Goal: Task Accomplishment & Management: Use online tool/utility

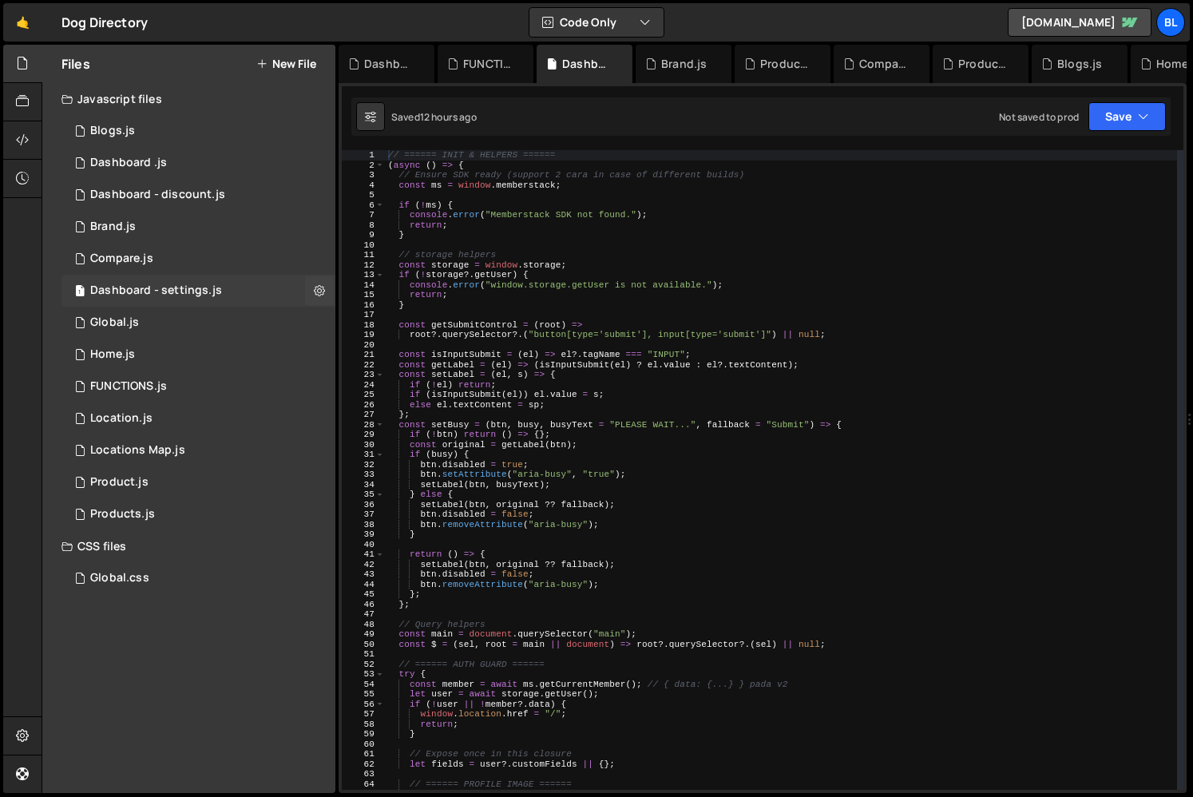
click at [232, 289] on div "1 Dashboard - settings.js 0" at bounding box center [198, 291] width 274 height 32
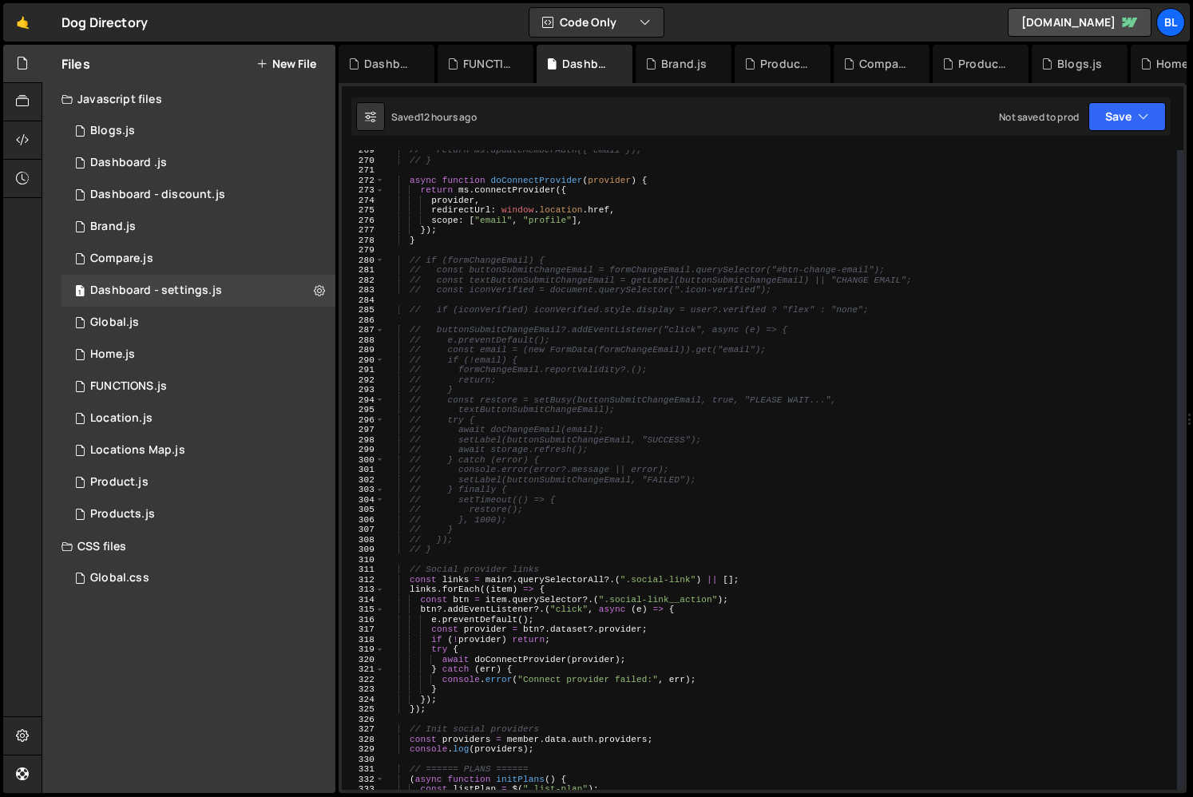
scroll to position [2679, 0]
click at [571, 556] on div "// return ms.updateMemberAuth({ email }); // } async function doConnectProvider…" at bounding box center [781, 474] width 792 height 659
click at [546, 607] on div "// return ms.updateMemberAuth({ email }); // } async function doConnectProvider…" at bounding box center [781, 474] width 792 height 659
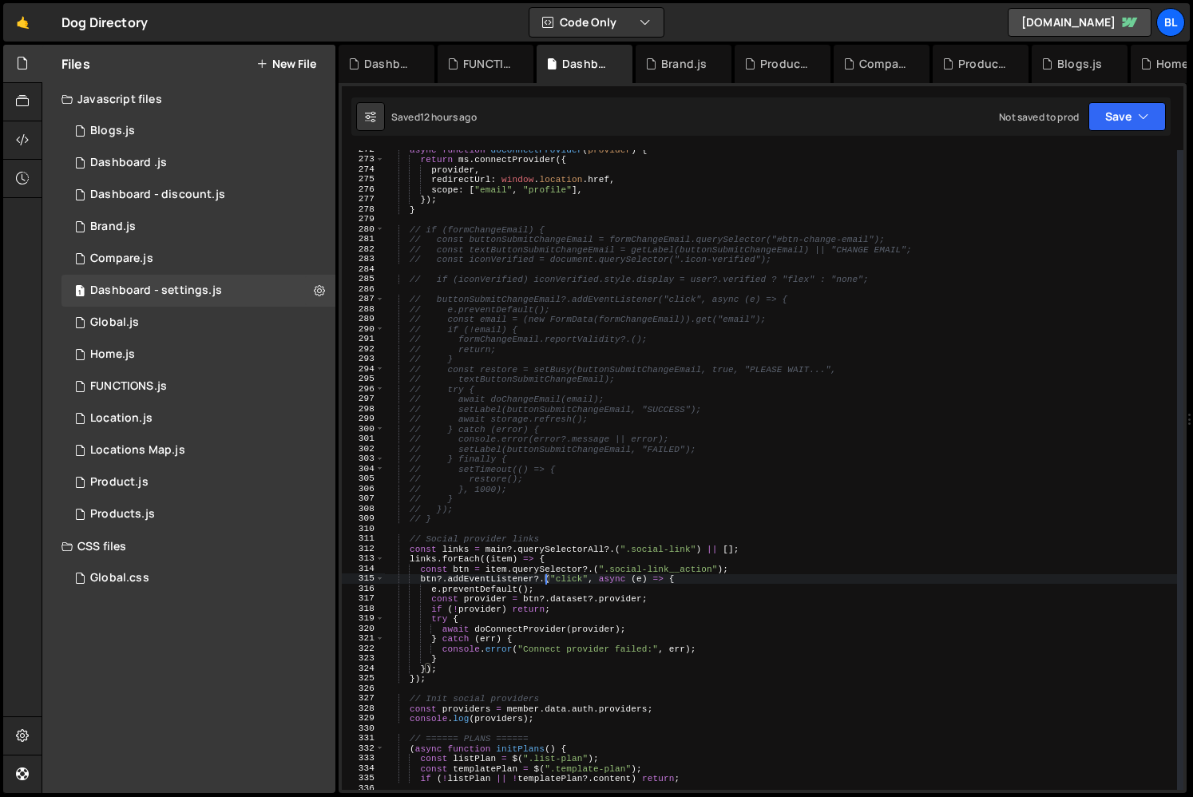
scroll to position [2716, 0]
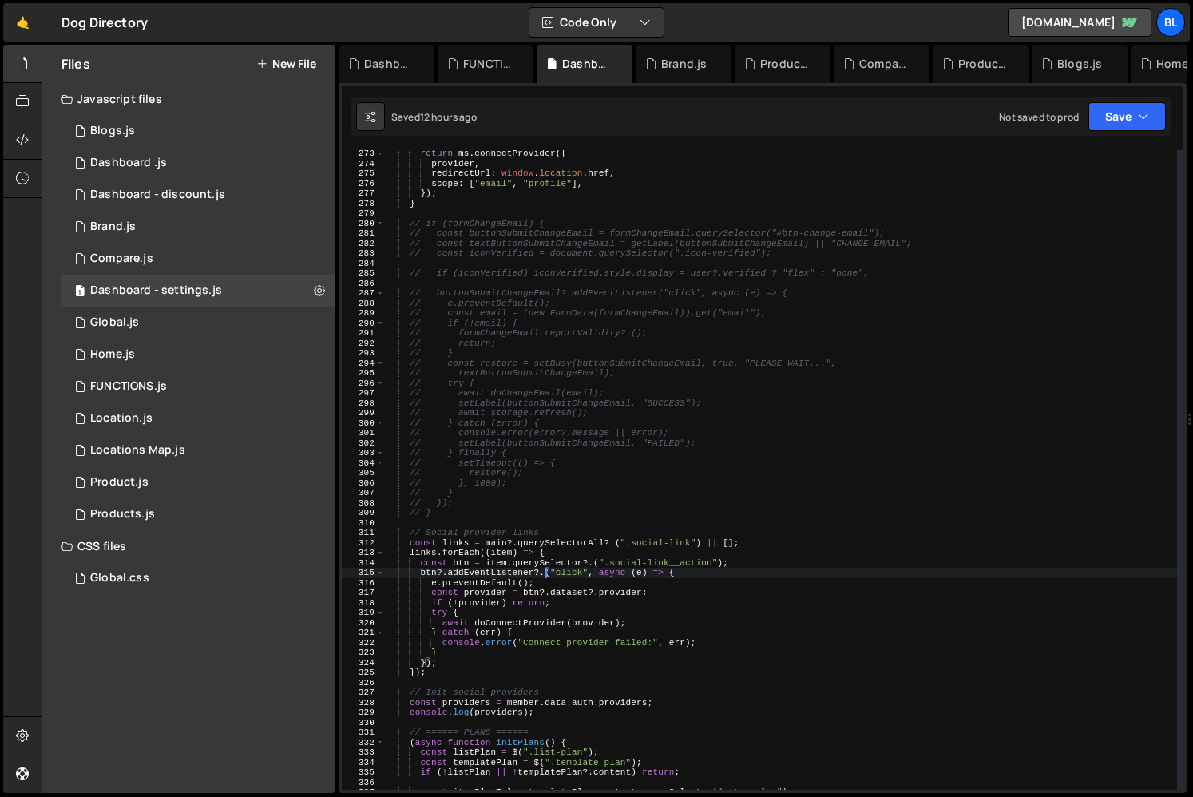
click at [566, 704] on div "return ms . connectProvider ({ provider , redirectUrl : window . location . hre…" at bounding box center [781, 478] width 792 height 659
type textarea "const providers = member.data.auth.providers;"
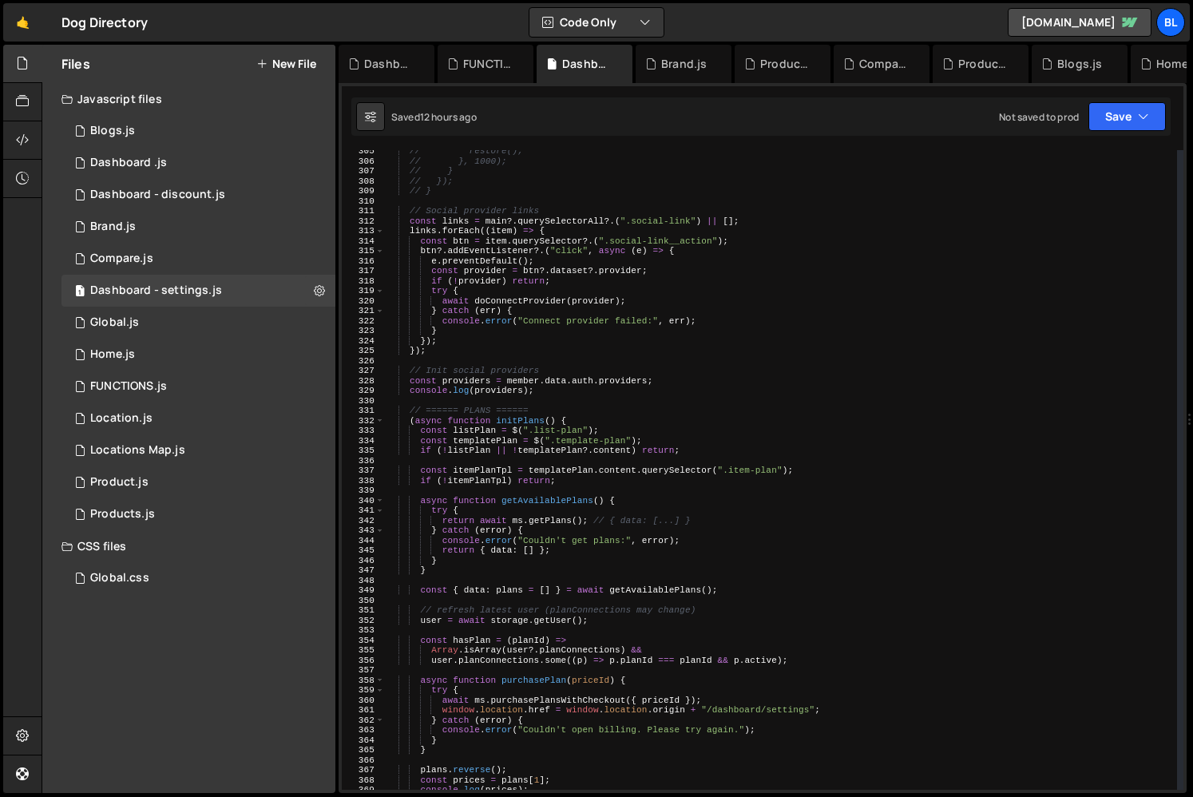
scroll to position [3037, 0]
click at [543, 394] on div "// restore(); // }, 1000); // } // }); // } // Social provider links const link…" at bounding box center [781, 475] width 792 height 659
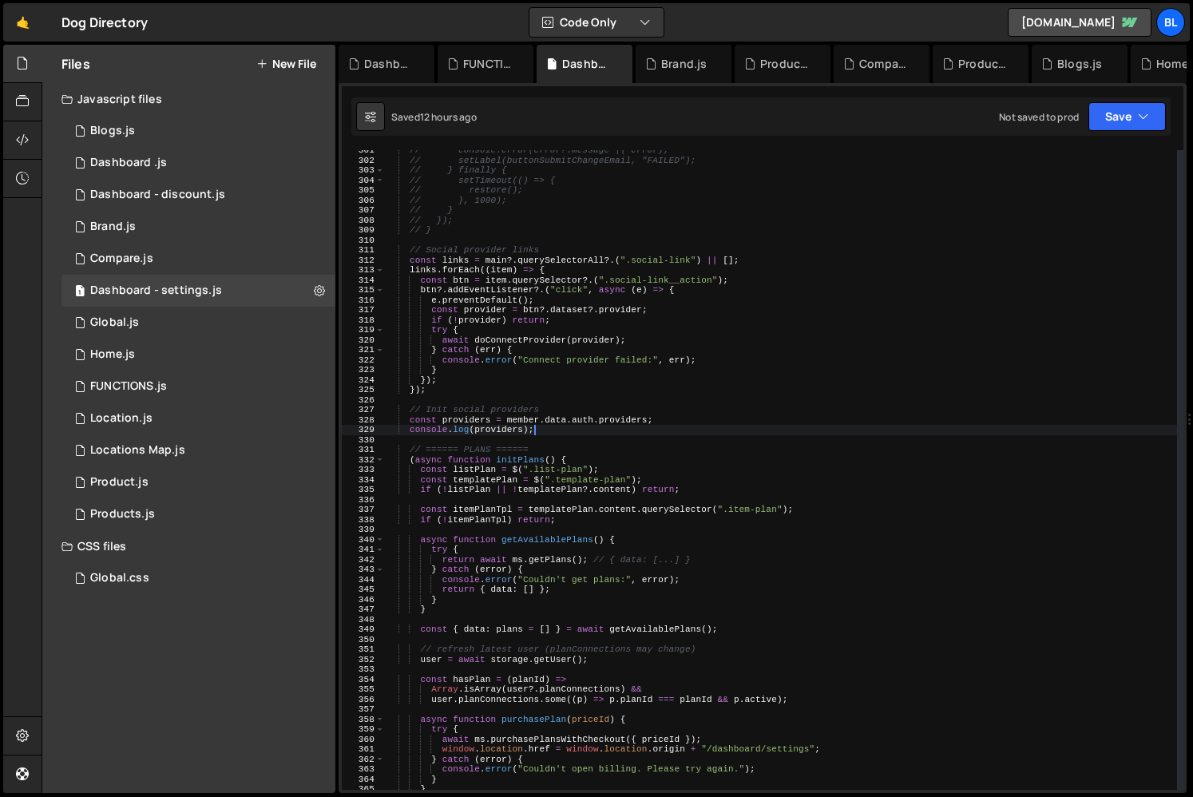
scroll to position [2994, 0]
click at [465, 405] on div "// console.error(error?.message || error); // setLabel(buttonSubmitChangeEmail,…" at bounding box center [781, 478] width 792 height 659
type textarea "// Init social providers"
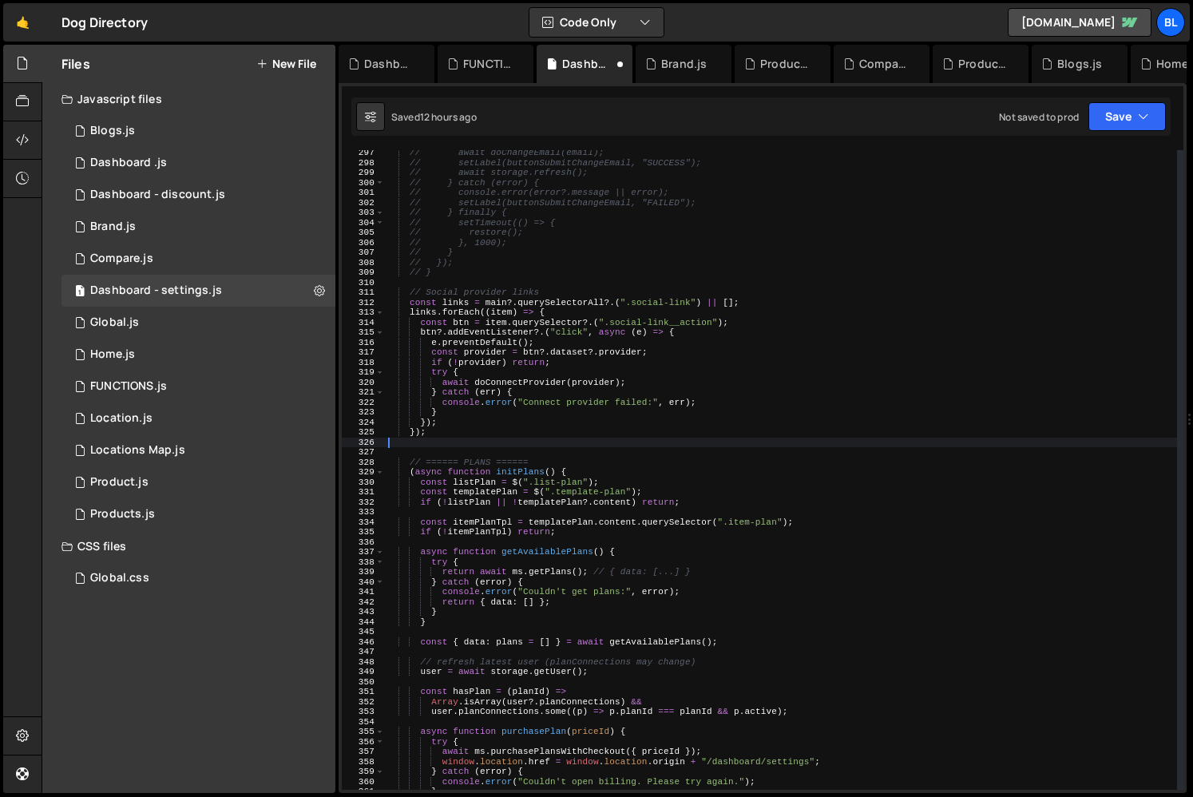
scroll to position [2936, 0]
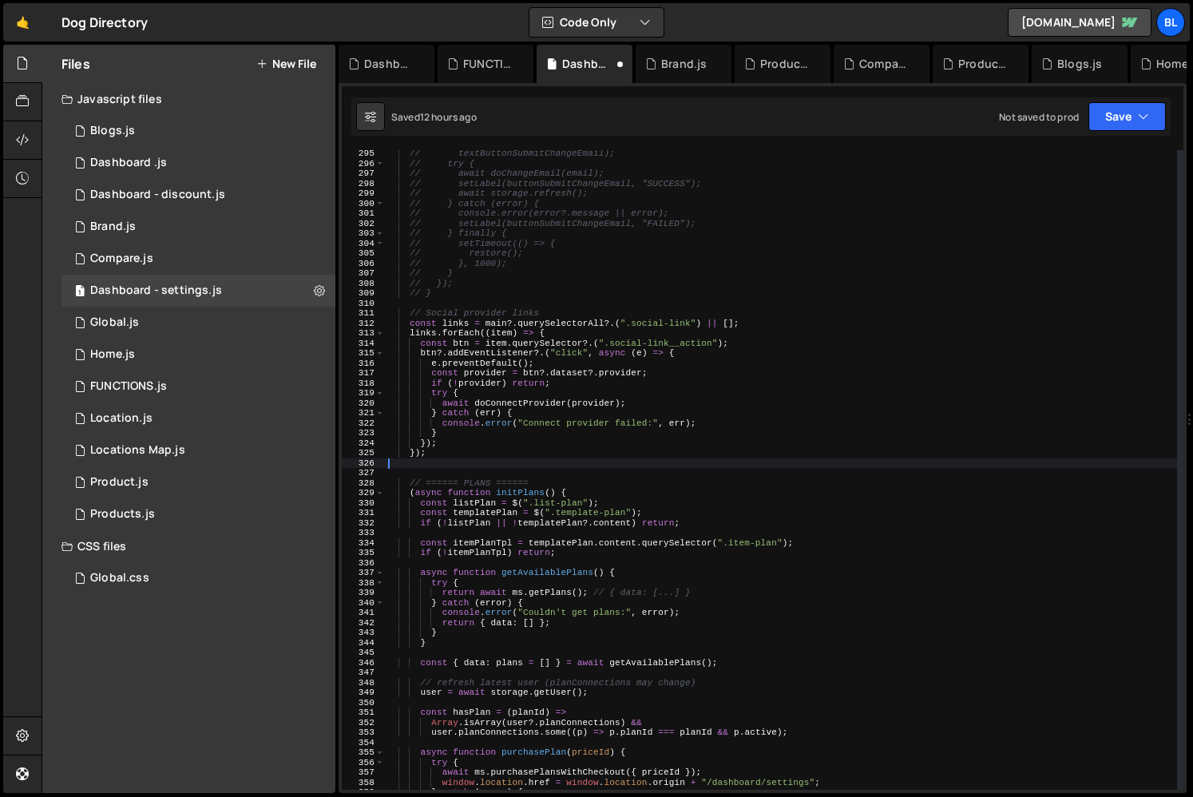
click at [556, 320] on div "// textButtonSubmitChangeEmail); // try { // await doChangeEmail(email); // set…" at bounding box center [781, 478] width 792 height 659
type textarea "const links = main?.querySelectorAll?.(".social-link") || [];"
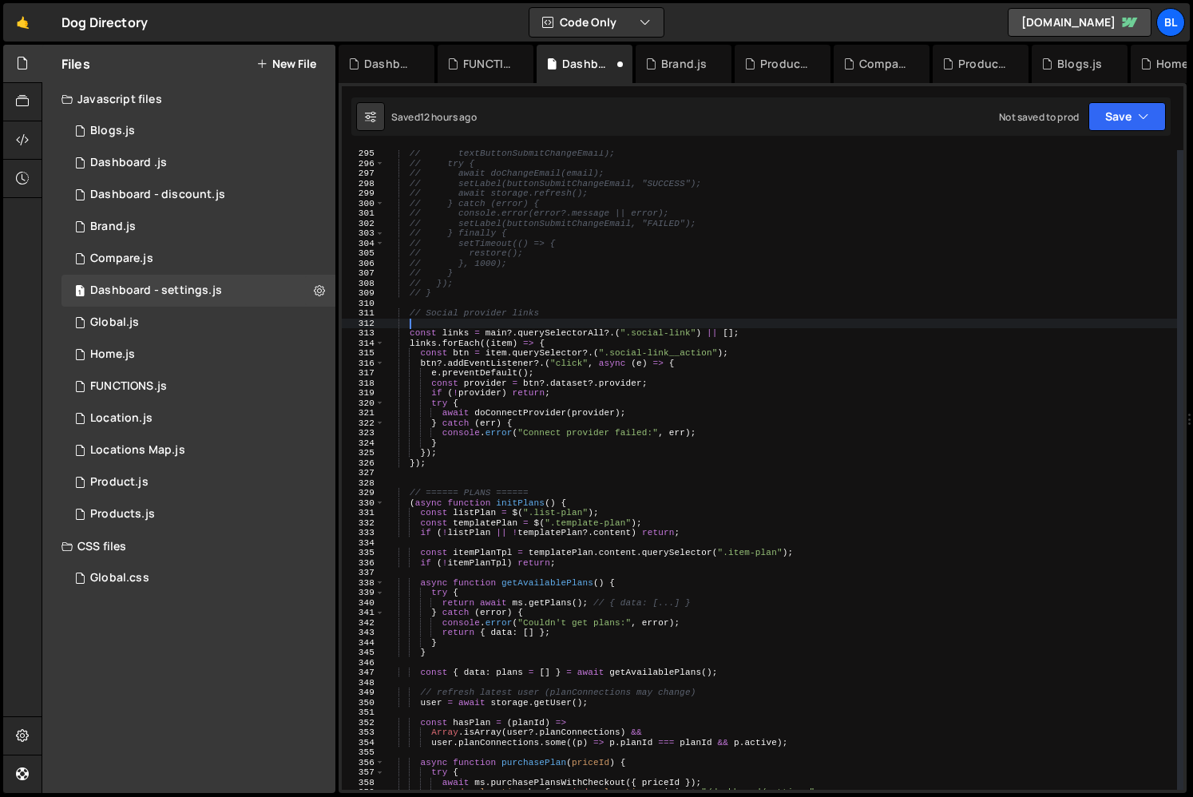
paste textarea "console.log(providers);"
type textarea "console.log(providers);"
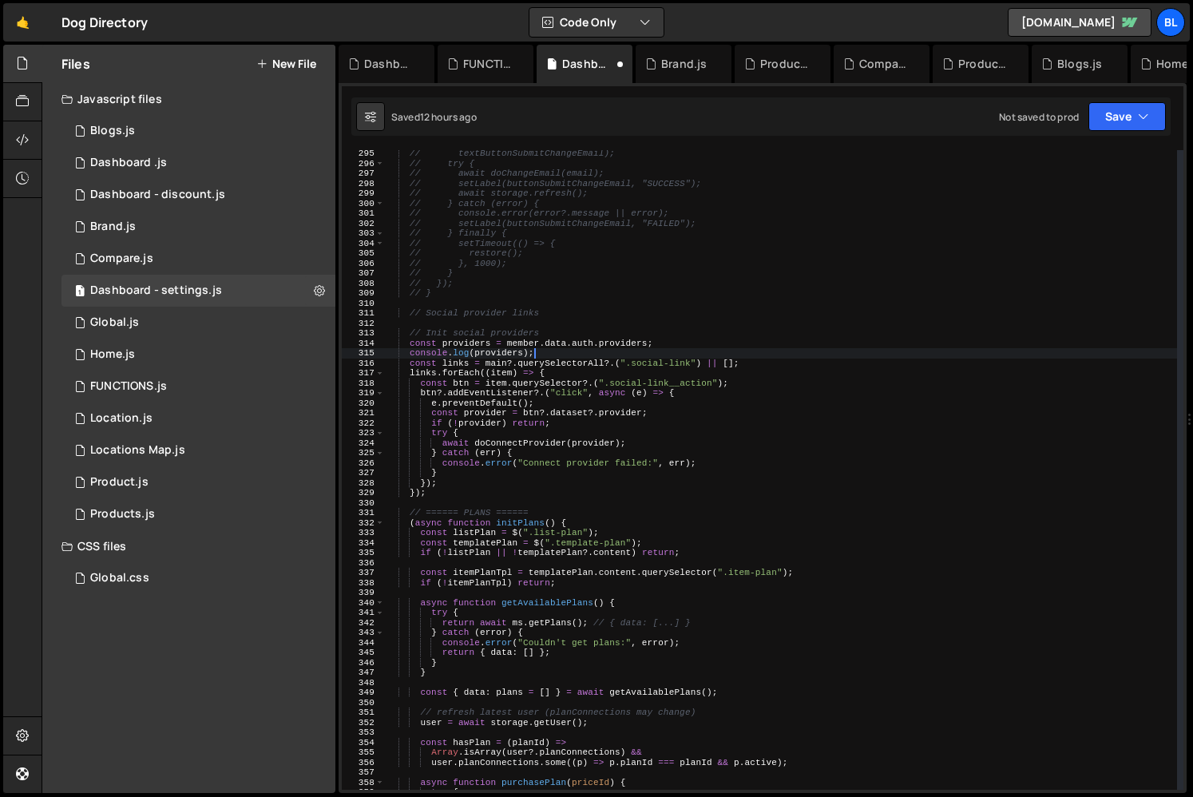
click at [562, 326] on div "// textButtonSubmitChangeEmail); // try { // await doChangeEmail(email); // set…" at bounding box center [781, 478] width 792 height 659
click at [558, 316] on div "// textButtonSubmitChangeEmail); // try { // await doChangeEmail(email); // set…" at bounding box center [781, 478] width 792 height 659
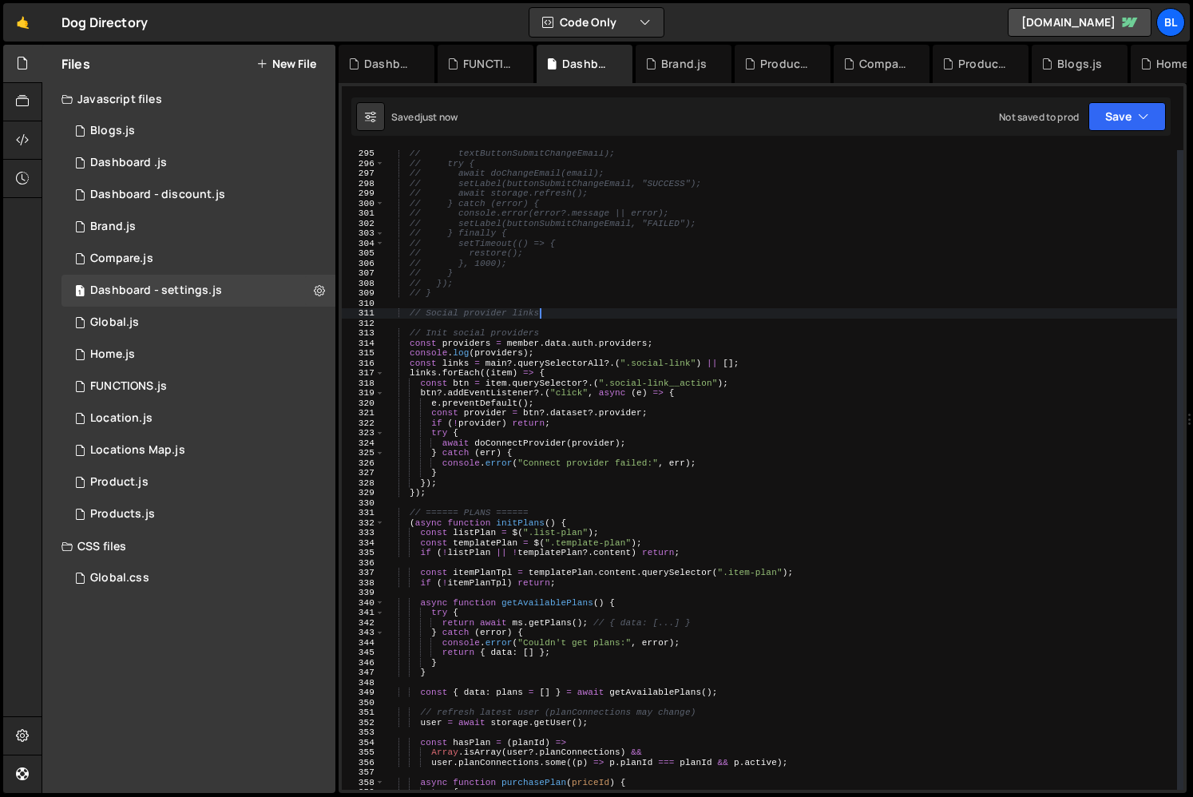
click at [552, 337] on div "// textButtonSubmitChangeEmail); // try { // await doChangeEmail(email); // set…" at bounding box center [781, 478] width 792 height 659
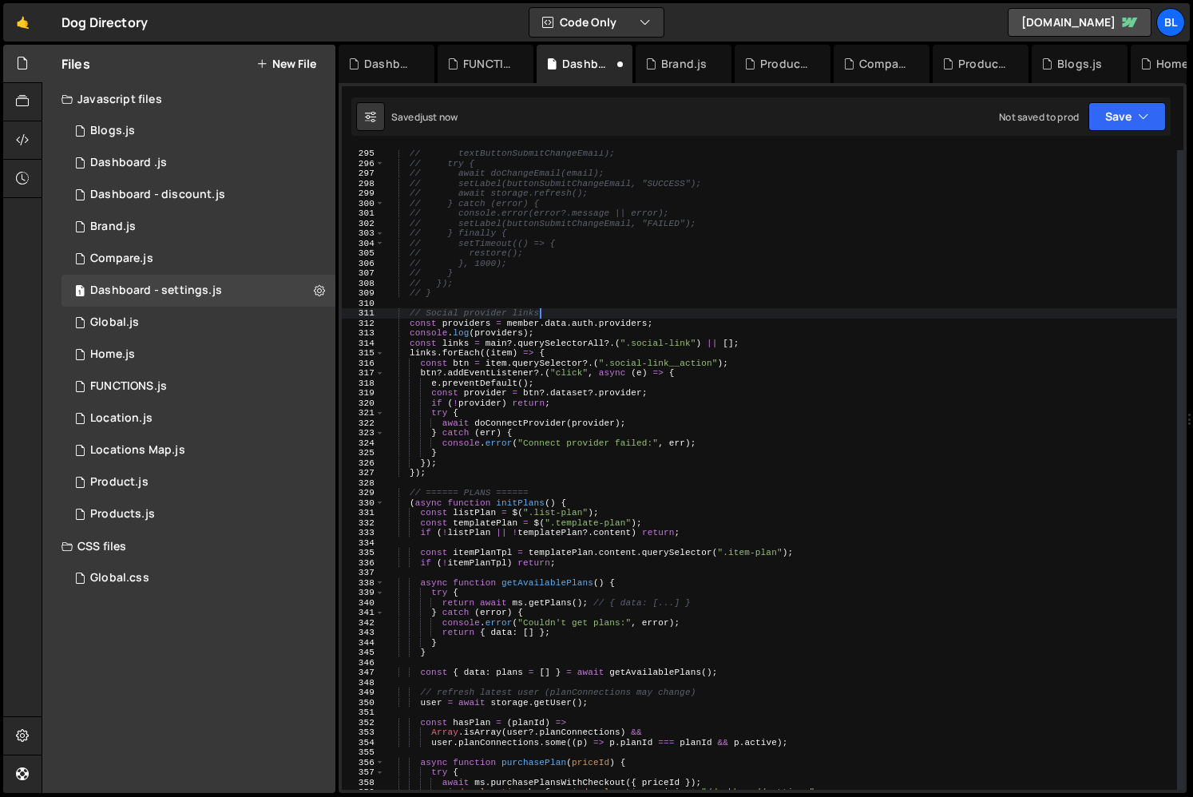
click at [580, 384] on div "// textButtonSubmitChangeEmail); // try { // await doChangeEmail(email); // set…" at bounding box center [781, 478] width 792 height 659
click at [750, 367] on div "// textButtonSubmitChangeEmail); // try { // await doChangeEmail(email); // set…" at bounding box center [781, 478] width 792 height 659
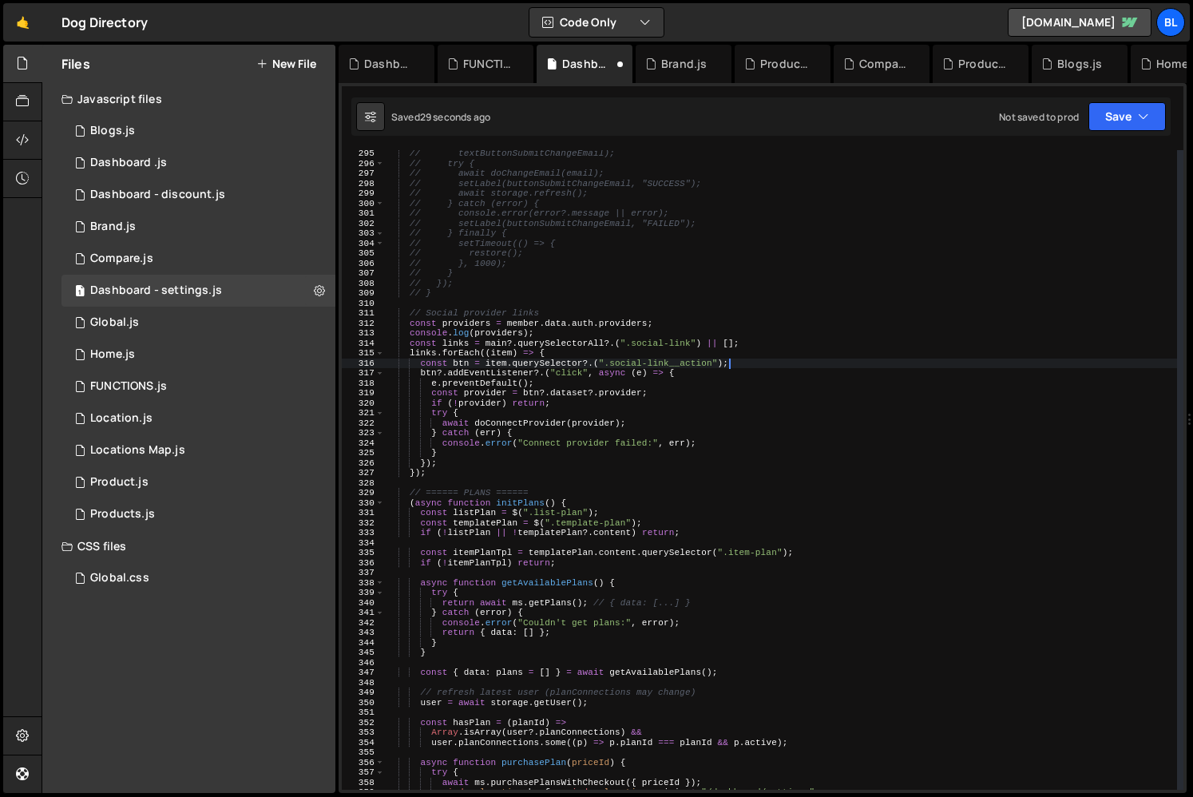
click at [667, 417] on div "// textButtonSubmitChangeEmail); // try { // await doChangeEmail(email); // set…" at bounding box center [781, 478] width 792 height 659
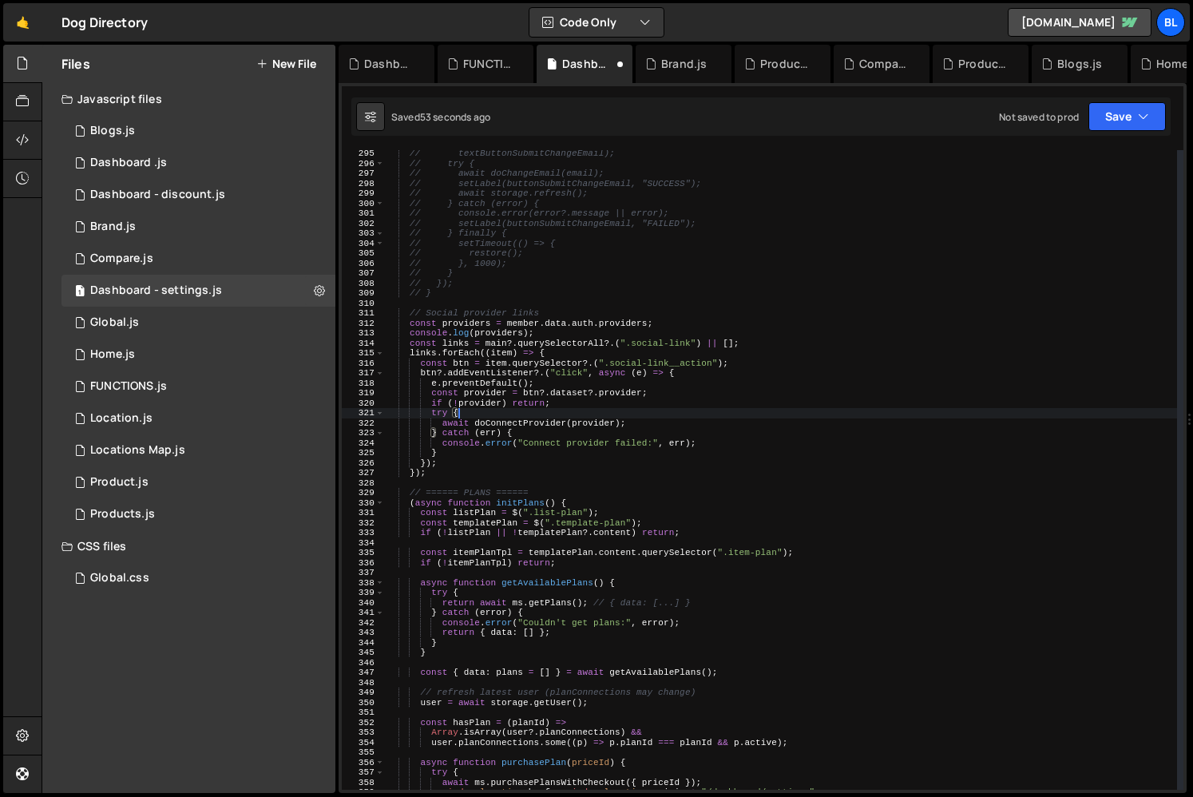
click at [491, 519] on div "// textButtonSubmitChangeEmail); // try { // await doChangeEmail(email); // set…" at bounding box center [781, 478] width 792 height 659
click at [726, 394] on div "// textButtonSubmitChangeEmail); // try { // await doChangeEmail(email); // set…" at bounding box center [781, 478] width 792 height 659
type textarea "btn?.addEventListener?.("click", async (e) => {"
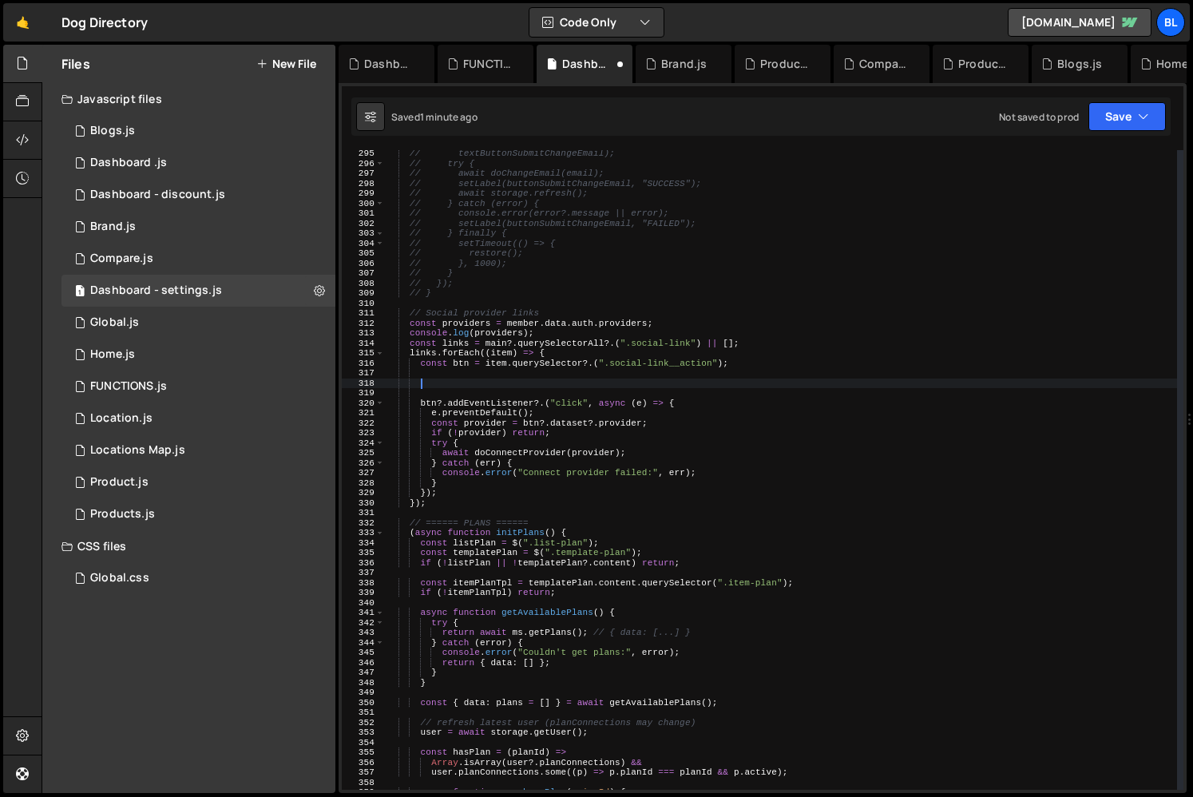
type textarea "c"
type textarea "const innerBtn = btn.querySelector("#connect-"+)"
click at [486, 374] on div "// textButtonSubmitChangeEmail); // try { // await doChangeEmail(email); // set…" at bounding box center [781, 478] width 792 height 659
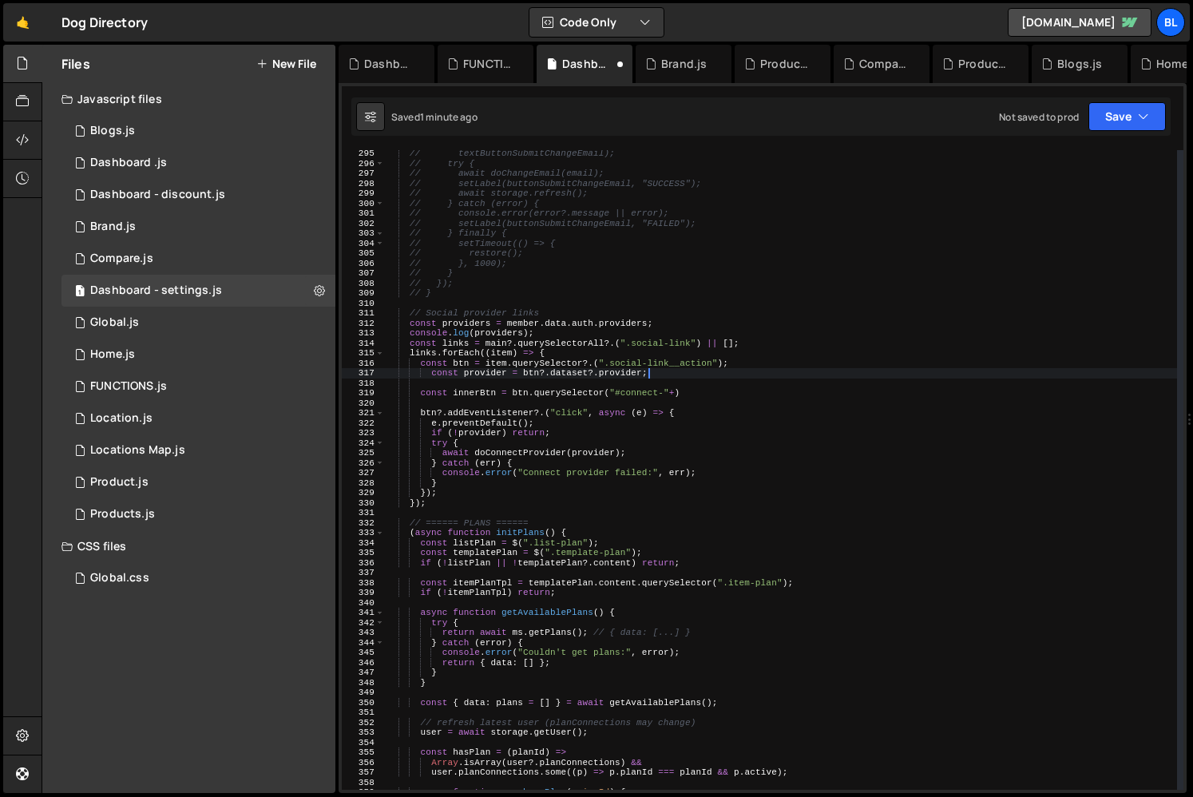
click at [486, 374] on div "// textButtonSubmitChangeEmail); // try { // await doChangeEmail(email); // set…" at bounding box center [781, 478] width 792 height 659
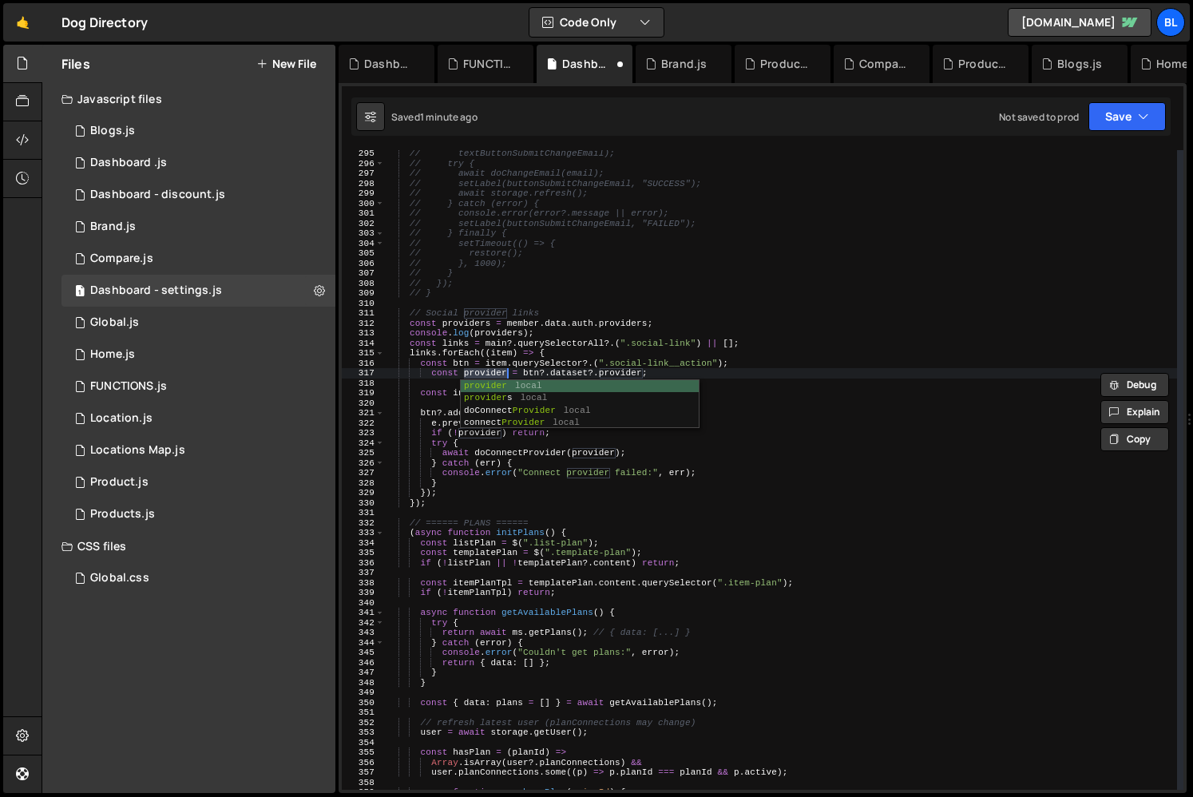
click at [699, 347] on div "// textButtonSubmitChangeEmail); // try { // await doChangeEmail(email); // set…" at bounding box center [781, 478] width 792 height 659
type textarea "const links = main?.querySelectorAll?.(".social-link") || [];"
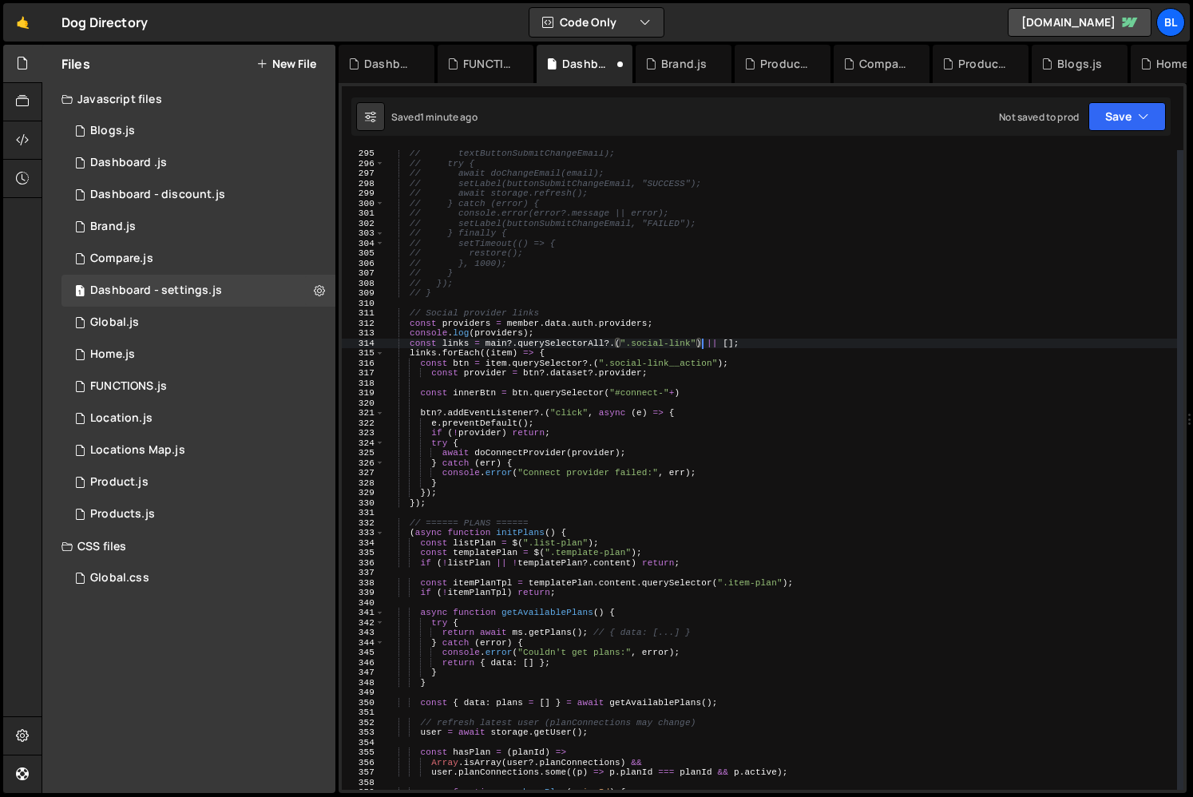
click at [676, 398] on div "// textButtonSubmitChangeEmail); // try { // await doChangeEmail(email); // set…" at bounding box center [781, 478] width 792 height 659
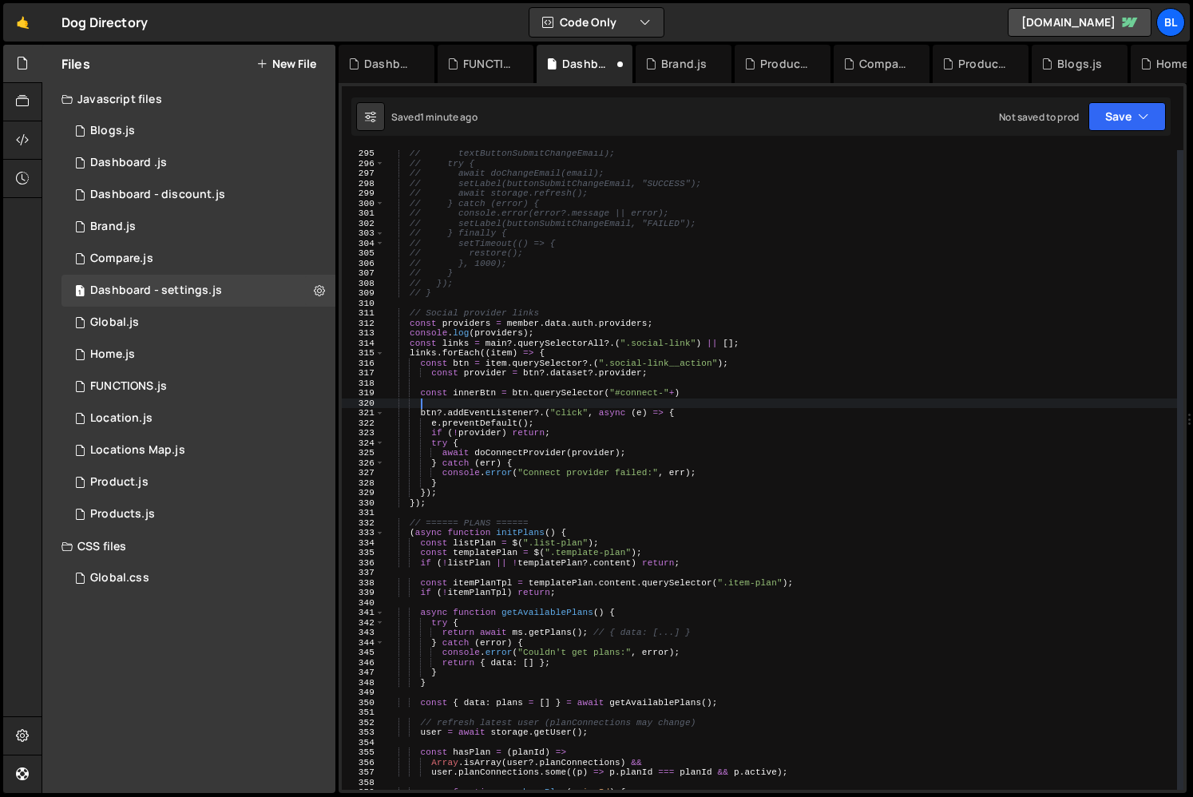
scroll to position [0, 2]
paste textarea "provider"
type textarea "provider"
click at [675, 391] on div "// textButtonSubmitChangeEmail); // try { // await doChangeEmail(email); // set…" at bounding box center [781, 478] width 792 height 659
paste textarea "provider"
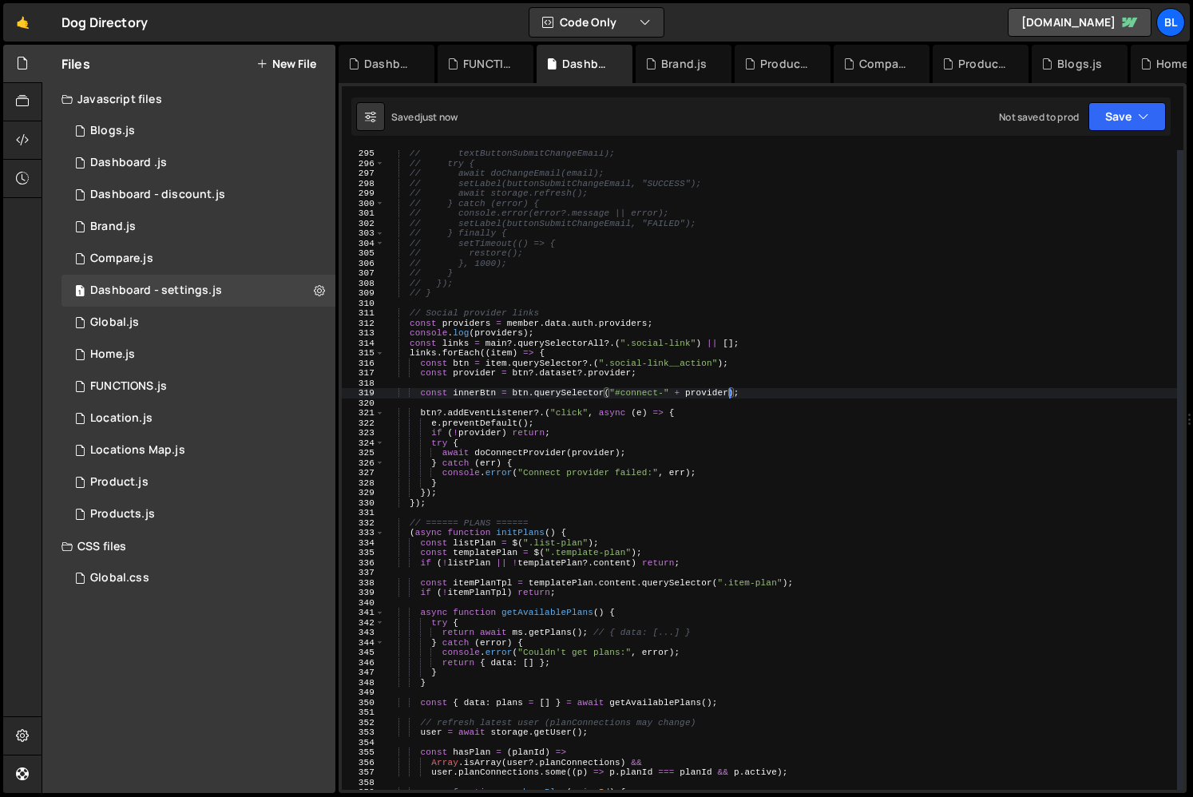
click at [609, 446] on div "// textButtonSubmitChangeEmail); // try { // await doChangeEmail(email); // set…" at bounding box center [781, 478] width 792 height 659
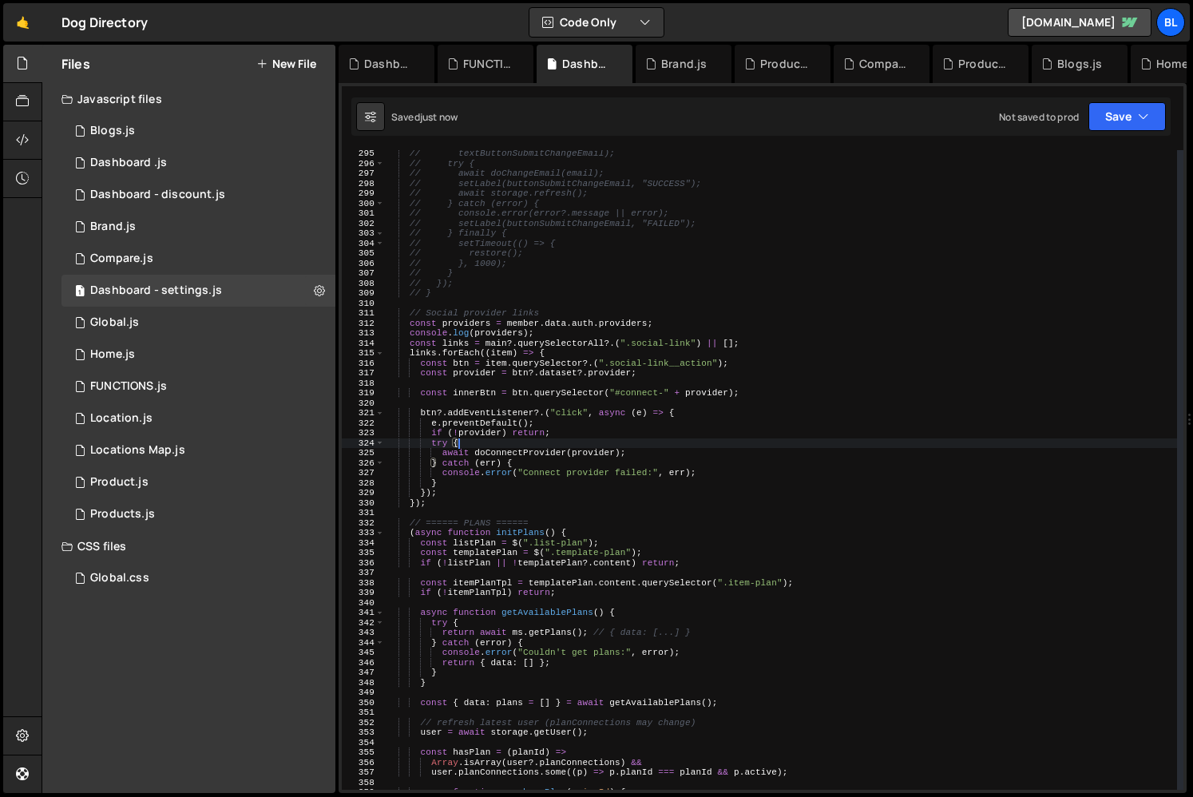
scroll to position [0, 6]
click at [478, 394] on div "// textButtonSubmitChangeEmail); // try { // await doChangeEmail(email); // set…" at bounding box center [781, 478] width 792 height 659
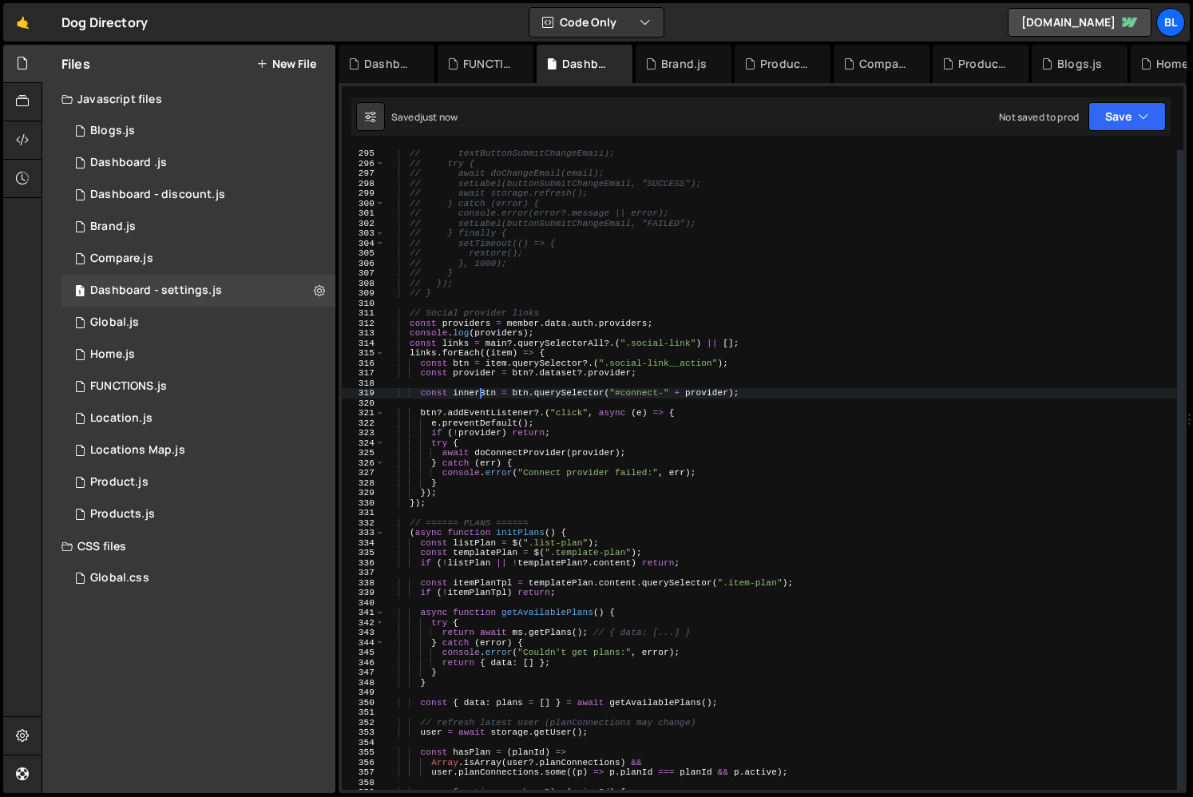
click at [478, 394] on div "// textButtonSubmitChangeEmail); // try { // await doChangeEmail(email); // set…" at bounding box center [781, 478] width 792 height 659
click at [590, 414] on div "// textButtonSubmitChangeEmail); // try { // await doChangeEmail(email); // set…" at bounding box center [781, 478] width 792 height 659
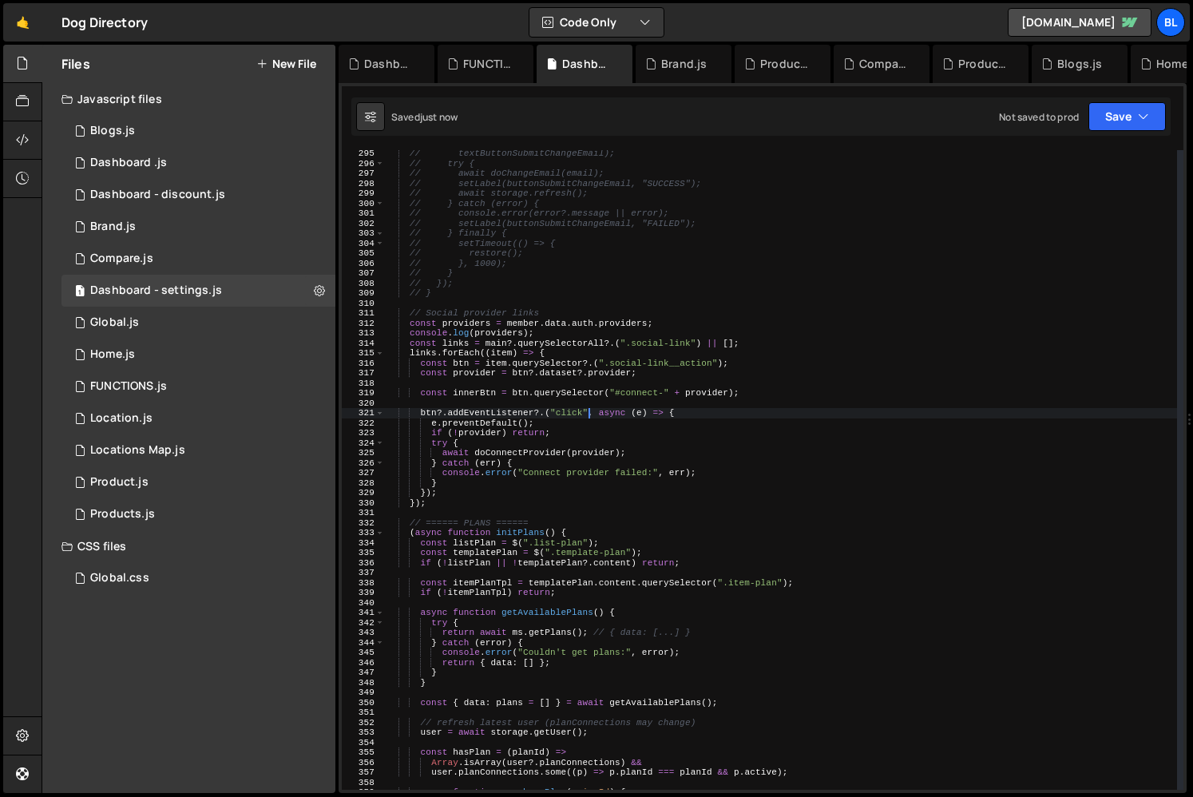
click at [554, 434] on div "// textButtonSubmitChangeEmail); // try { // await doChangeEmail(email); // set…" at bounding box center [781, 478] width 792 height 659
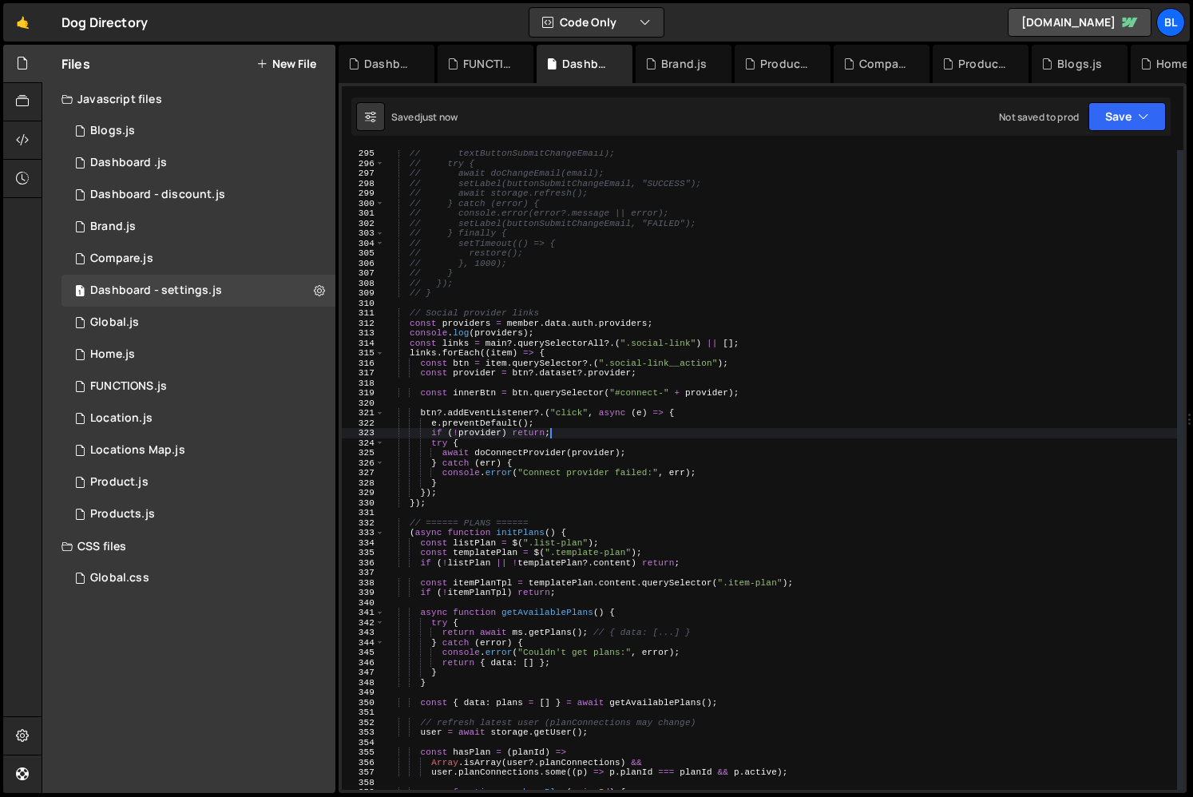
click at [583, 434] on div "// textButtonSubmitChangeEmail); // try { // await doChangeEmail(email); // set…" at bounding box center [781, 478] width 792 height 659
click at [746, 394] on div "// textButtonSubmitChangeEmail); // try { // await doChangeEmail(email); // set…" at bounding box center [781, 478] width 792 height 659
type textarea "const innerBtn = btn.querySelector("#connect-" + provider);"
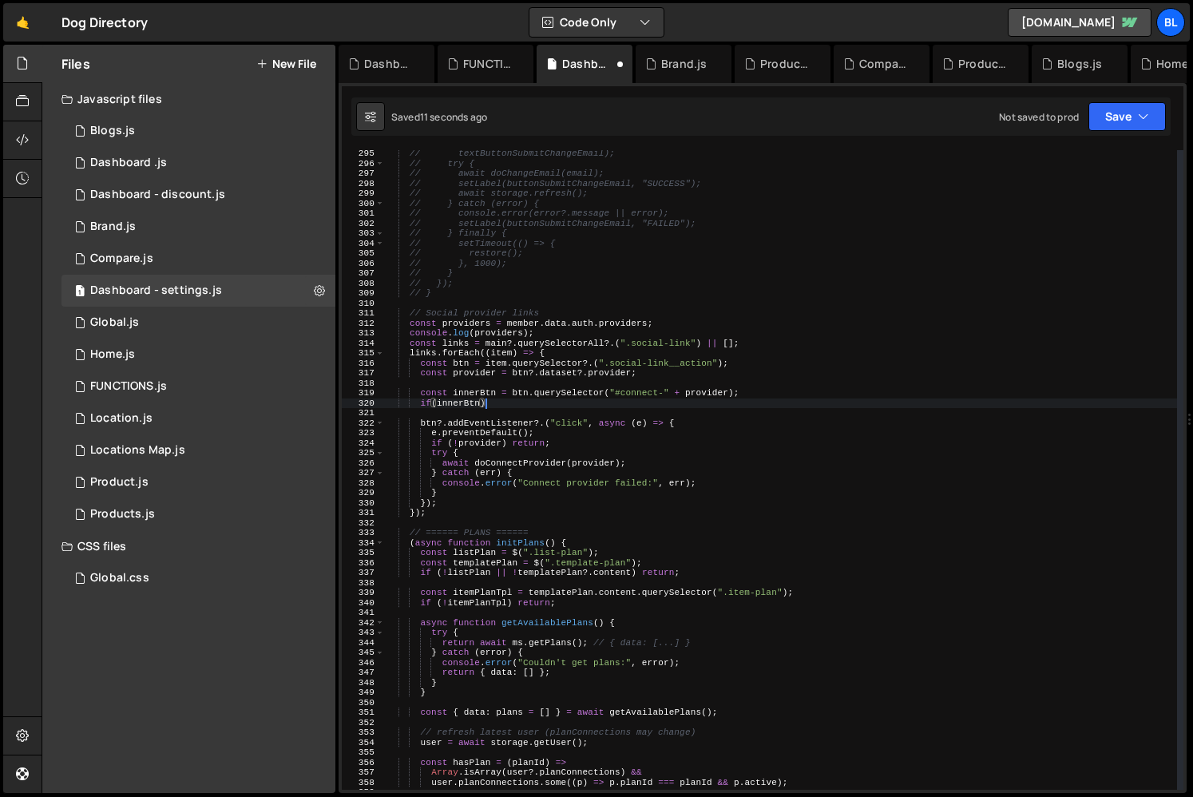
type textarea "if(innerBtn){"
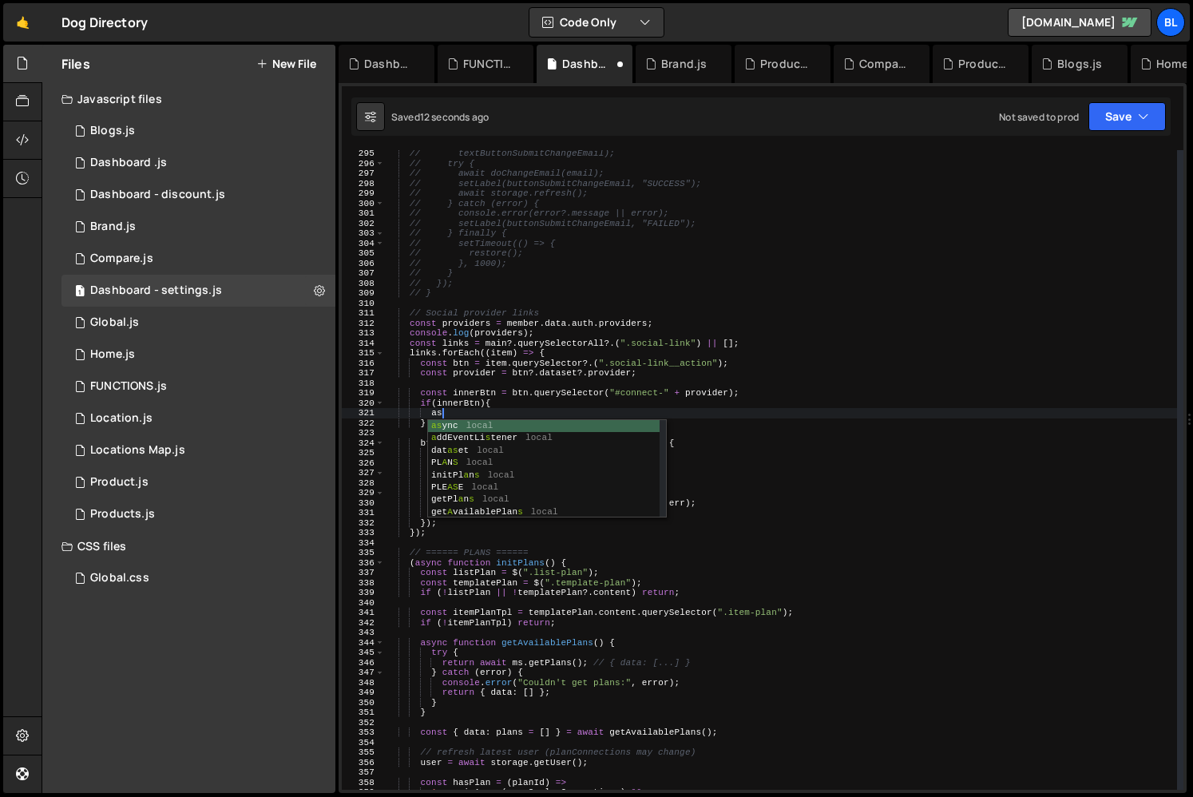
type textarea "a"
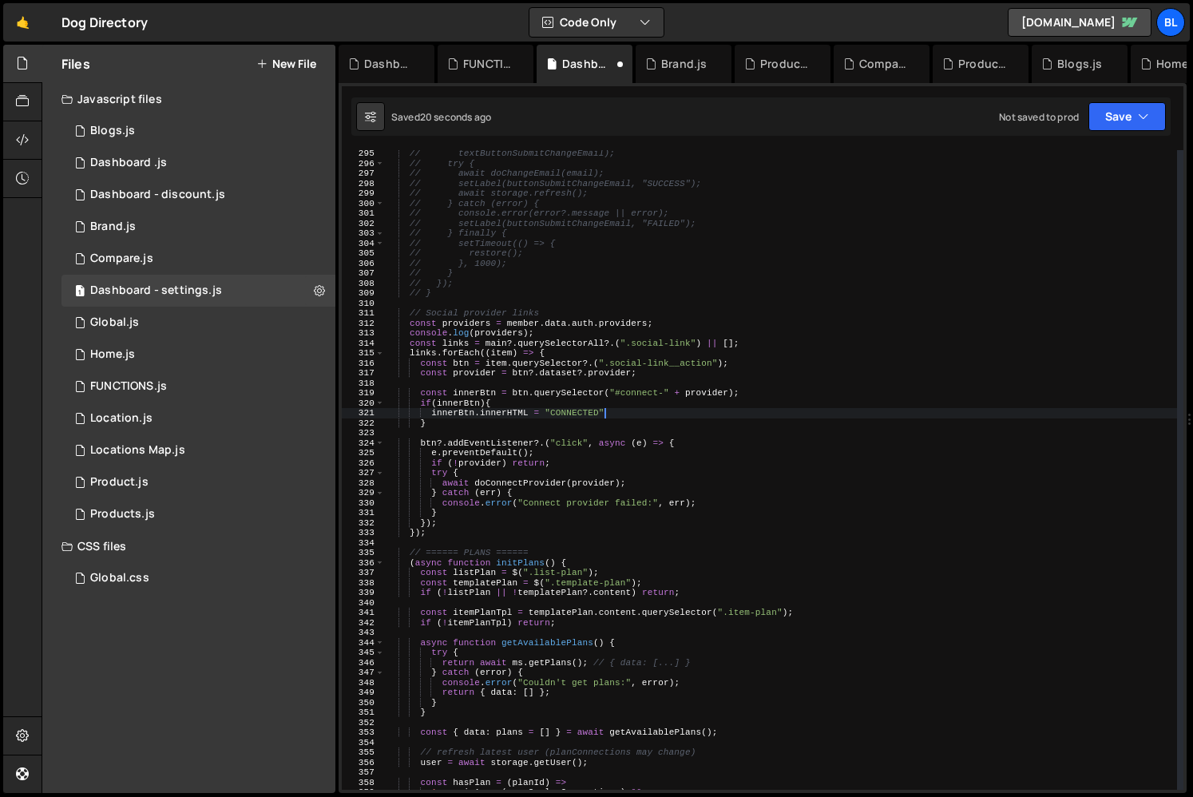
scroll to position [0, 18]
click at [572, 339] on div "// textButtonSubmitChangeEmail); // try { // await doChangeEmail(email); // set…" at bounding box center [781, 478] width 792 height 659
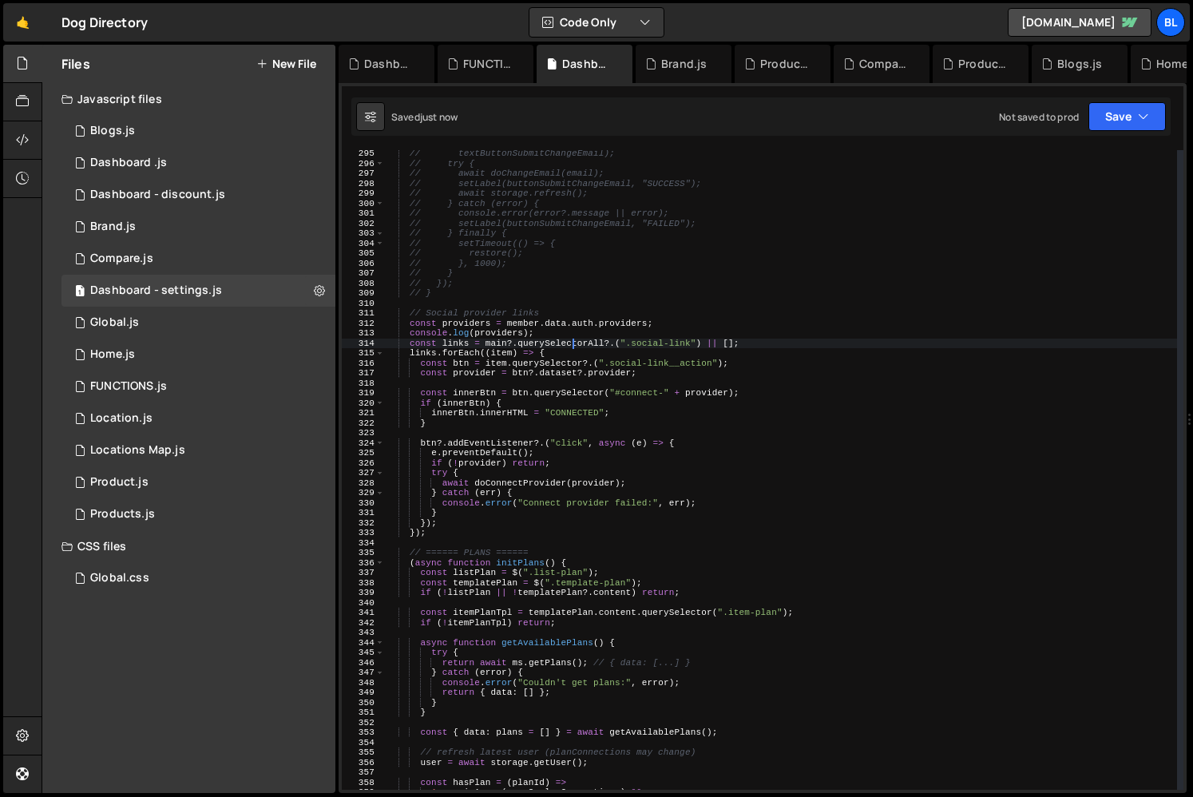
click at [456, 323] on div "// textButtonSubmitChangeEmail); // try { // await doChangeEmail(email); // set…" at bounding box center [781, 478] width 792 height 659
type textarea "const providers = member.data.auth.providers;"
click at [456, 323] on div "// textButtonSubmitChangeEmail); // try { // await doChangeEmail(email); // set…" at bounding box center [781, 478] width 792 height 659
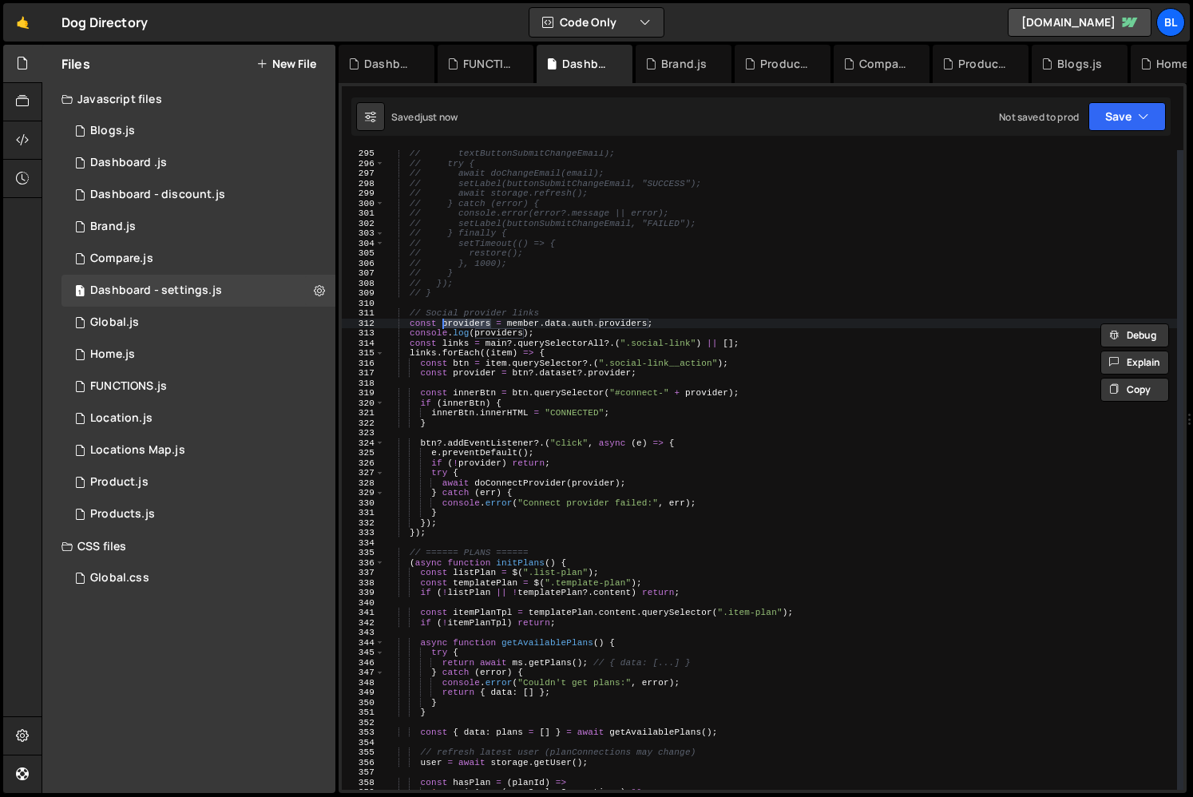
click at [538, 388] on div "// textButtonSubmitChangeEmail); // try { // await doChangeEmail(email); // set…" at bounding box center [781, 478] width 792 height 659
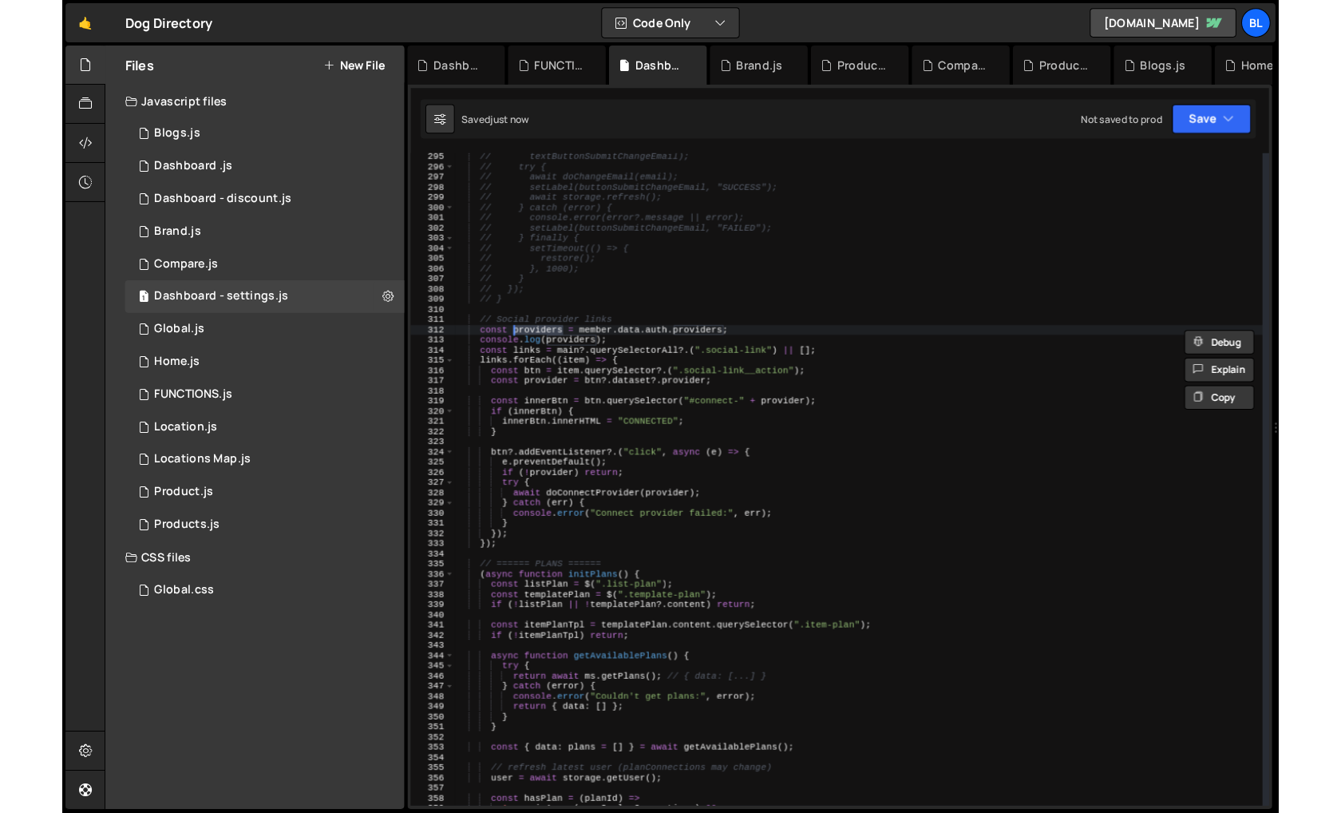
scroll to position [0, 0]
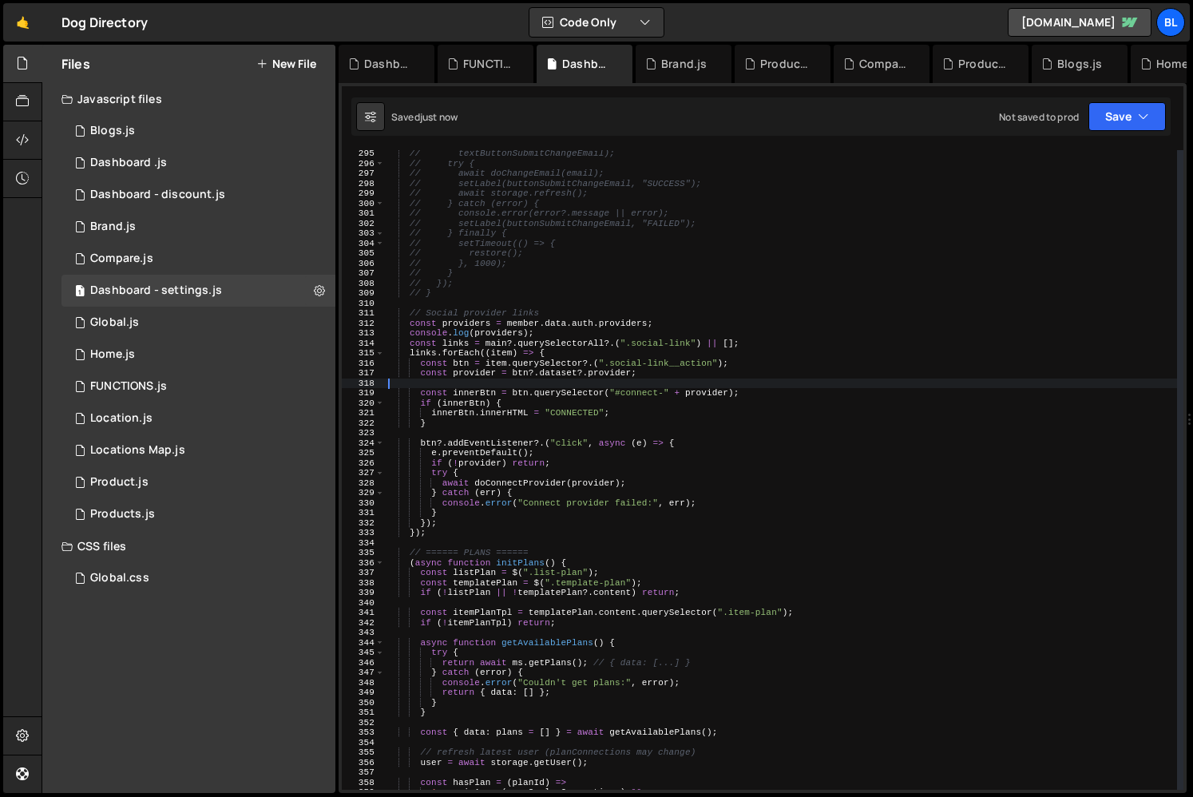
click at [587, 426] on div "// textButtonSubmitChangeEmail); // try { // await doChangeEmail(email); // set…" at bounding box center [781, 478] width 792 height 659
click at [533, 401] on div "// textButtonSubmitChangeEmail); // try { // await doChangeEmail(email); // set…" at bounding box center [781, 478] width 792 height 659
type textarea "if (innerBtn) {"
click at [585, 382] on div "// textButtonSubmitChangeEmail); // try { // await doChangeEmail(email); // set…" at bounding box center [781, 478] width 792 height 659
click at [667, 385] on div "// textButtonSubmitChangeEmail); // try { // await doChangeEmail(email); // set…" at bounding box center [781, 478] width 792 height 659
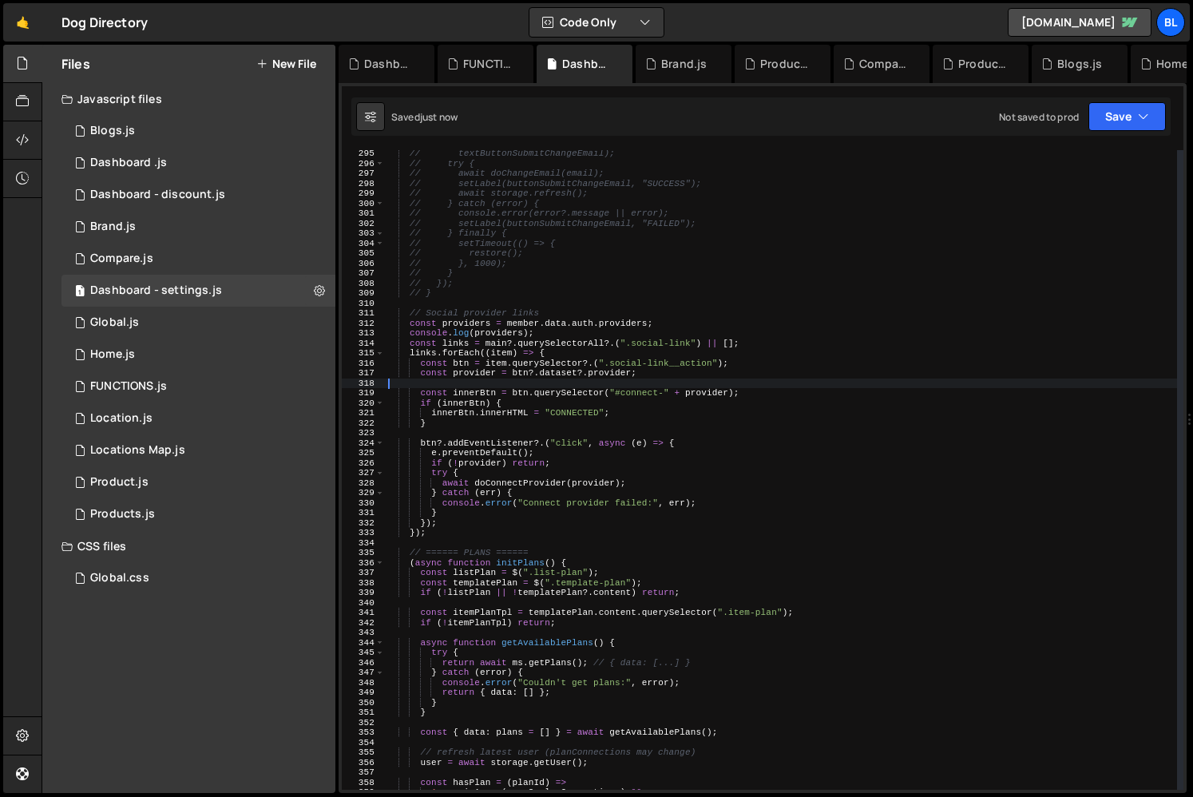
click at [666, 371] on div "// textButtonSubmitChangeEmail); // try { // await doChangeEmail(email); // set…" at bounding box center [781, 478] width 792 height 659
click at [560, 331] on div "// textButtonSubmitChangeEmail); // try { // await doChangeEmail(email); // set…" at bounding box center [781, 478] width 792 height 659
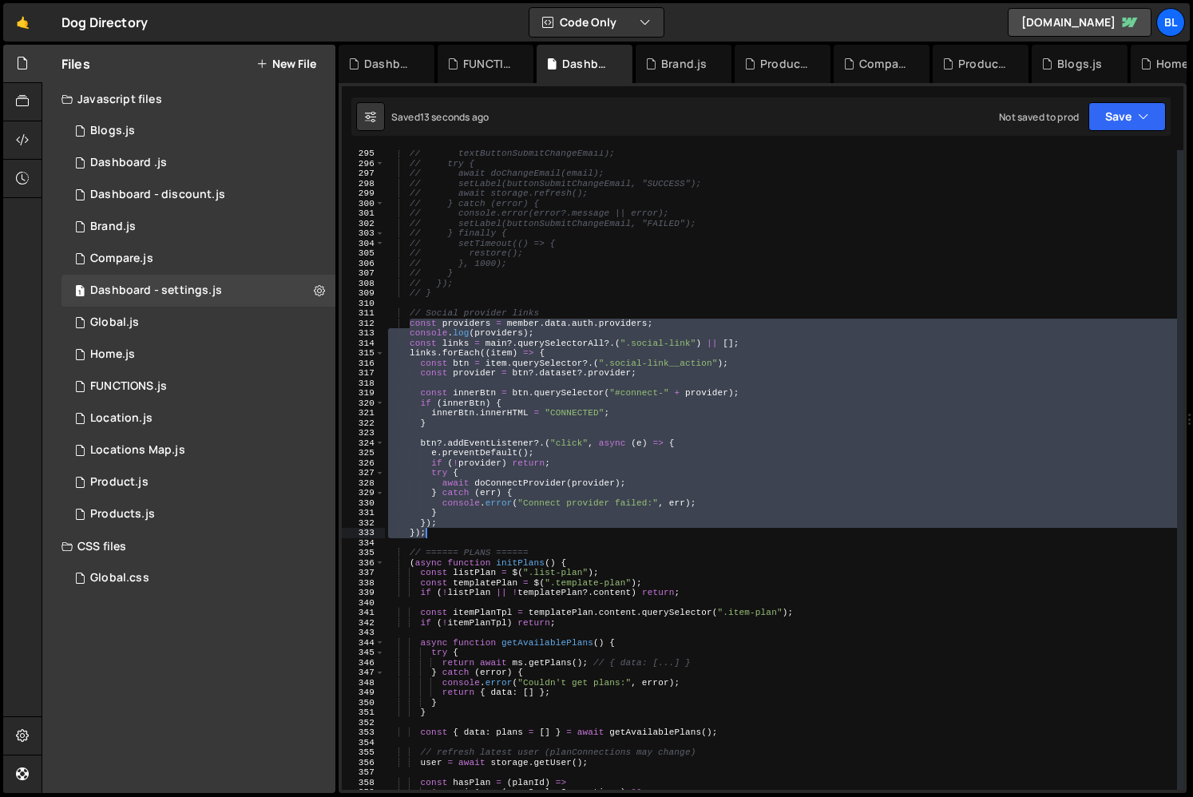
drag, startPoint x: 410, startPoint y: 324, endPoint x: 454, endPoint y: 529, distance: 210.0
click at [454, 529] on div "// textButtonSubmitChangeEmail); // try { // await doChangeEmail(email); // set…" at bounding box center [781, 478] width 792 height 659
click at [561, 466] on div "// textButtonSubmitChangeEmail); // try { // await doChangeEmail(email); // set…" at bounding box center [781, 478] width 792 height 659
type textarea "if (!provider) return;"
paste textarea
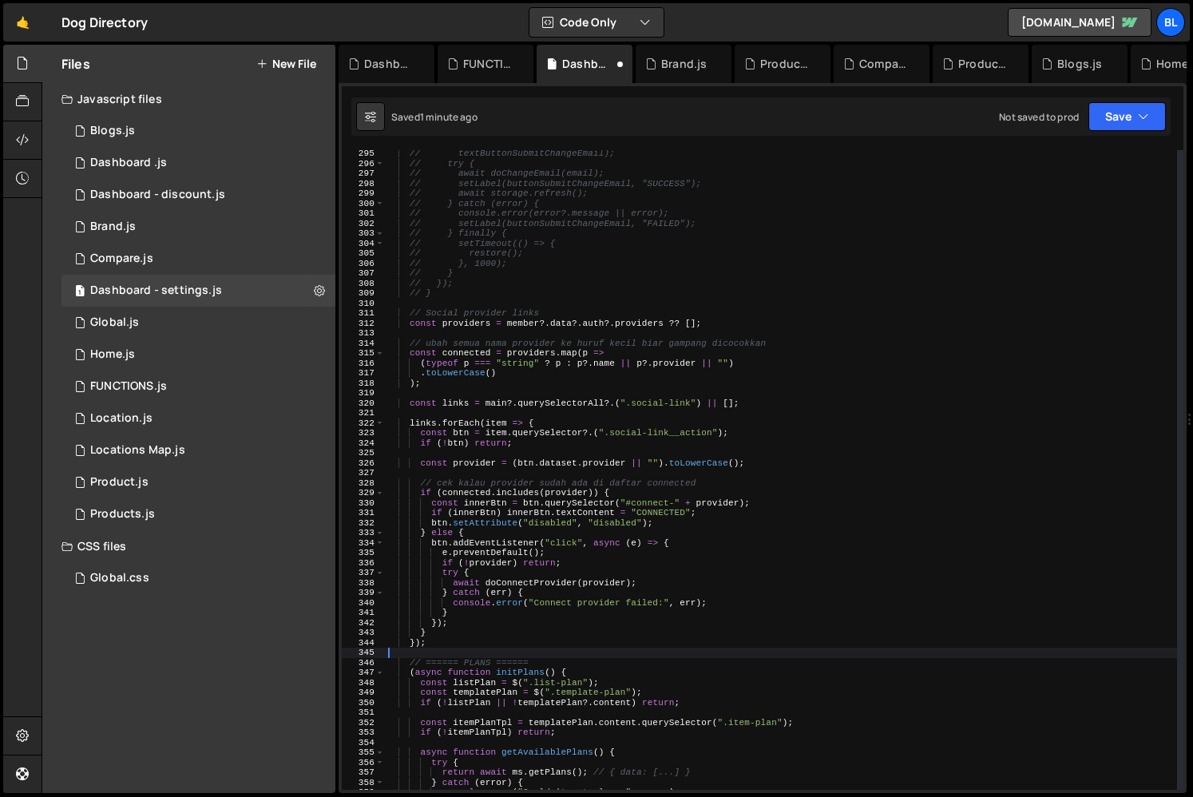
drag, startPoint x: 435, startPoint y: 534, endPoint x: 403, endPoint y: 328, distance: 208.4
click at [403, 328] on div "// textButtonSubmitChangeEmail); // try { // await doChangeEmail(email); // set…" at bounding box center [781, 478] width 792 height 659
click at [573, 600] on div "// textButtonSubmitChangeEmail); // try { // await doChangeEmail(email); // set…" at bounding box center [781, 478] width 792 height 659
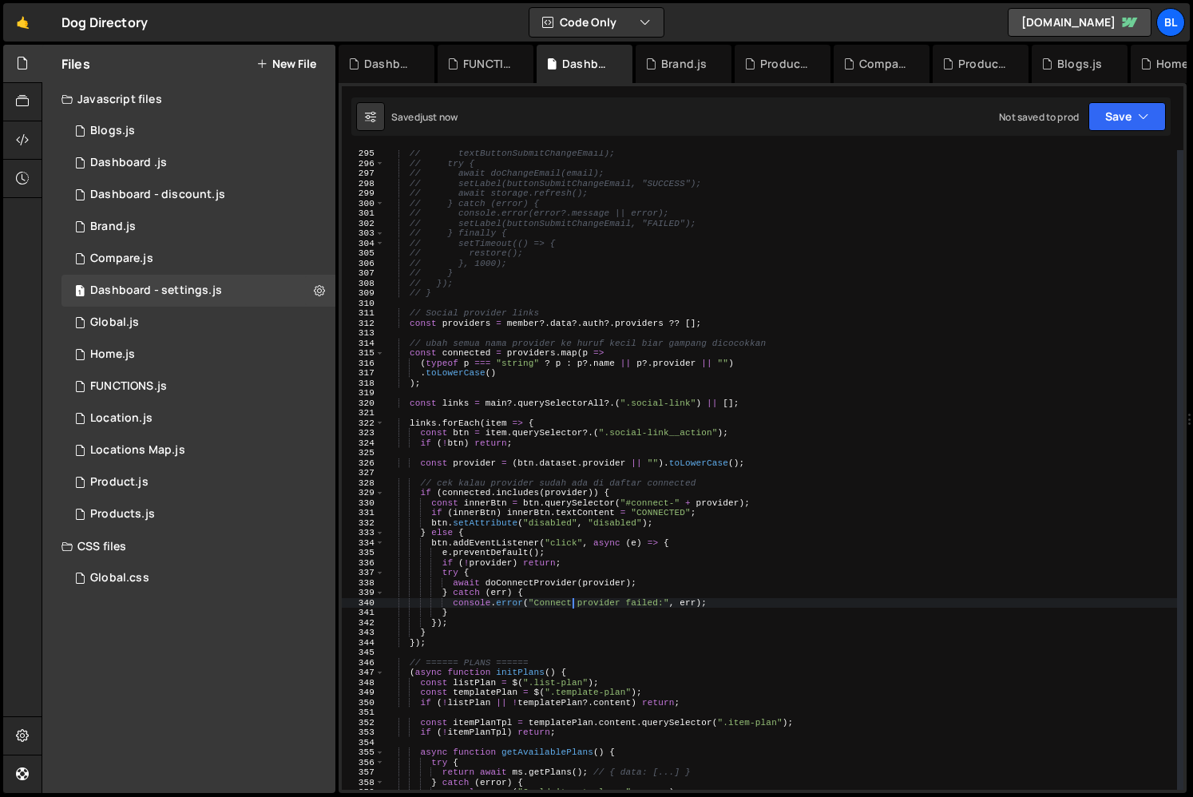
click at [667, 525] on div "// textButtonSubmitChangeEmail); // try { // await doChangeEmail(email); // set…" at bounding box center [781, 478] width 792 height 659
click at [708, 520] on div "// textButtonSubmitChangeEmail); // try { // await doChangeEmail(email); // set…" at bounding box center [781, 478] width 792 height 659
click at [718, 511] on div "// textButtonSubmitChangeEmail); // try { // await doChangeEmail(email); // set…" at bounding box center [781, 478] width 792 height 659
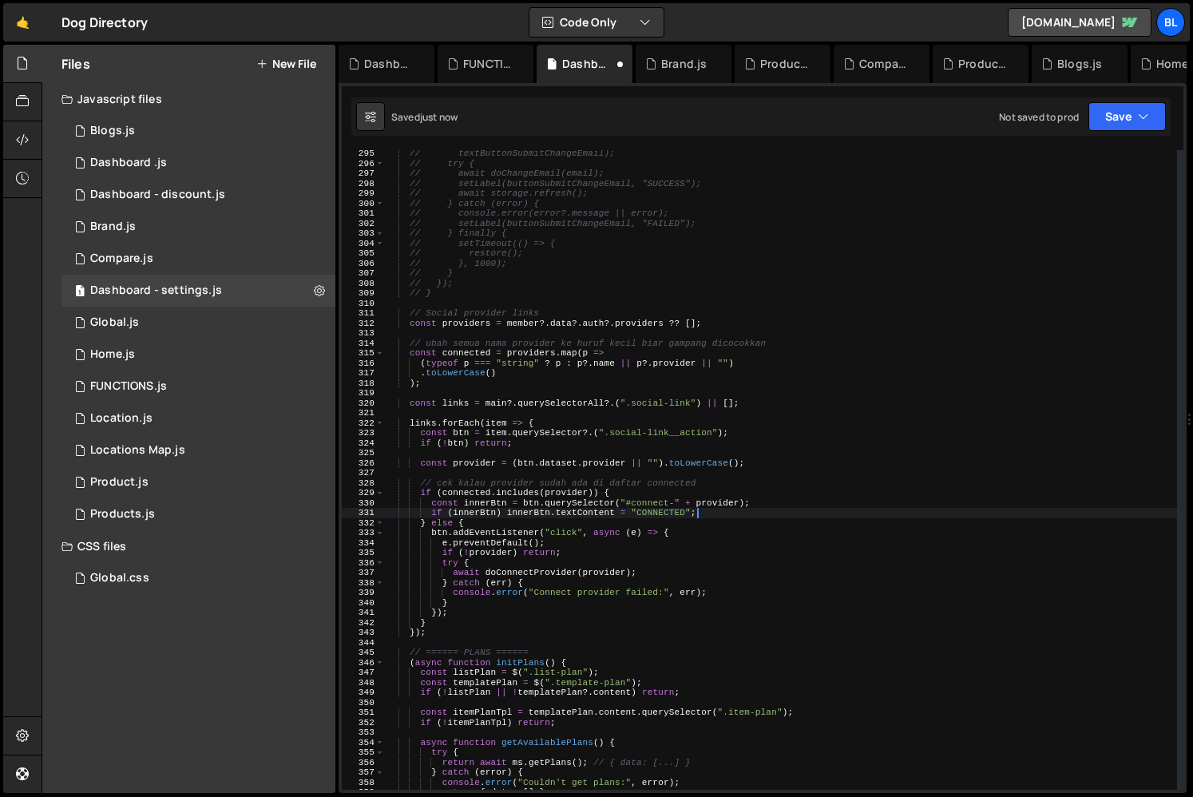
click at [634, 489] on div "// textButtonSubmitChangeEmail); // try { // await doChangeEmail(email); // set…" at bounding box center [781, 478] width 792 height 659
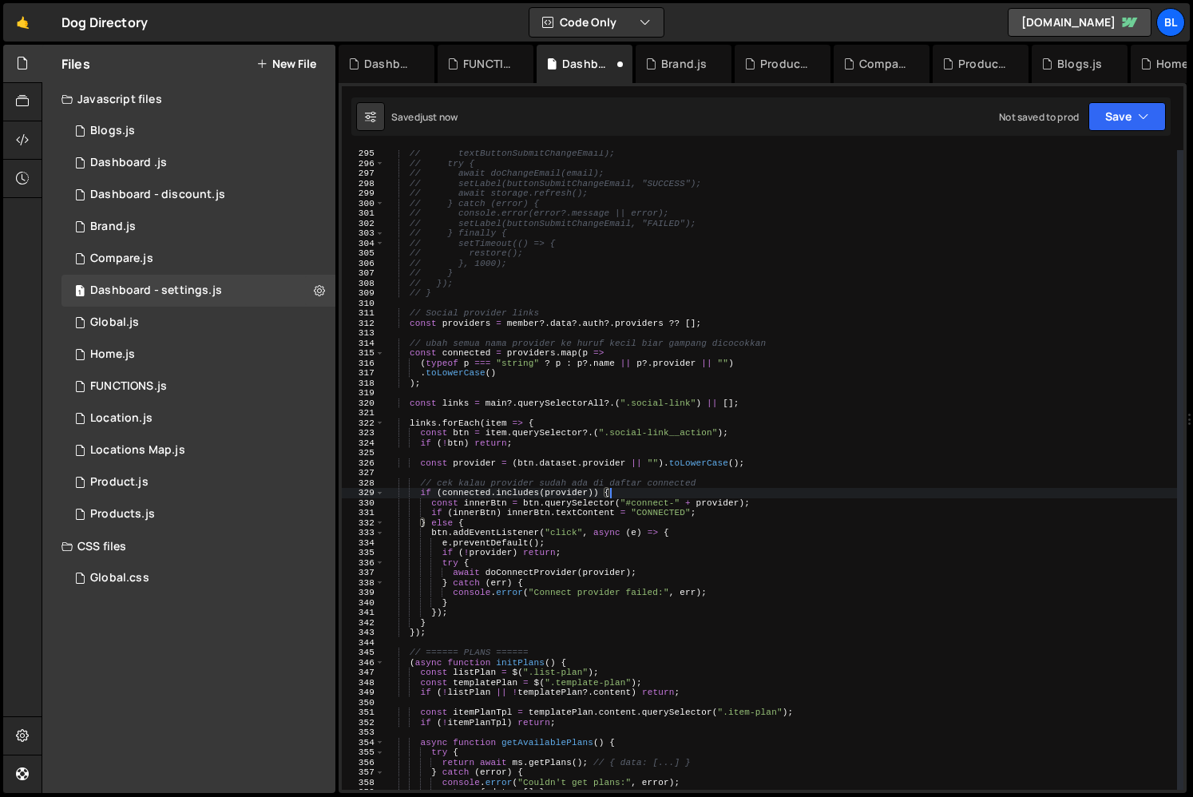
click at [667, 481] on div "// textButtonSubmitChangeEmail); // try { // await doChangeEmail(email); // set…" at bounding box center [781, 478] width 792 height 659
click at [696, 480] on div "// textButtonSubmitChangeEmail); // try { // await doChangeEmail(email); // set…" at bounding box center [781, 478] width 792 height 659
click at [713, 482] on div "// textButtonSubmitChangeEmail); // try { // await doChangeEmail(email); // set…" at bounding box center [781, 478] width 792 height 659
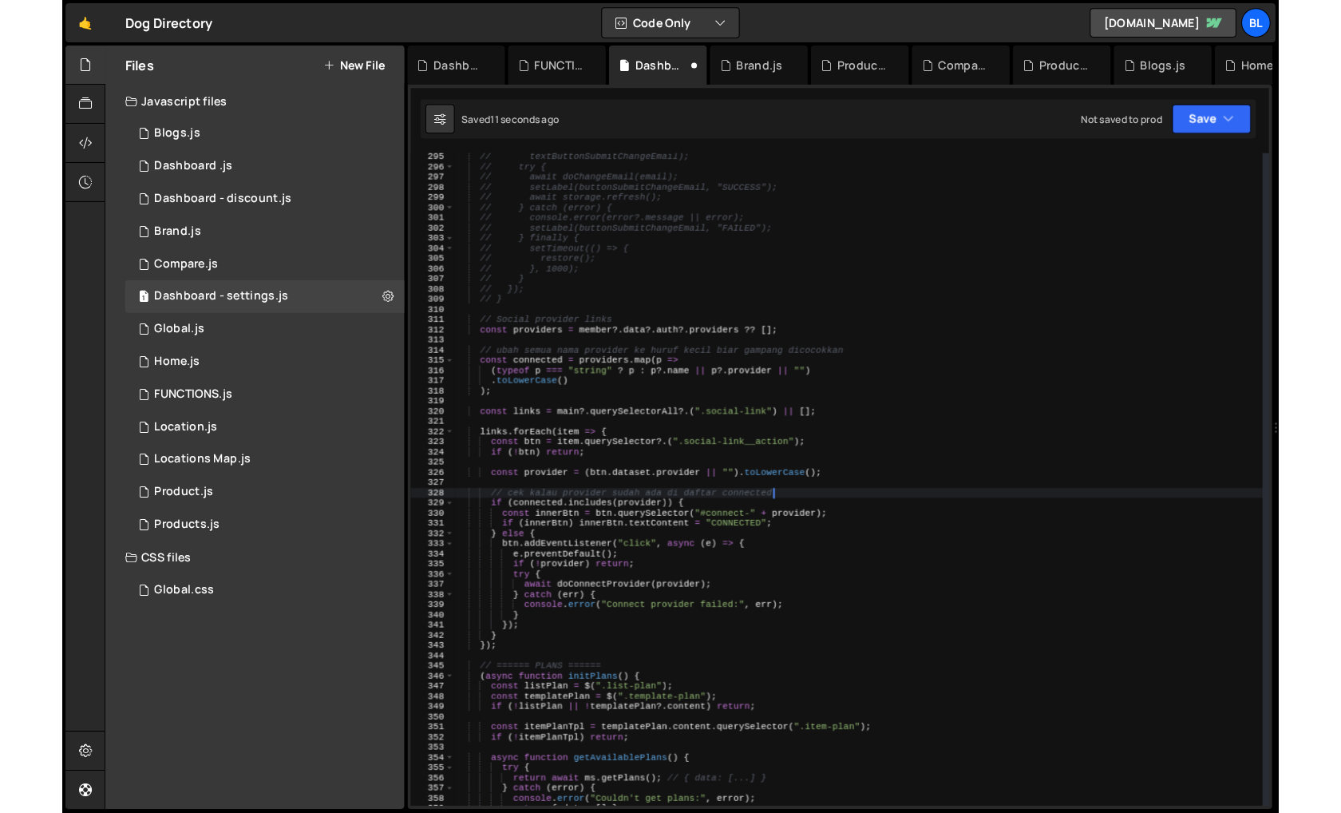
scroll to position [11171, 0]
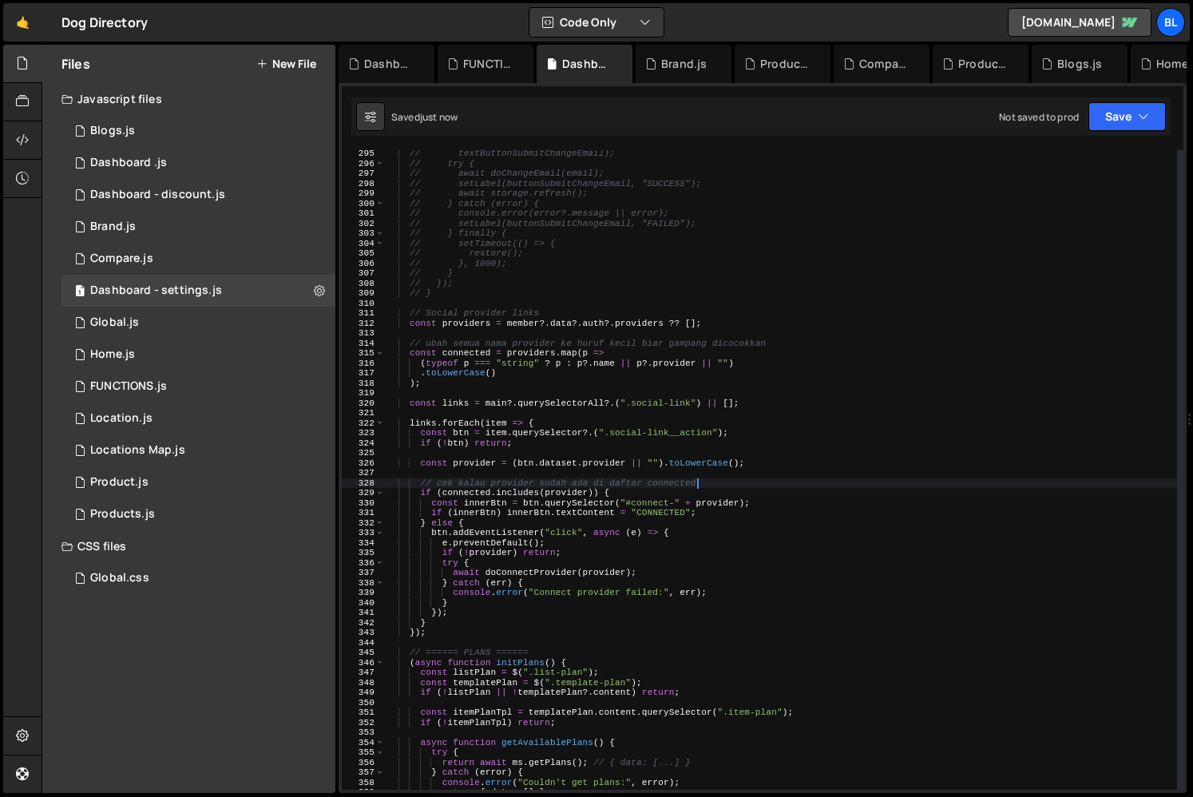
click at [676, 350] on div "// textButtonSubmitChangeEmail); // try { // await doChangeEmail(email); // set…" at bounding box center [781, 478] width 792 height 659
click at [574, 383] on div "// textButtonSubmitChangeEmail); // try { // await doChangeEmail(email); // set…" at bounding box center [781, 478] width 792 height 659
type textarea ");"
click at [649, 386] on div "// textButtonSubmitChangeEmail); // try { // await doChangeEmail(email); // set…" at bounding box center [781, 478] width 792 height 659
click at [513, 412] on div "// textButtonSubmitChangeEmail); // try { // await doChangeEmail(email); // set…" at bounding box center [781, 478] width 792 height 659
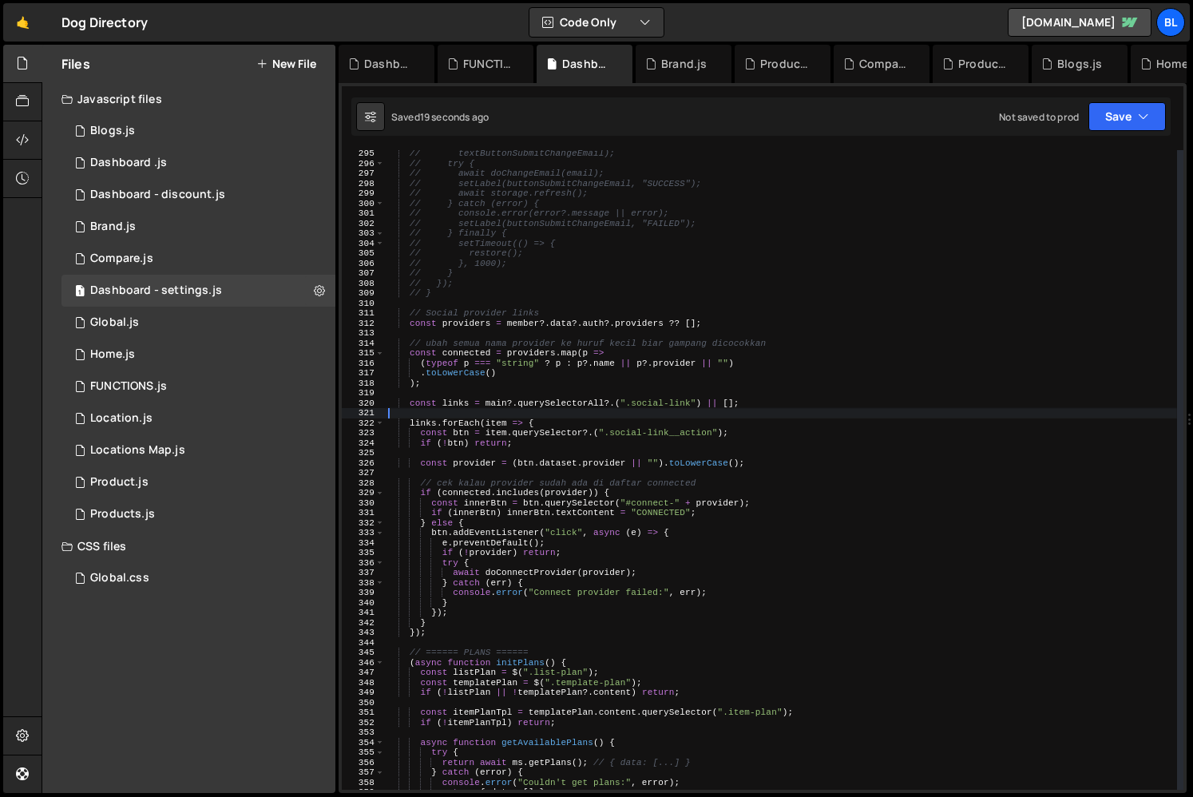
click at [608, 358] on div "// textButtonSubmitChangeEmail); // try { // await doChangeEmail(email); // set…" at bounding box center [781, 478] width 792 height 659
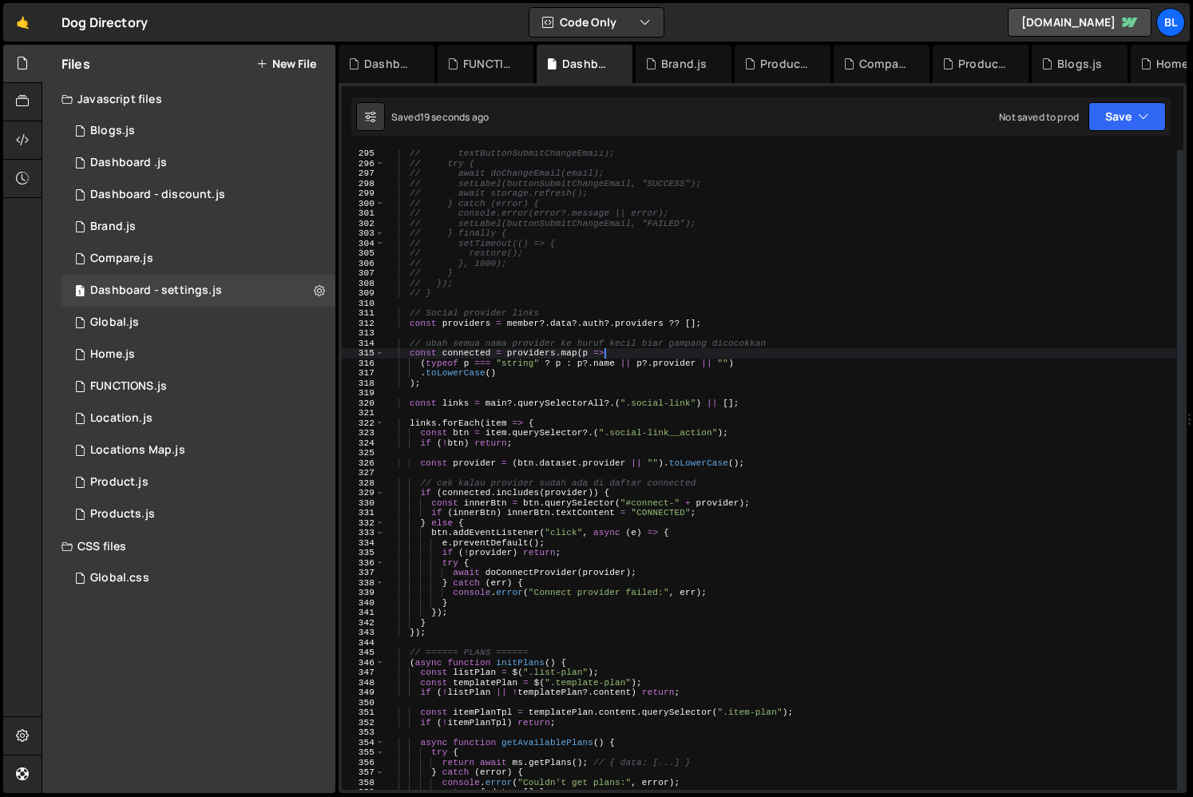
click at [592, 368] on div "// textButtonSubmitChangeEmail); // try { // await doChangeEmail(email); // set…" at bounding box center [781, 478] width 792 height 659
click at [536, 385] on div "// textButtonSubmitChangeEmail); // try { // await doChangeEmail(email); // set…" at bounding box center [781, 478] width 792 height 659
click at [529, 354] on div "// textButtonSubmitChangeEmail); // try { // await doChangeEmail(email); // set…" at bounding box center [781, 478] width 792 height 659
click at [572, 356] on div "// textButtonSubmitChangeEmail); // try { // await doChangeEmail(email); // set…" at bounding box center [781, 478] width 792 height 659
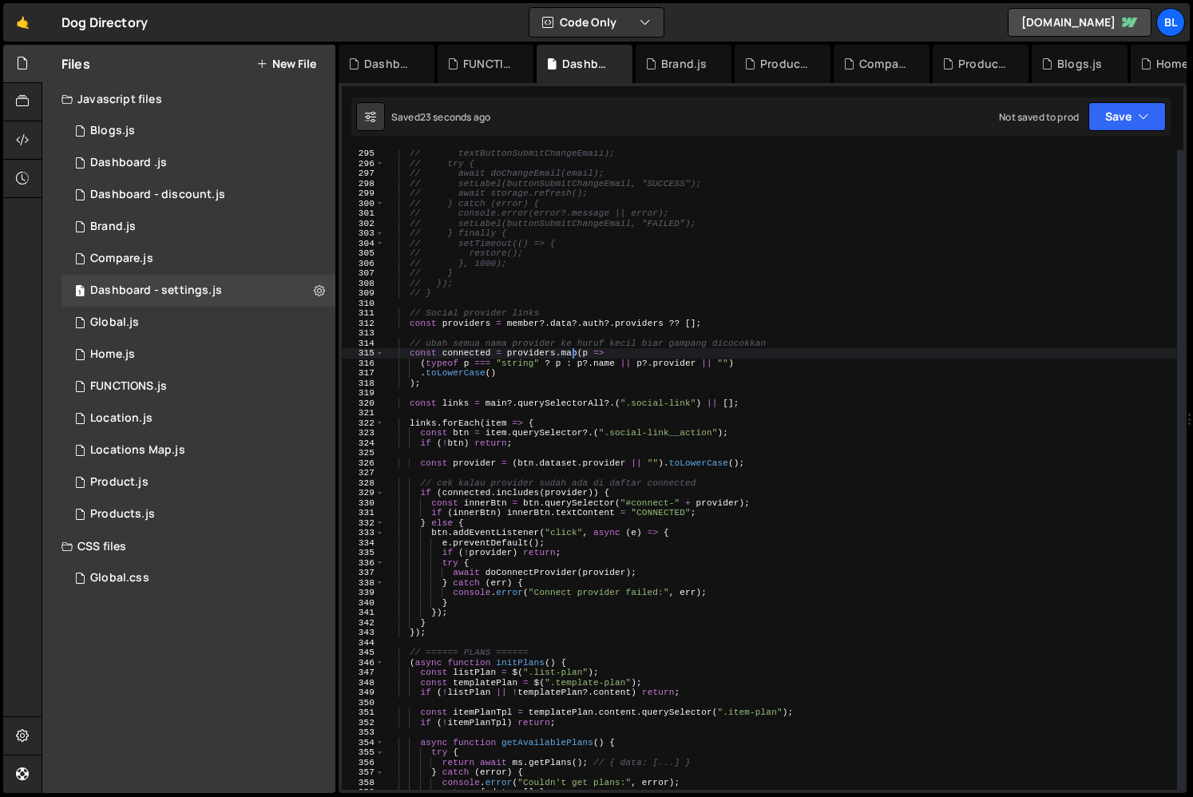
click at [588, 358] on div "// textButtonSubmitChangeEmail); // try { // await doChangeEmail(email); // set…" at bounding box center [781, 478] width 792 height 659
click at [604, 359] on div "// textButtonSubmitChangeEmail); // try { // await doChangeEmail(email); // set…" at bounding box center [781, 478] width 792 height 659
click at [617, 351] on div "// textButtonSubmitChangeEmail); // try { // await doChangeEmail(email); // set…" at bounding box center [781, 478] width 792 height 659
drag, startPoint x: 637, startPoint y: 368, endPoint x: 727, endPoint y: 366, distance: 90.2
click at [727, 366] on div "// textButtonSubmitChangeEmail); // try { // await doChangeEmail(email); // set…" at bounding box center [781, 478] width 792 height 659
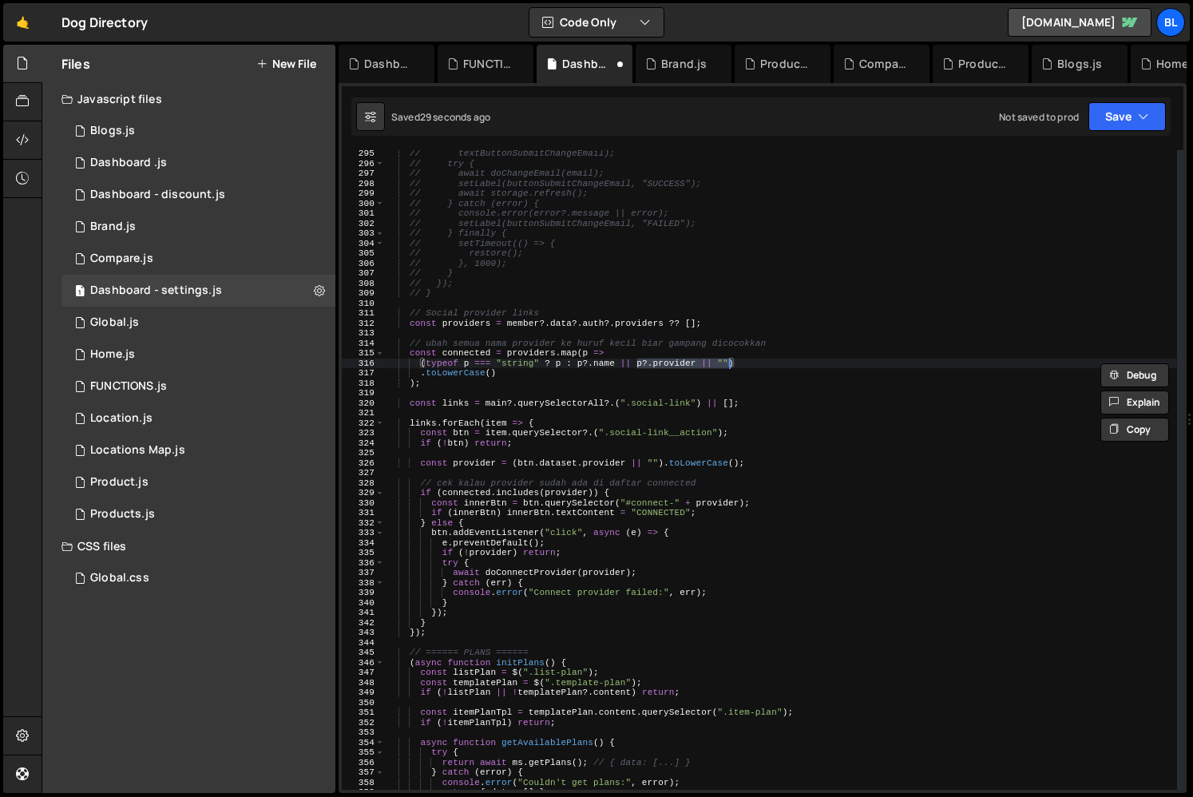
click at [669, 370] on div "// textButtonSubmitChangeEmail); // try { // await doChangeEmail(email); // set…" at bounding box center [781, 478] width 792 height 659
drag, startPoint x: 636, startPoint y: 368, endPoint x: 696, endPoint y: 367, distance: 60.7
click at [696, 367] on div "// textButtonSubmitChangeEmail); // try { // await doChangeEmail(email); // set…" at bounding box center [781, 478] width 792 height 659
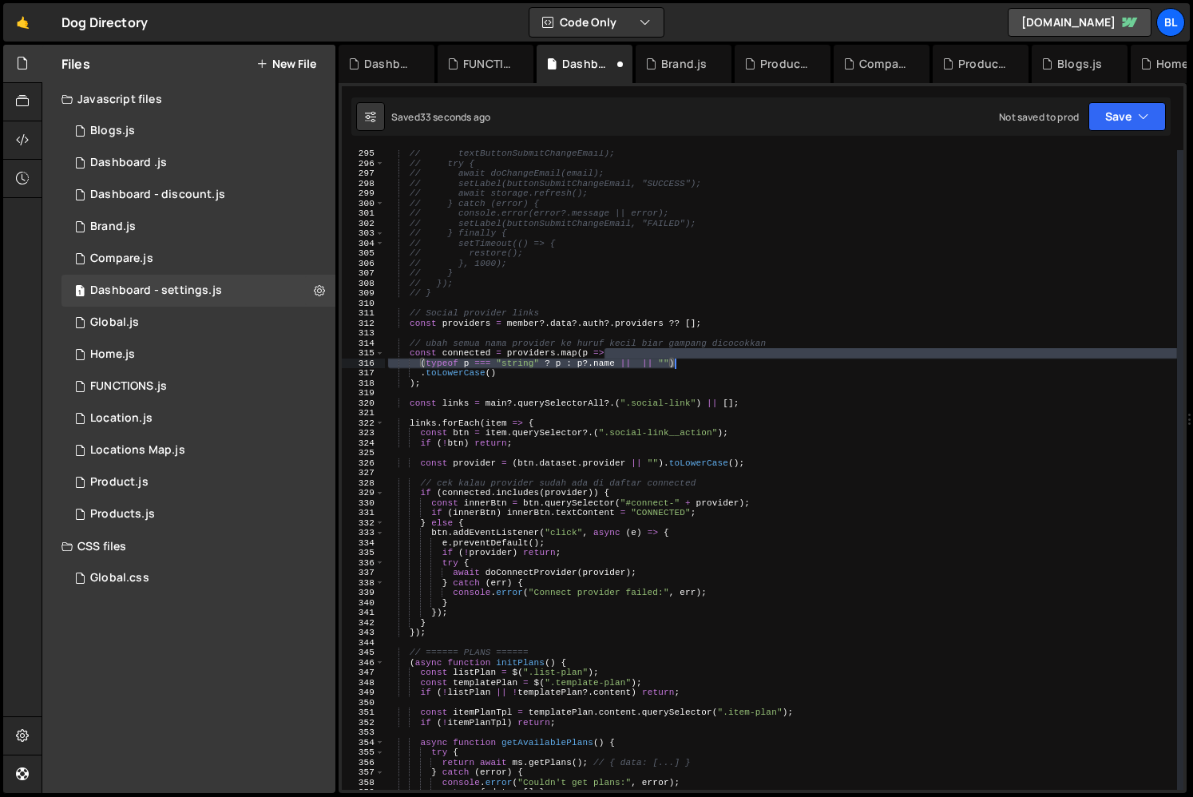
paste textarea "const connected = [DOMAIN_NAME](p =>p?.provider"
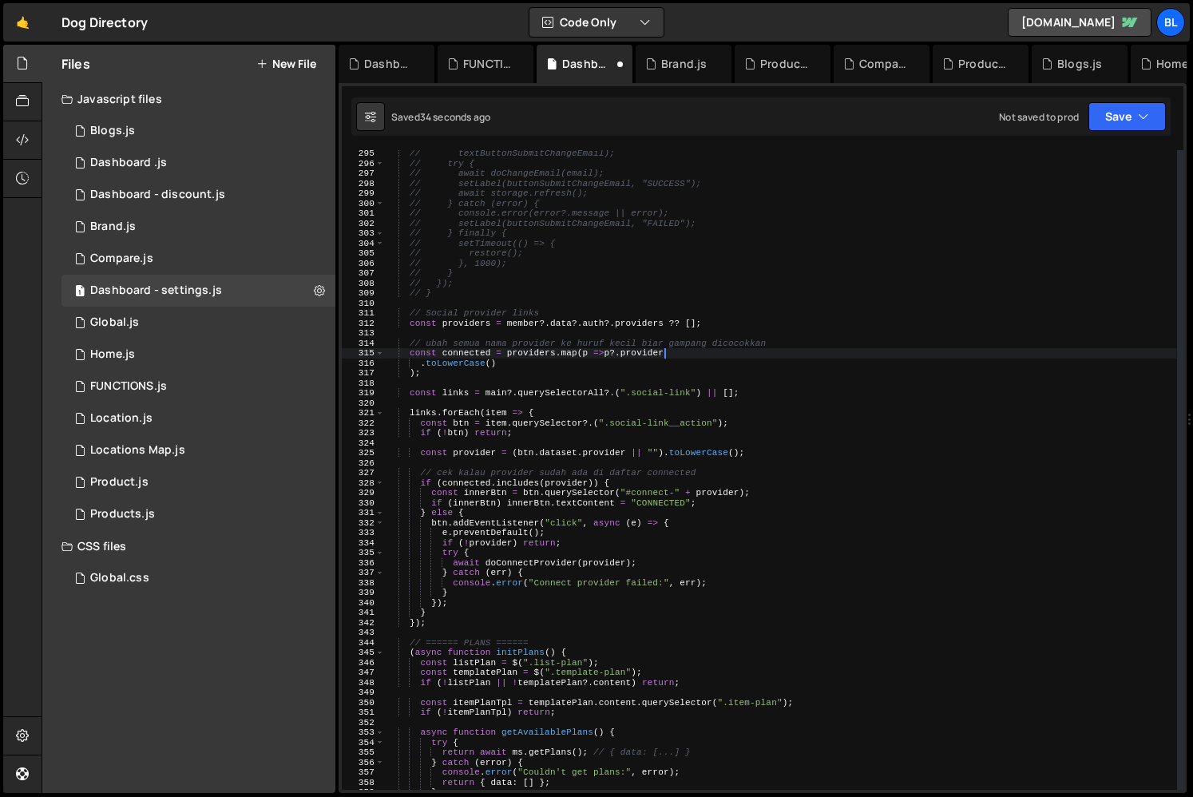
drag, startPoint x: 625, startPoint y: 354, endPoint x: 677, endPoint y: 362, distance: 52.5
click at [677, 362] on div "// textButtonSubmitChangeEmail); // try { // await doChangeEmail(email); // set…" at bounding box center [781, 478] width 792 height 659
click at [422, 372] on div "// textButtonSubmitChangeEmail); // try { // await doChangeEmail(email); // set…" at bounding box center [781, 478] width 792 height 659
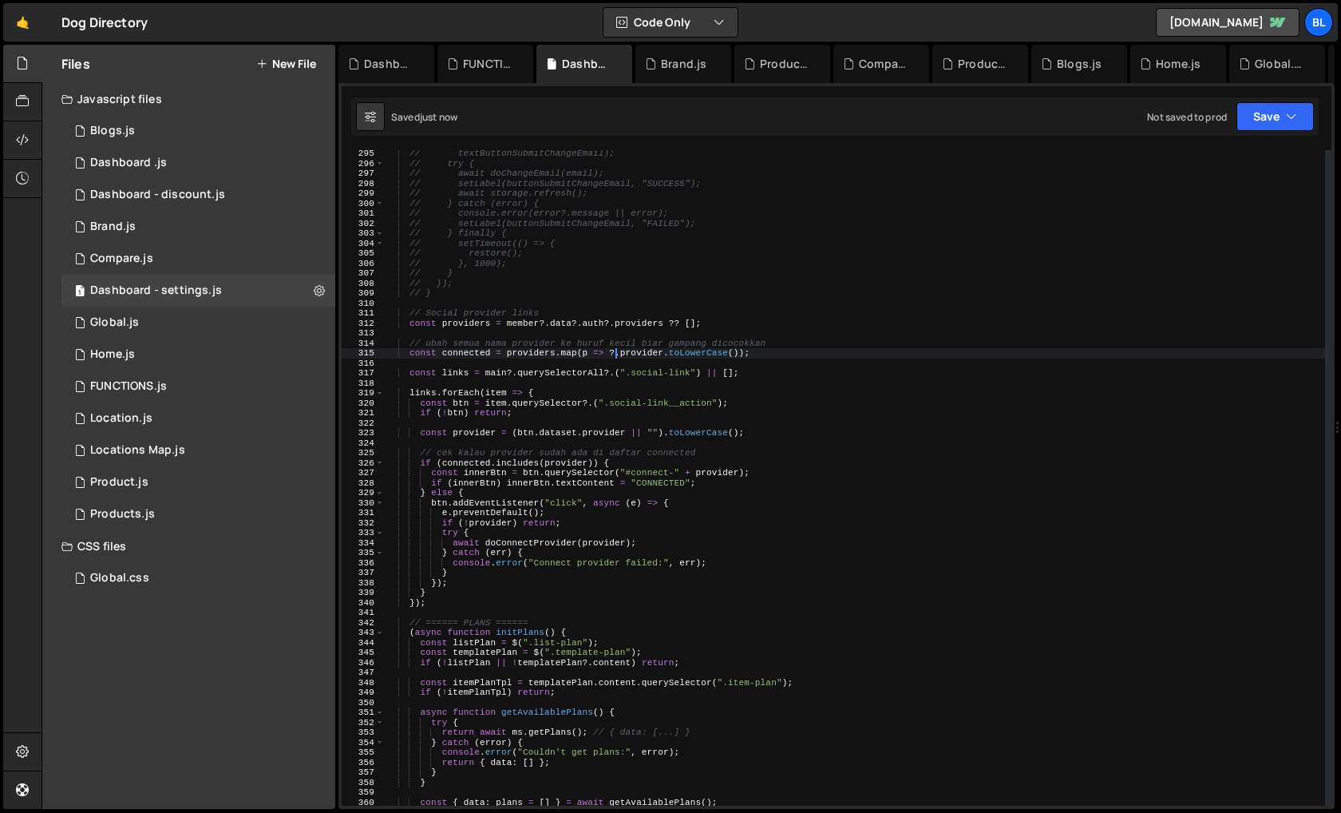
type textarea "const connected = [DOMAIN_NAME](p => p.provider.toLowerCase());"
click at [463, 362] on div "// textButtonSubmitChangeEmail); // try { // await doChangeEmail(email); // set…" at bounding box center [855, 486] width 941 height 675
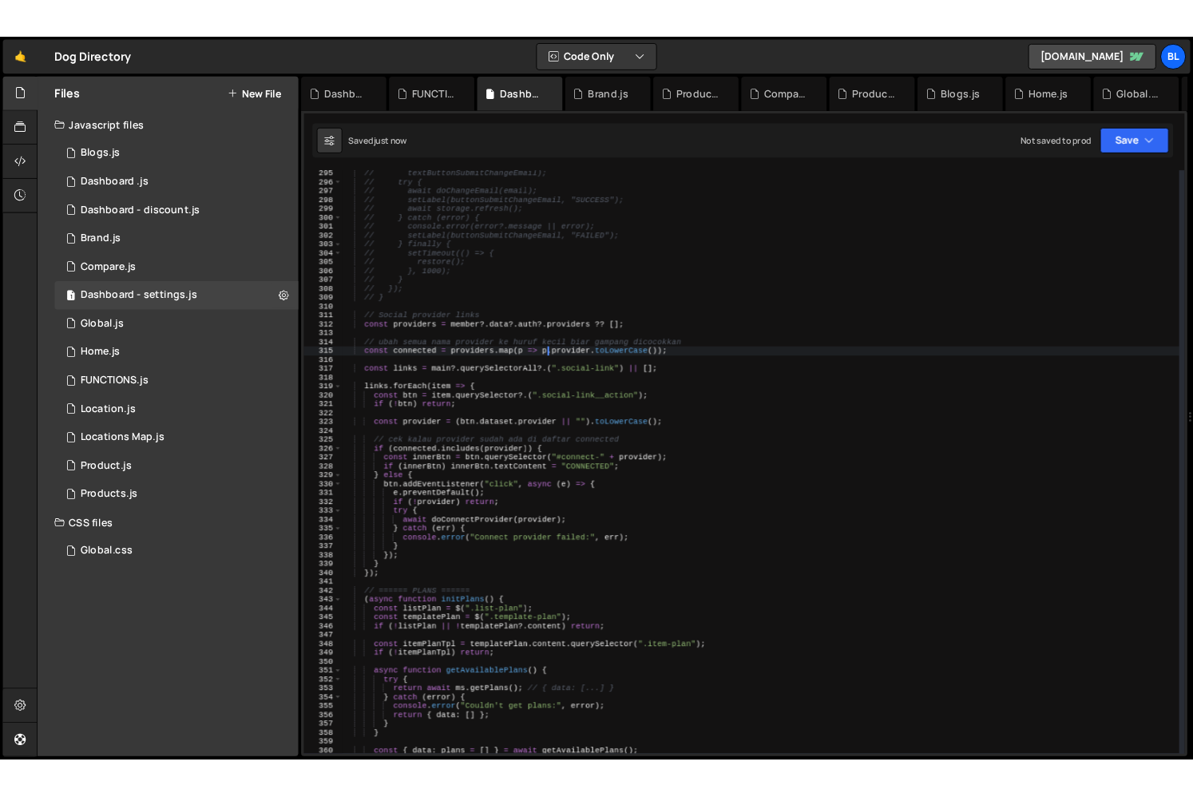
scroll to position [0, 0]
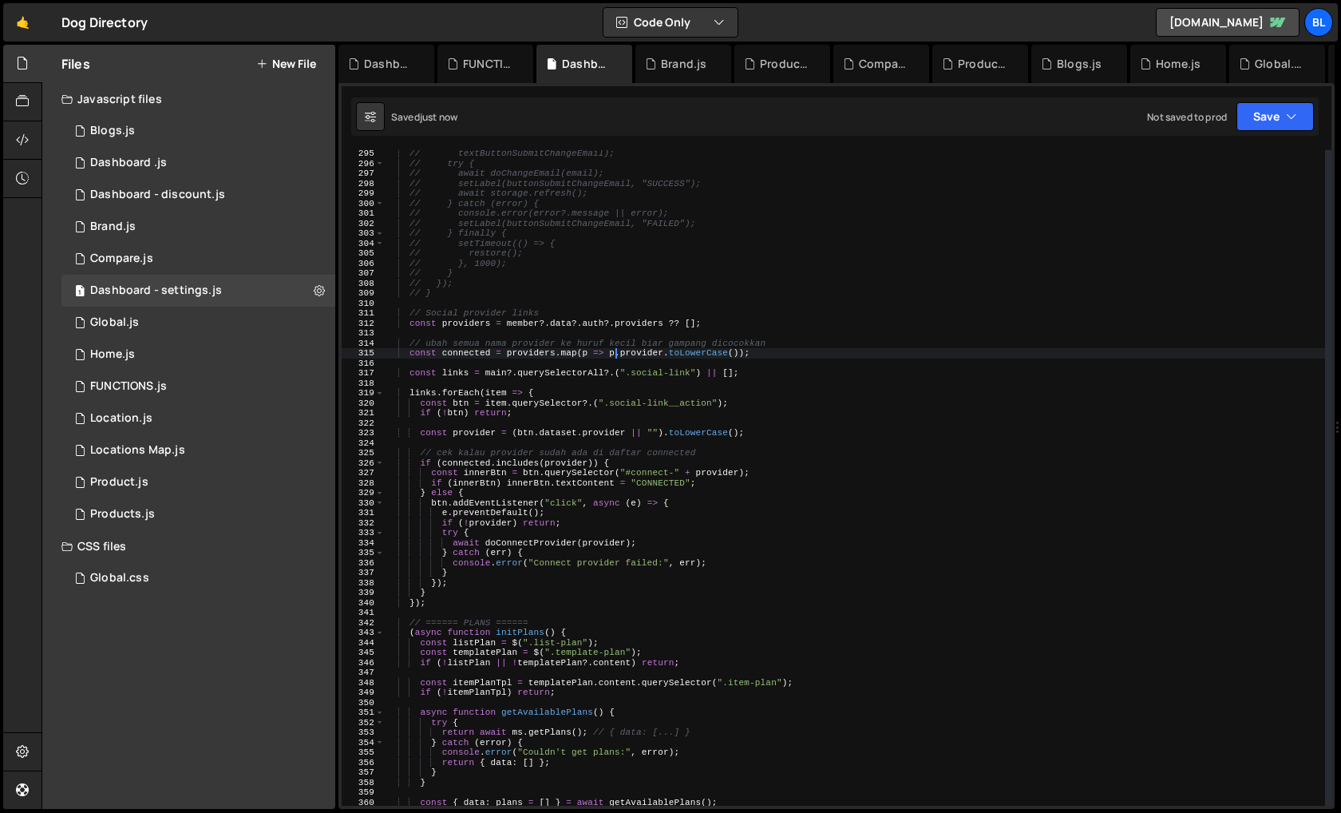
click at [463, 362] on div "// textButtonSubmitChangeEmail); // try { // await doChangeEmail(email); // set…" at bounding box center [855, 486] width 941 height 675
click at [477, 352] on div "// textButtonSubmitChangeEmail); // try { // await doChangeEmail(email); // set…" at bounding box center [855, 486] width 941 height 675
click at [564, 501] on div "// textButtonSubmitChangeEmail); // try { // await doChangeEmail(email); // set…" at bounding box center [855, 486] width 941 height 675
click at [552, 495] on div "// textButtonSubmitChangeEmail); // try { // await doChangeEmail(email); // set…" at bounding box center [855, 486] width 941 height 675
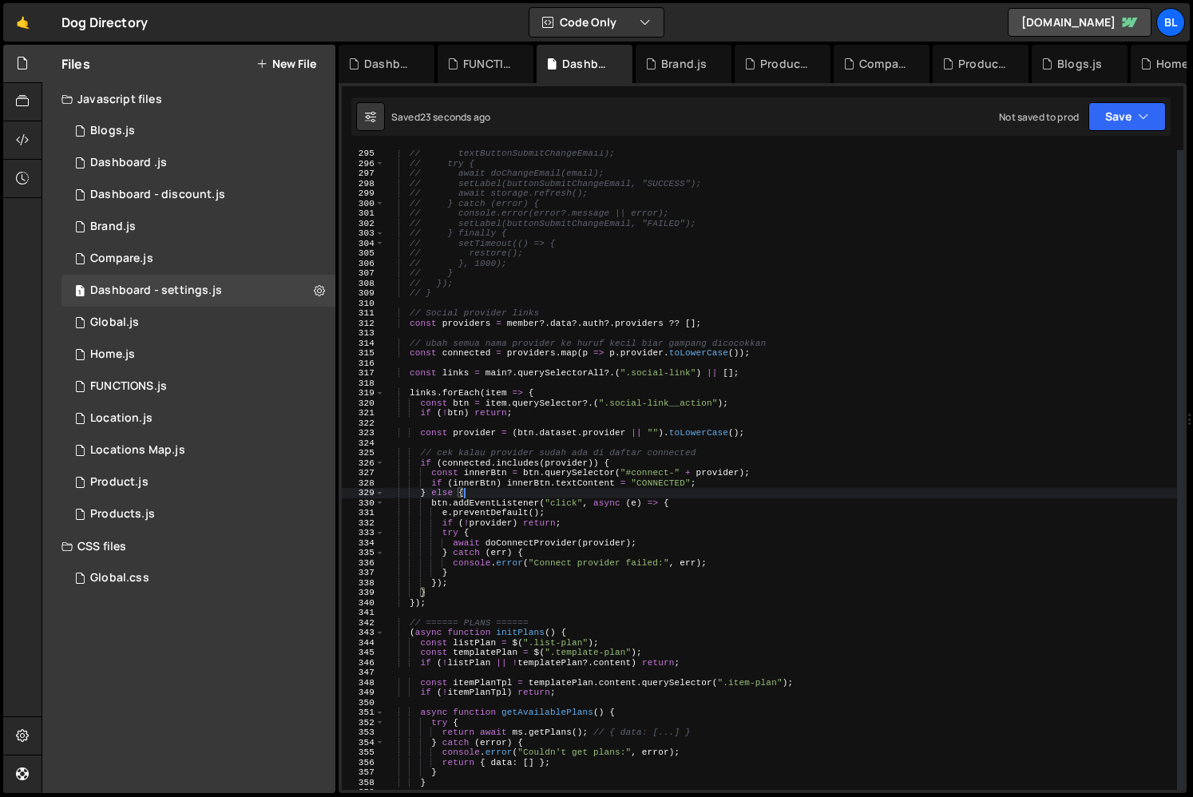
click at [567, 497] on div "// textButtonSubmitChangeEmail); // try { // await doChangeEmail(email); // set…" at bounding box center [781, 478] width 792 height 659
click at [580, 513] on div "// textButtonSubmitChangeEmail); // try { // await doChangeEmail(email); // set…" at bounding box center [781, 478] width 792 height 659
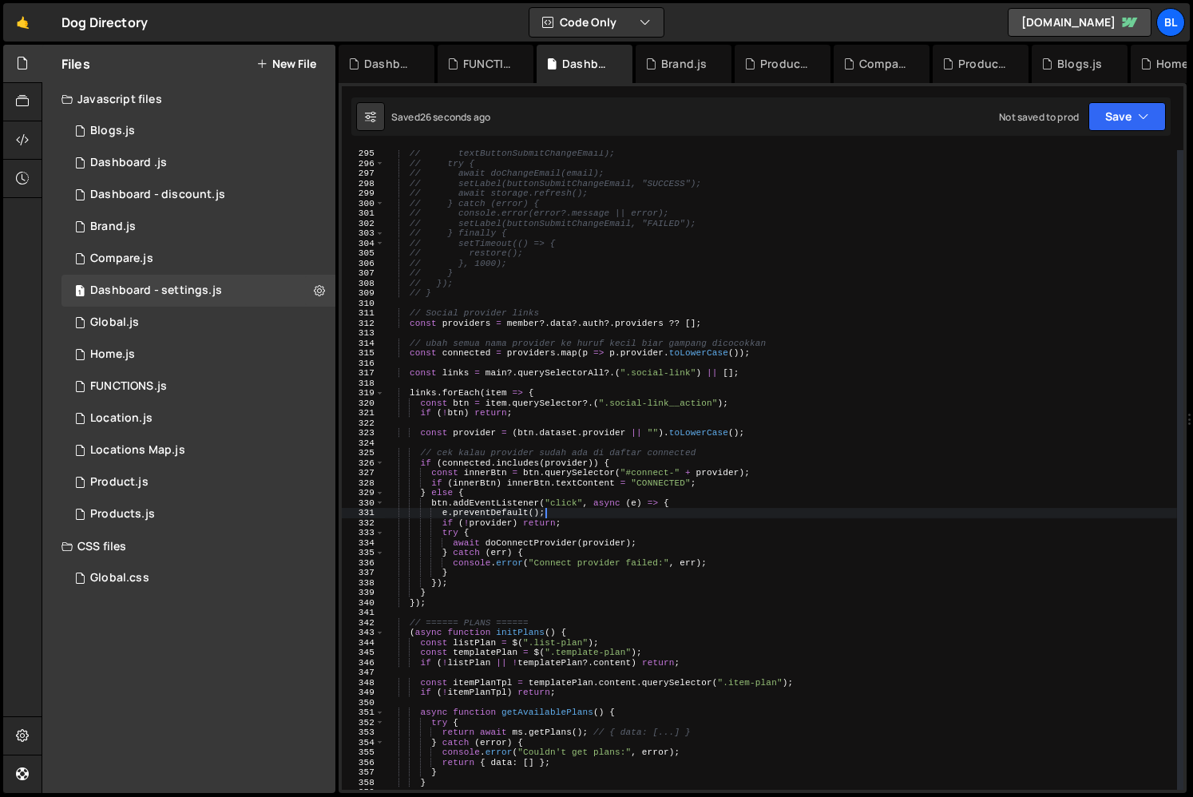
click at [555, 539] on div "// textButtonSubmitChangeEmail); // try { // await doChangeEmail(email); // set…" at bounding box center [781, 478] width 792 height 659
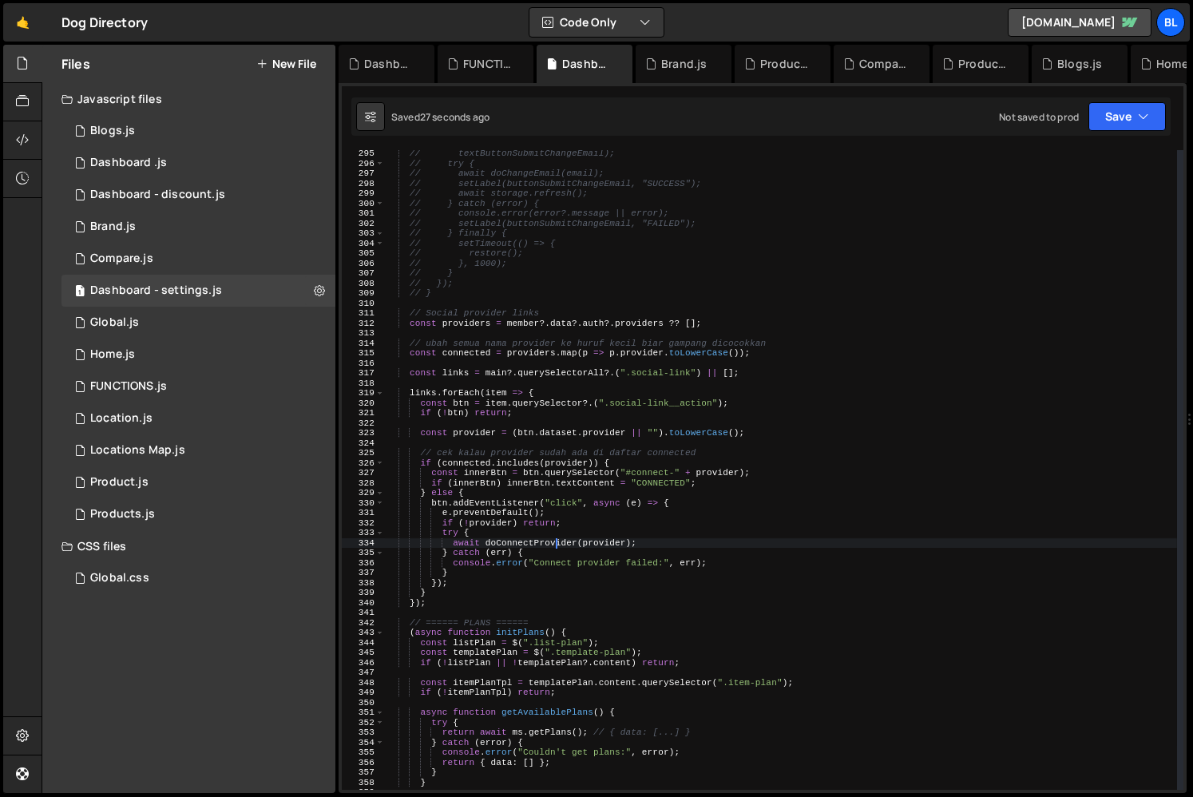
click at [521, 581] on div "// textButtonSubmitChangeEmail); // try { // await doChangeEmail(email); // set…" at bounding box center [781, 478] width 792 height 659
click at [481, 485] on div "// textButtonSubmitChangeEmail); // try { // await doChangeEmail(email); // set…" at bounding box center [781, 478] width 792 height 659
click at [434, 505] on div "// textButtonSubmitChangeEmail); // try { // await doChangeEmail(email); // set…" at bounding box center [781, 478] width 792 height 659
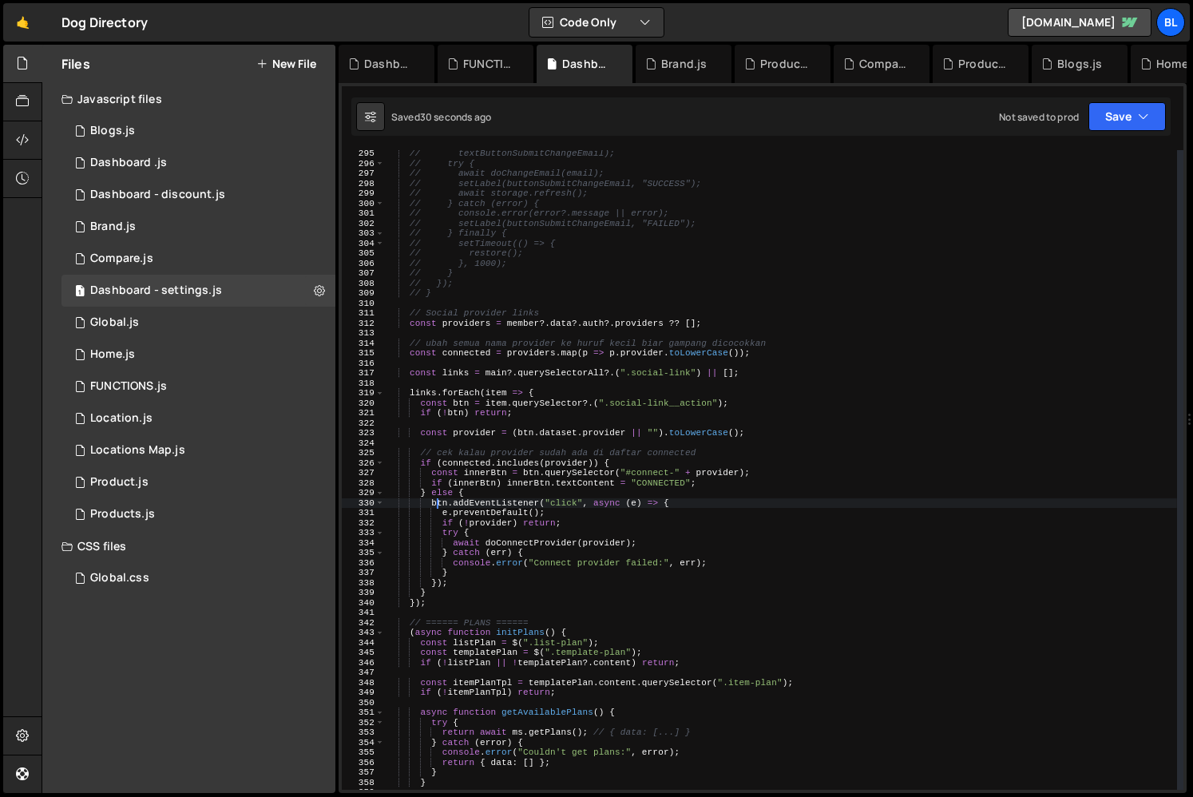
click at [441, 513] on div "// textButtonSubmitChangeEmail); // try { // await doChangeEmail(email); // set…" at bounding box center [781, 478] width 792 height 659
click at [580, 524] on div "// textButtonSubmitChangeEmail); // try { // await doChangeEmail(email); // set…" at bounding box center [781, 478] width 792 height 659
type textarea "if (!provider) return;"
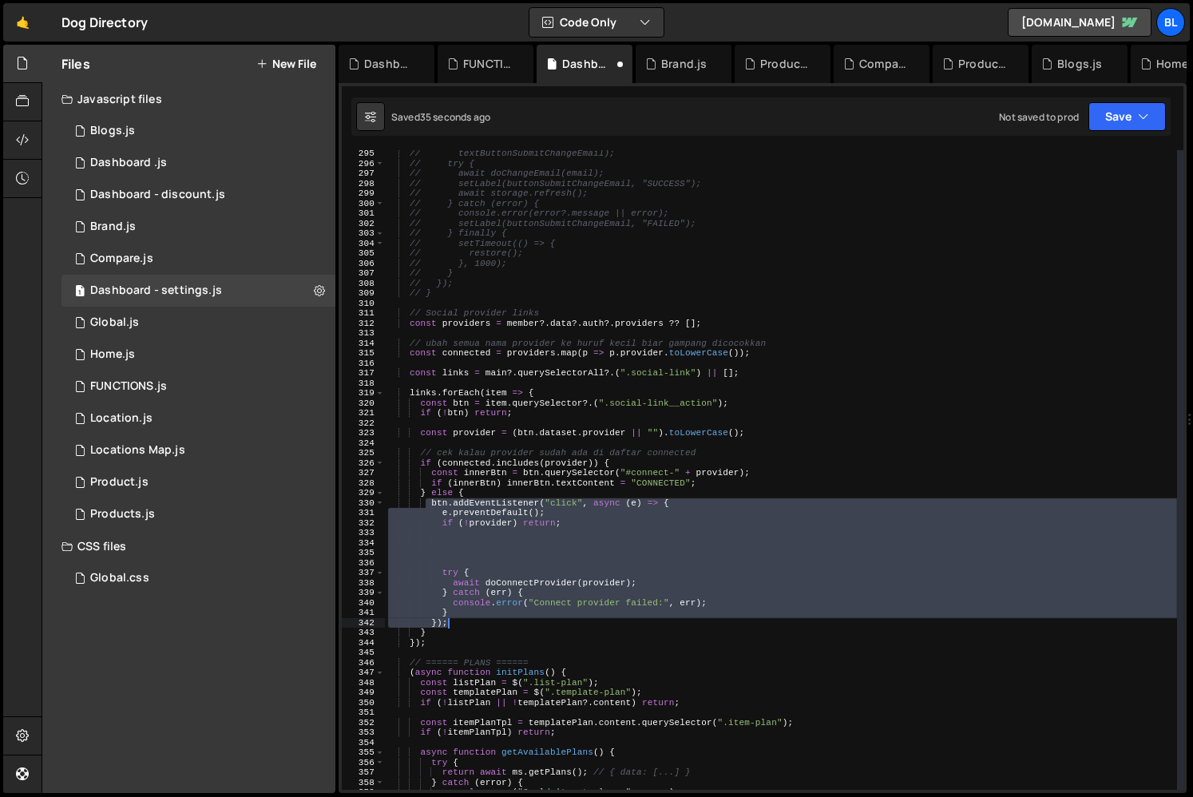
drag, startPoint x: 428, startPoint y: 501, endPoint x: 509, endPoint y: 622, distance: 145.0
click at [509, 622] on div "// textButtonSubmitChangeEmail); // try { // await doChangeEmail(email); // set…" at bounding box center [781, 478] width 792 height 659
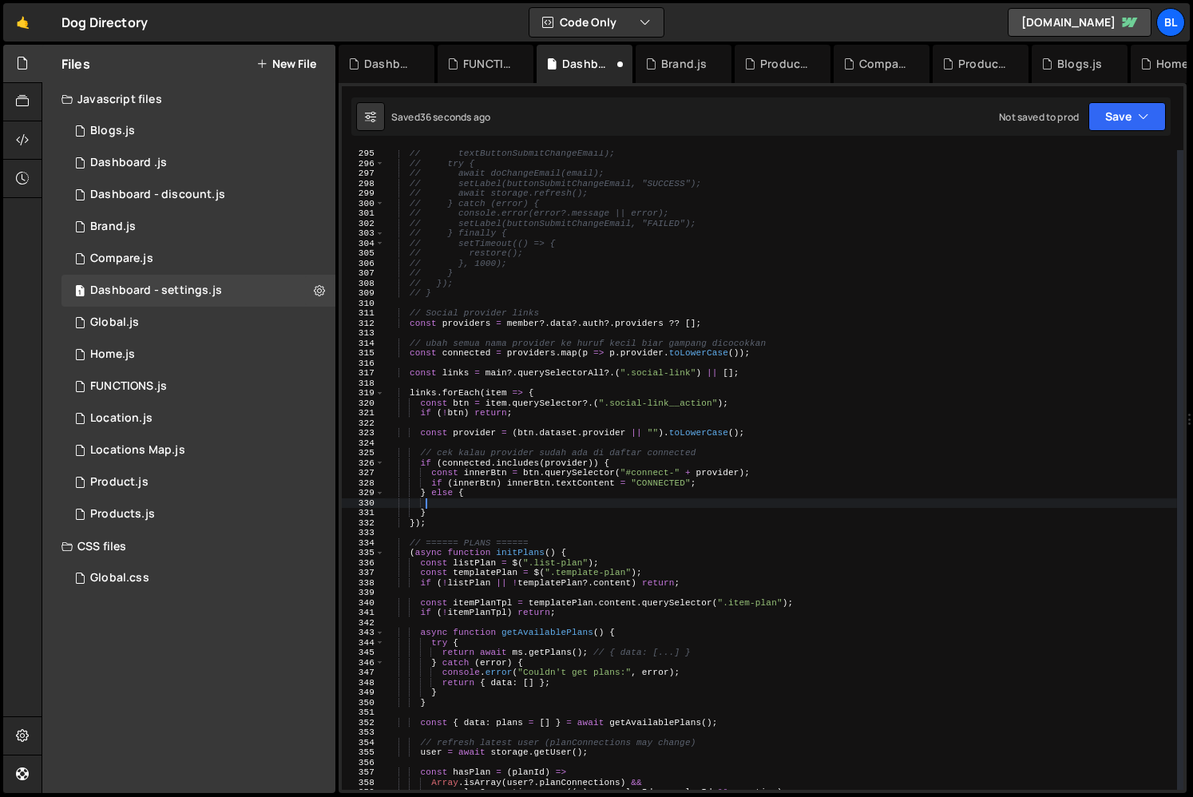
click at [470, 448] on div "// textButtonSubmitChangeEmail); // try { // await doChangeEmail(email); // set…" at bounding box center [781, 478] width 792 height 659
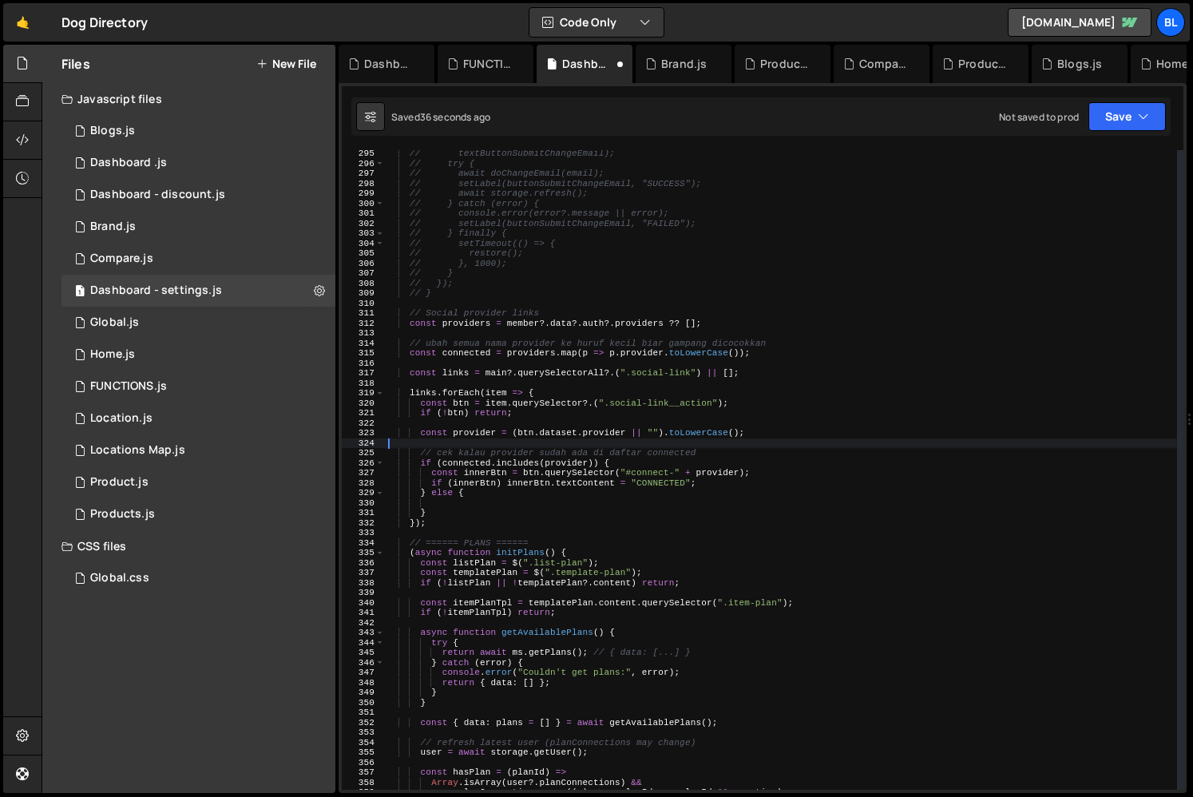
scroll to position [0, 0]
type textarea "// cek kalau provider sudah ada di daftar connected"
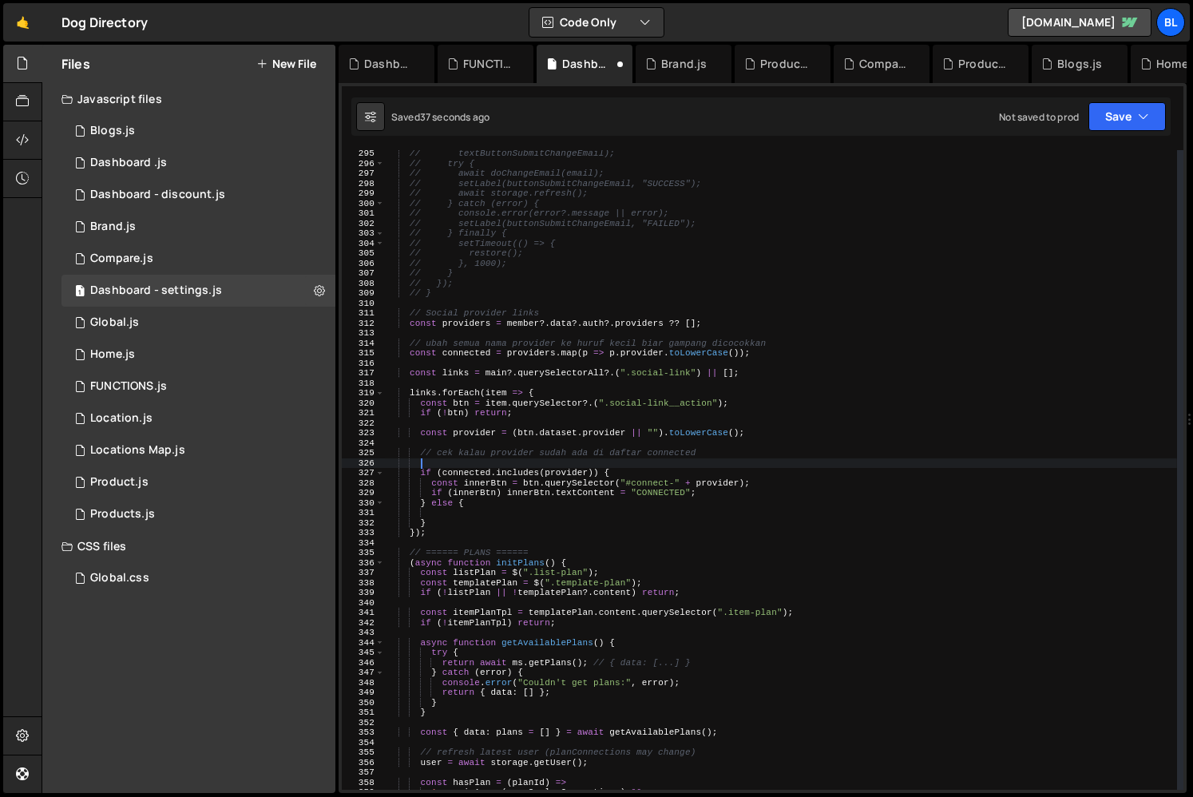
paste textarea "});"
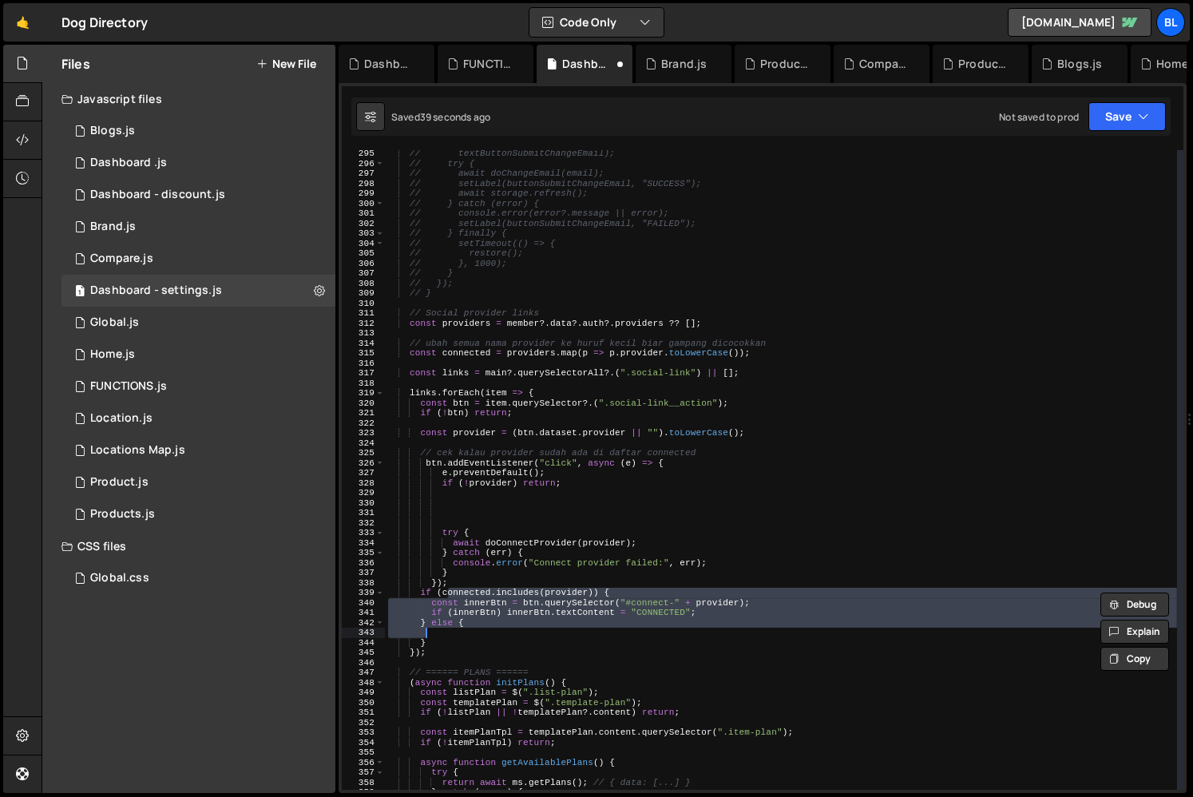
type textarea "}"
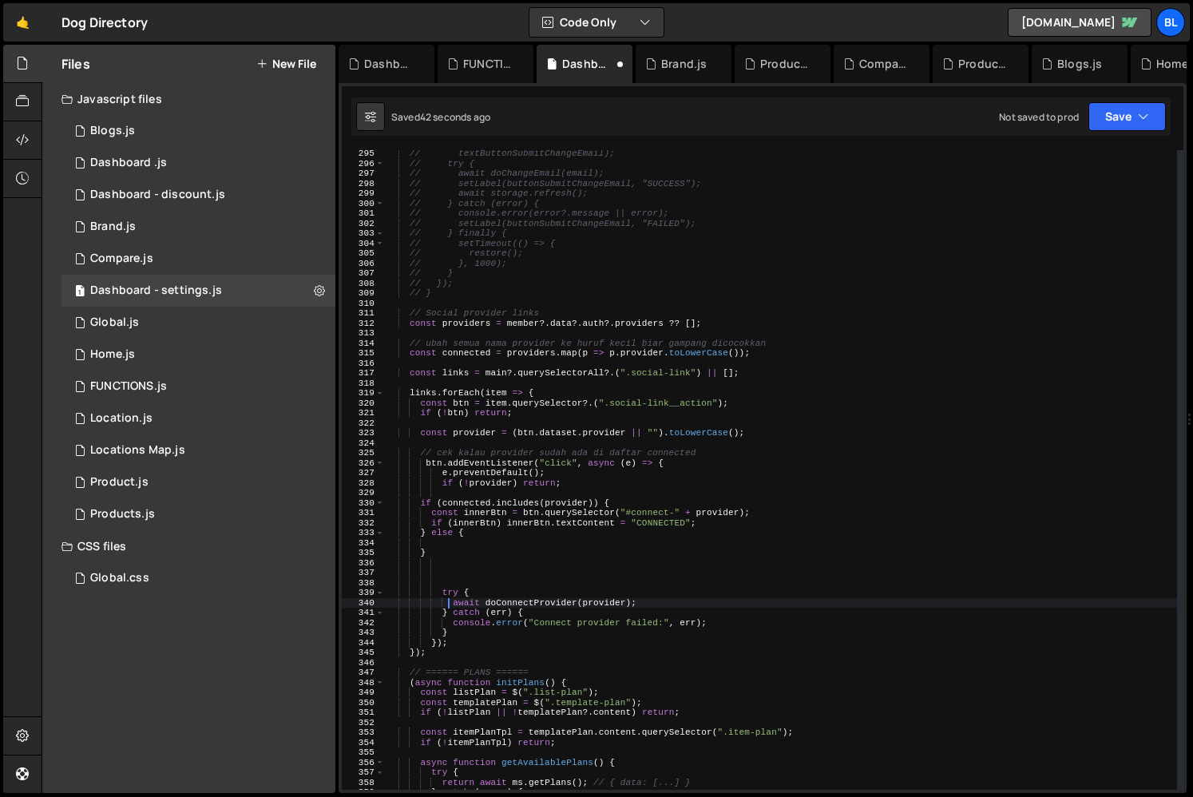
type textarea "try {"
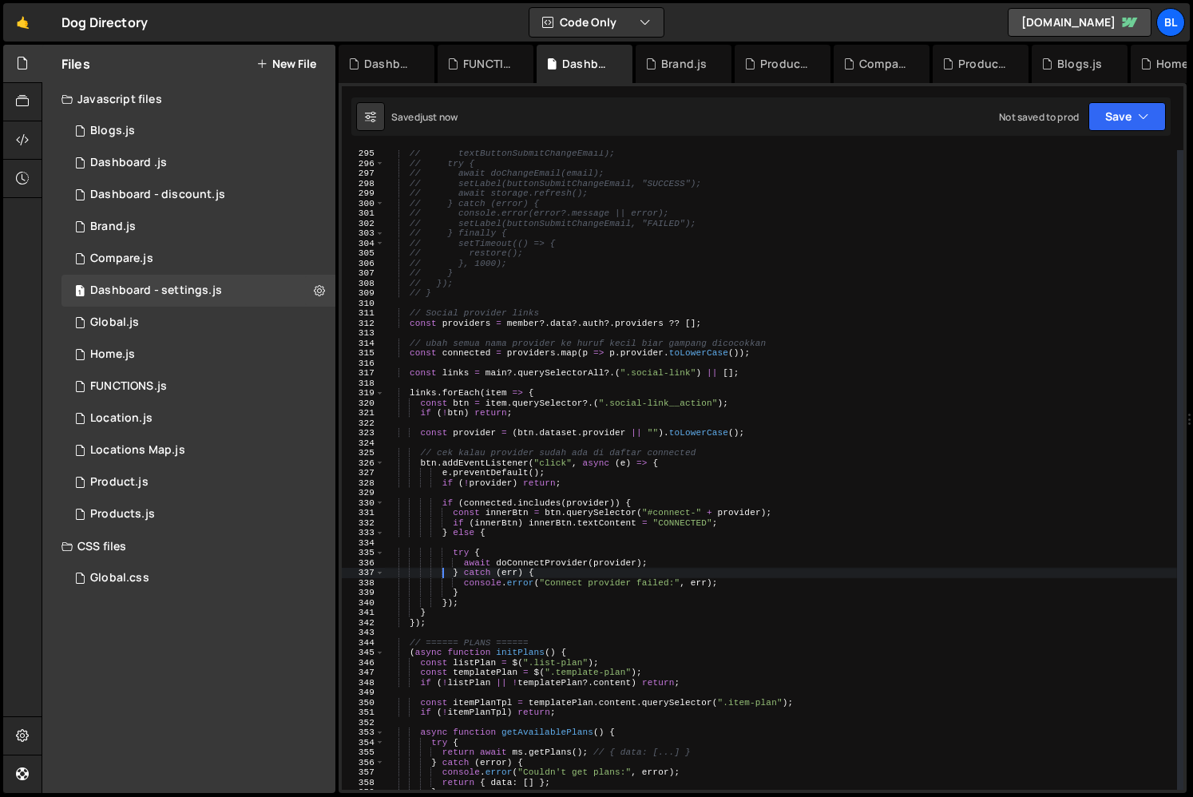
click at [519, 526] on div "// textButtonSubmitChangeEmail); // try { // await doChangeEmail(email); // set…" at bounding box center [781, 478] width 792 height 659
click at [472, 514] on div "// textButtonSubmitChangeEmail); // try { // await doChangeEmail(email); // set…" at bounding box center [781, 478] width 792 height 659
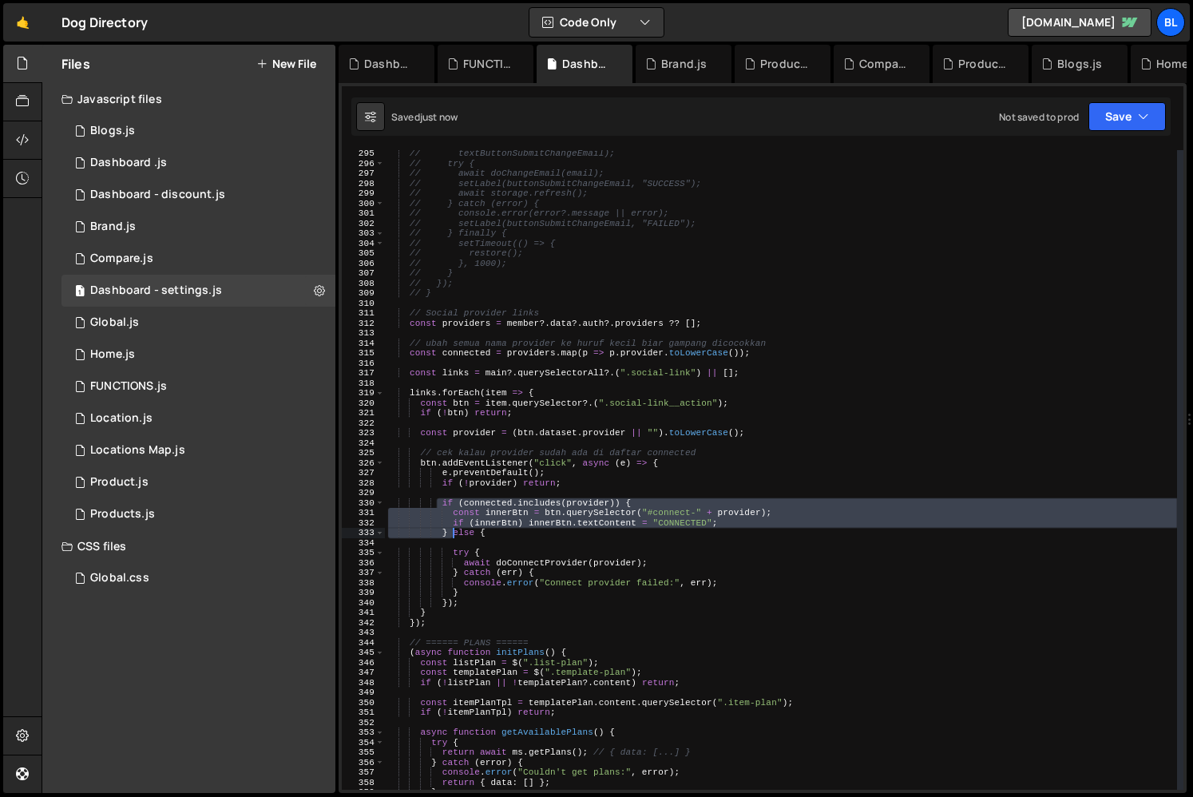
type textarea "if (innerBtn) innerBtn.textContent = "CONNECTED"; } else {"
drag, startPoint x: 438, startPoint y: 498, endPoint x: 453, endPoint y: 529, distance: 35.0
click at [453, 529] on div "// textButtonSubmitChangeEmail); // try { // await doChangeEmail(email); // set…" at bounding box center [781, 478] width 792 height 659
click at [465, 442] on div "// textButtonSubmitChangeEmail); // try { // await doChangeEmail(email); // set…" at bounding box center [781, 478] width 792 height 659
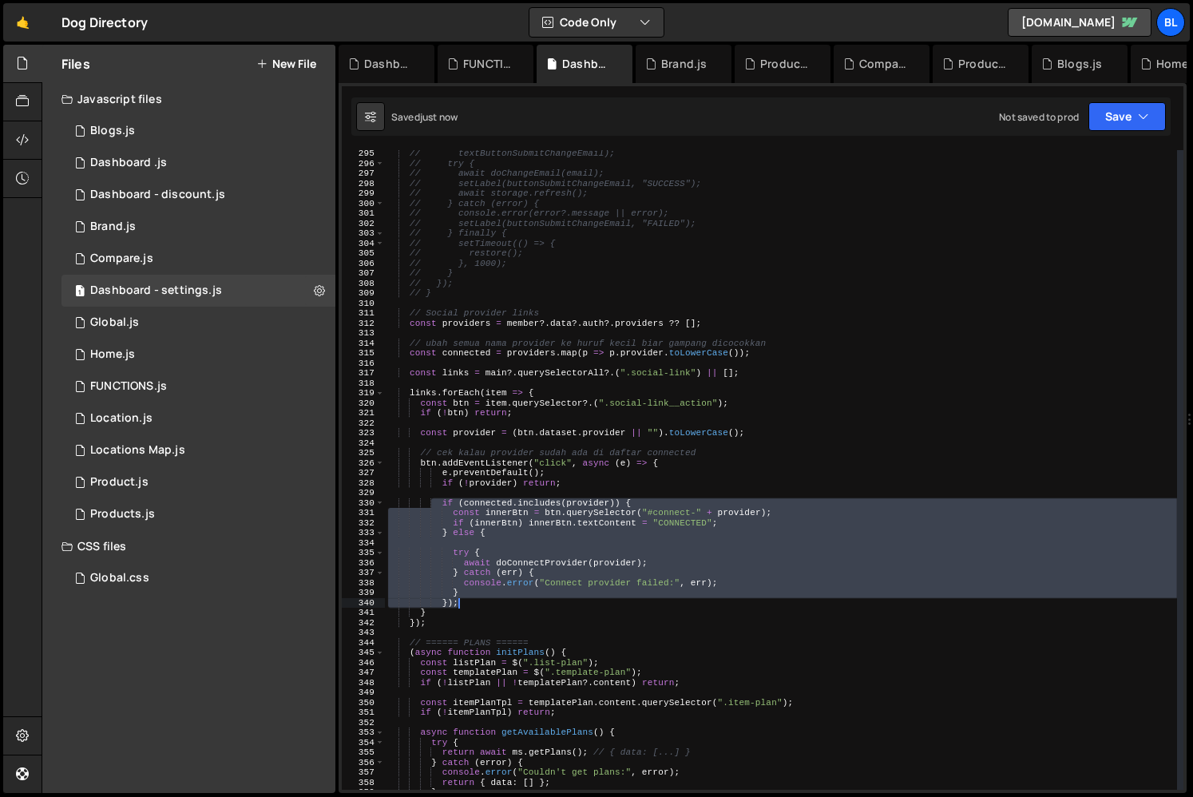
drag, startPoint x: 434, startPoint y: 503, endPoint x: 476, endPoint y: 599, distance: 104.7
click at [476, 599] on div "// textButtonSubmitChangeEmail); // try { // await doChangeEmail(email); // set…" at bounding box center [781, 478] width 792 height 659
click at [794, 437] on div "// textButtonSubmitChangeEmail); // try { // await doChangeEmail(email); // set…" at bounding box center [781, 478] width 792 height 659
type textarea "const provider = (btn.dataset.provider || "").toLowerCase();"
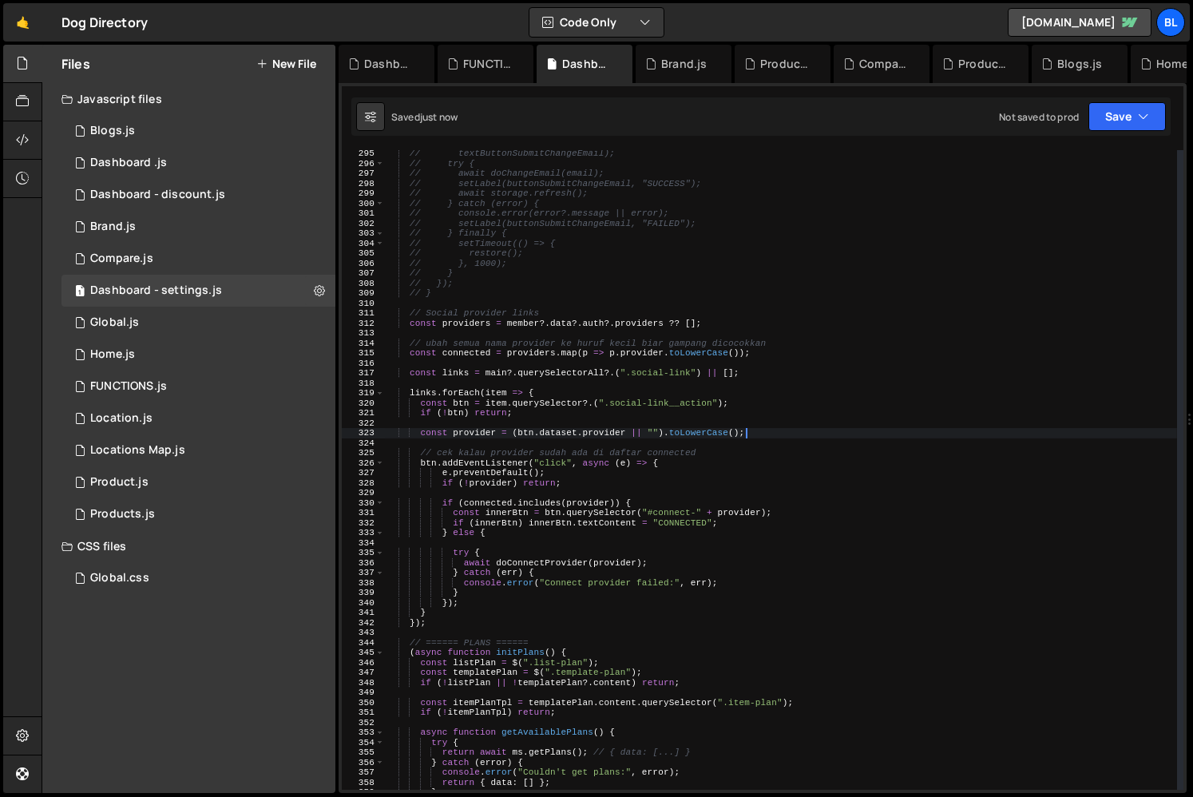
type textarea "// cek kalau provider sudah ada di daftar connected"
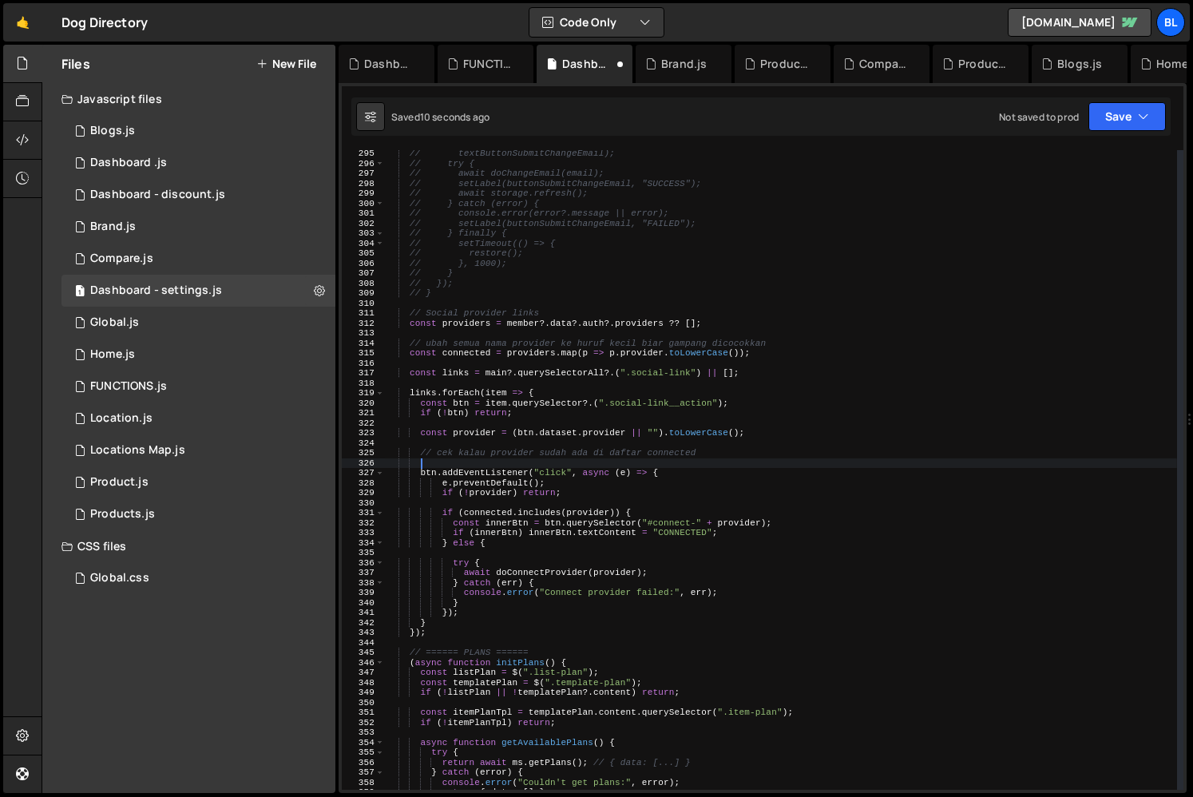
scroll to position [0, 2]
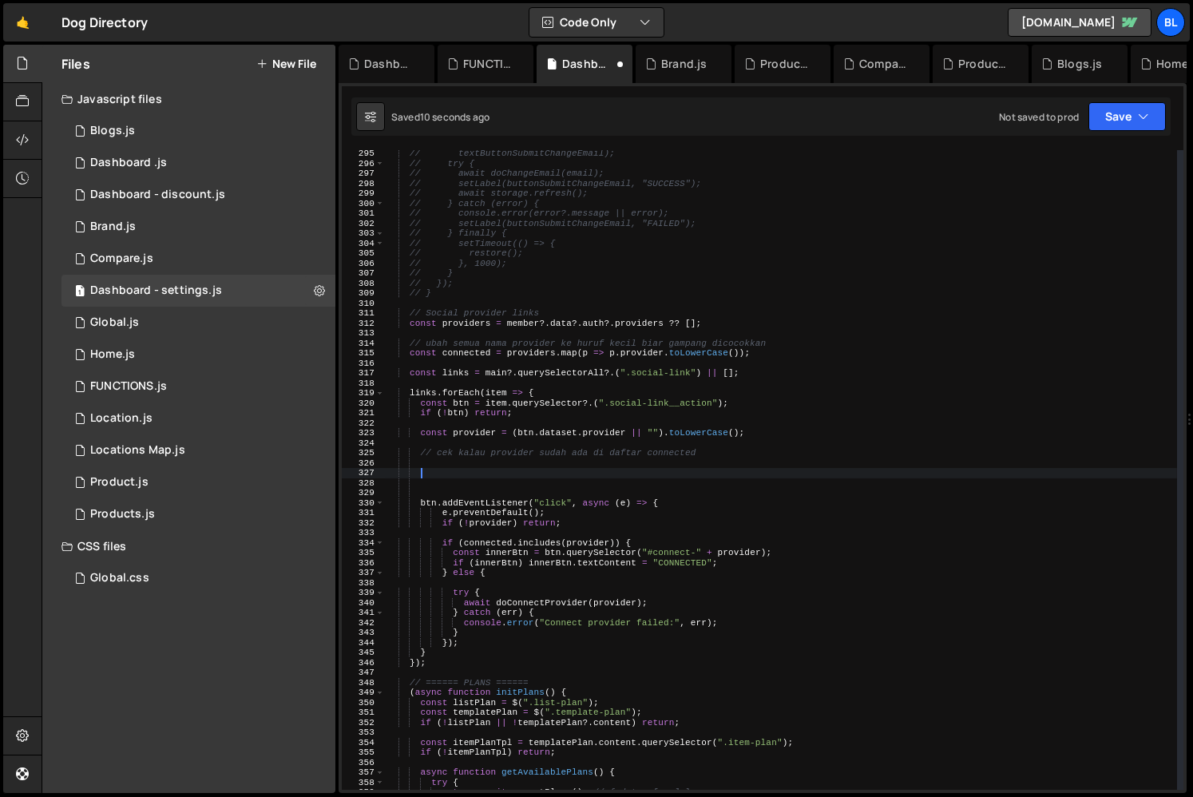
paste textarea "});"
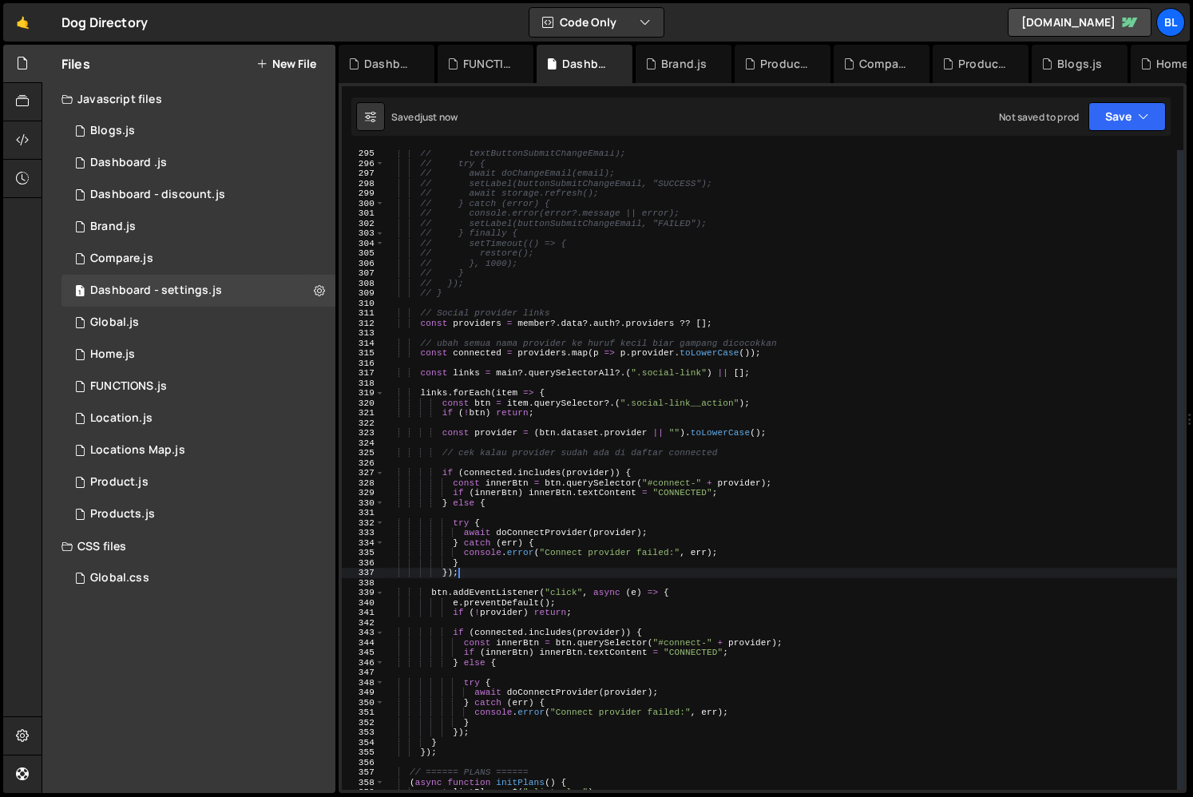
click at [489, 556] on div "// textButtonSubmitChangeEmail); // try { // await doChangeEmail(email); // set…" at bounding box center [781, 478] width 792 height 659
type textarea "})();"
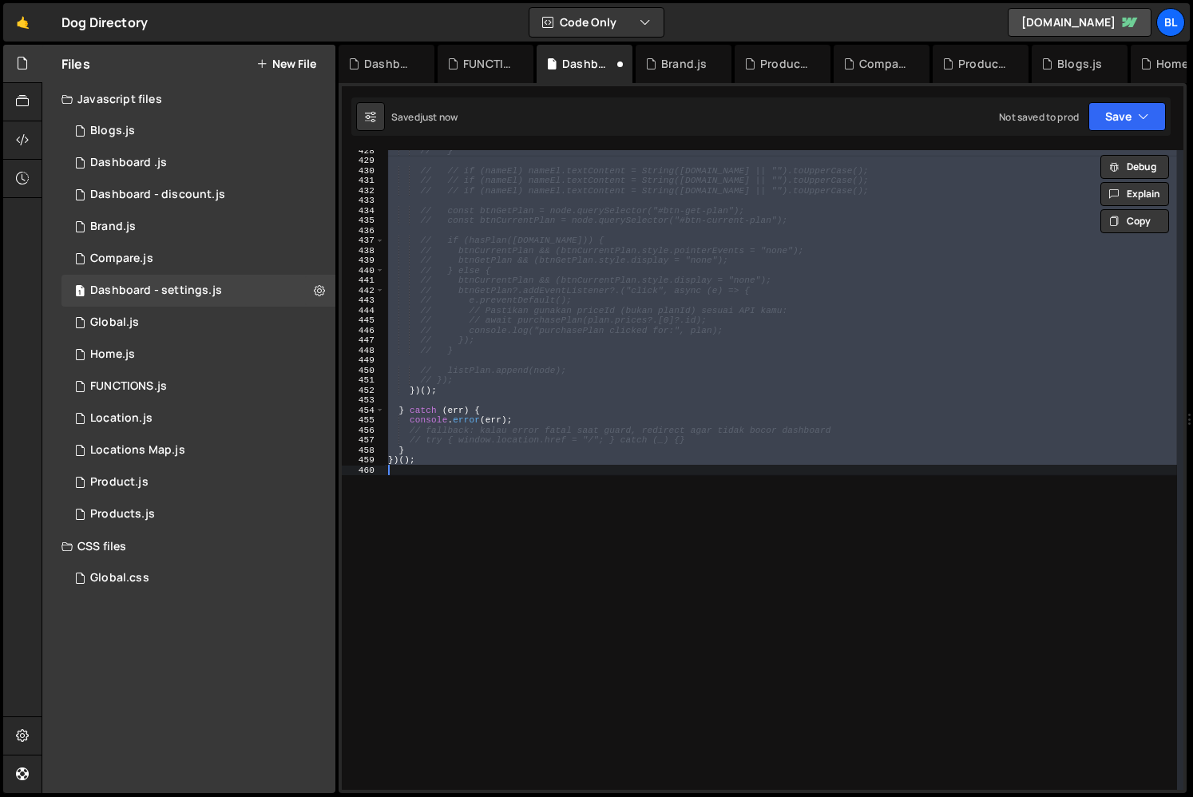
scroll to position [2933, 0]
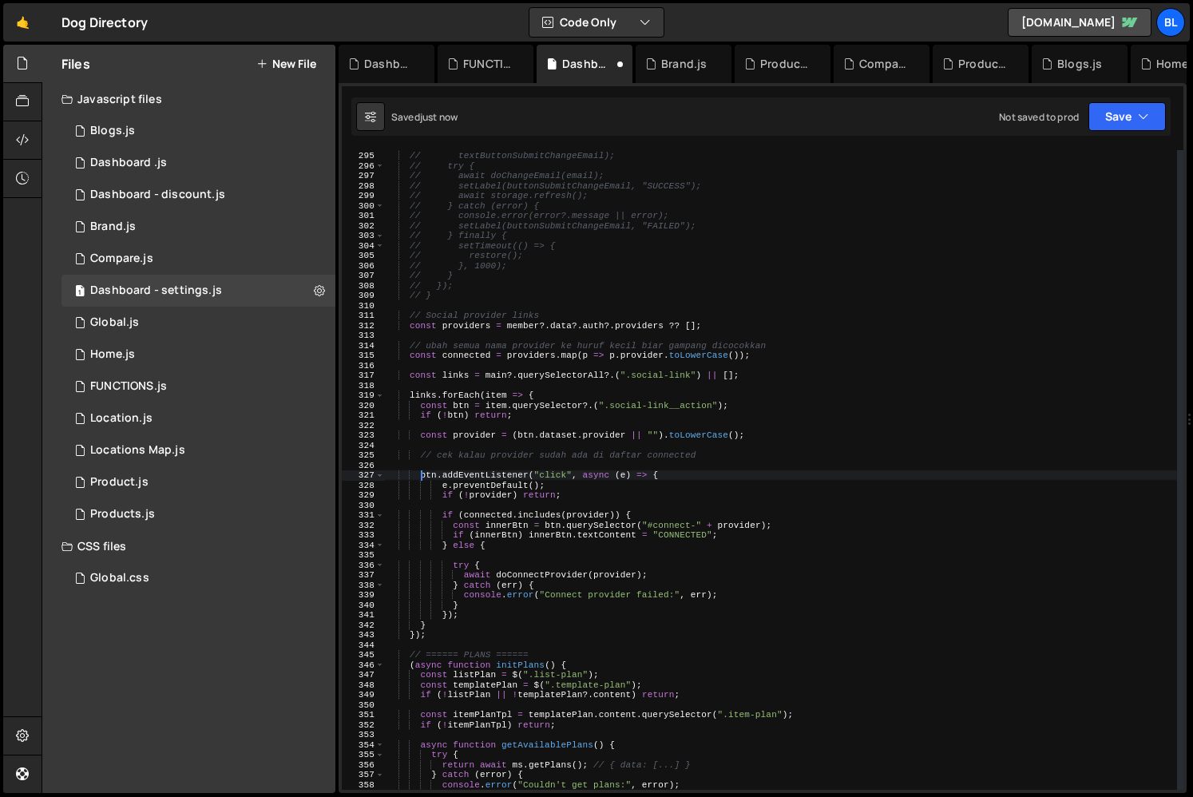
type textarea "btn.addEventListener("click", async (e) => {"
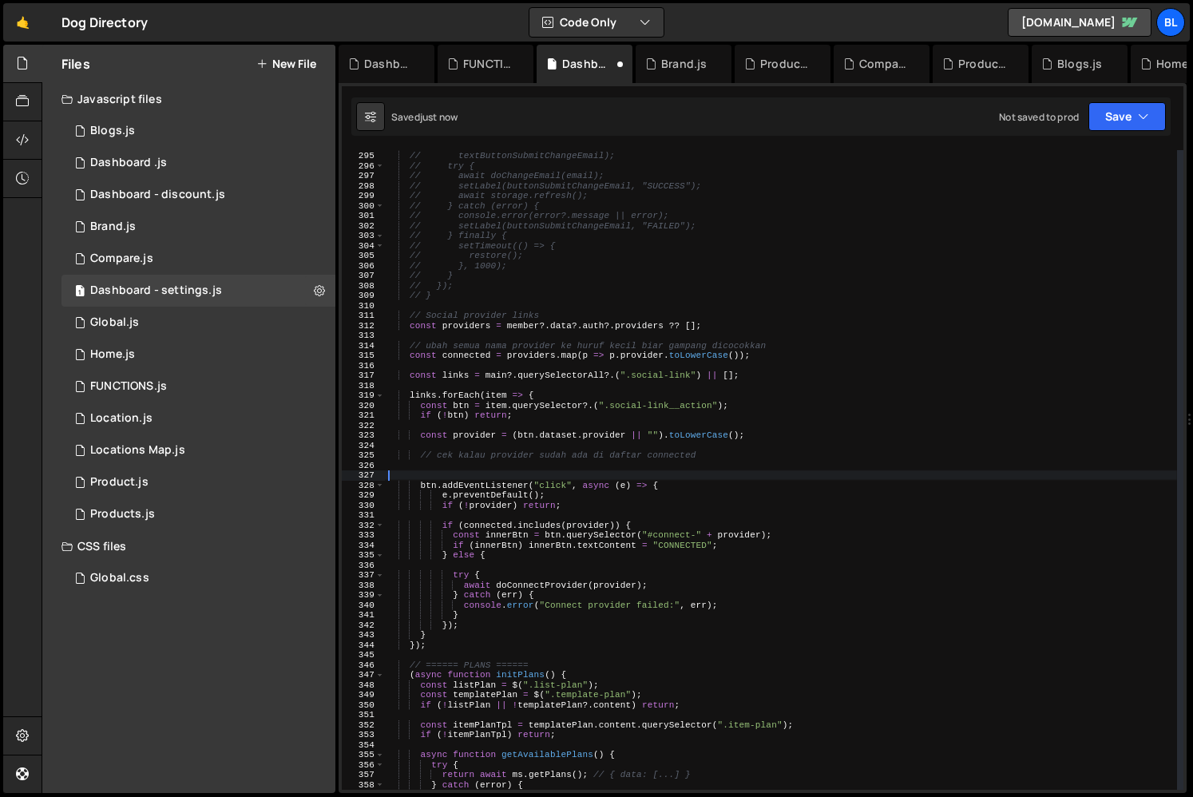
scroll to position [0, 0]
paste textarea "});"
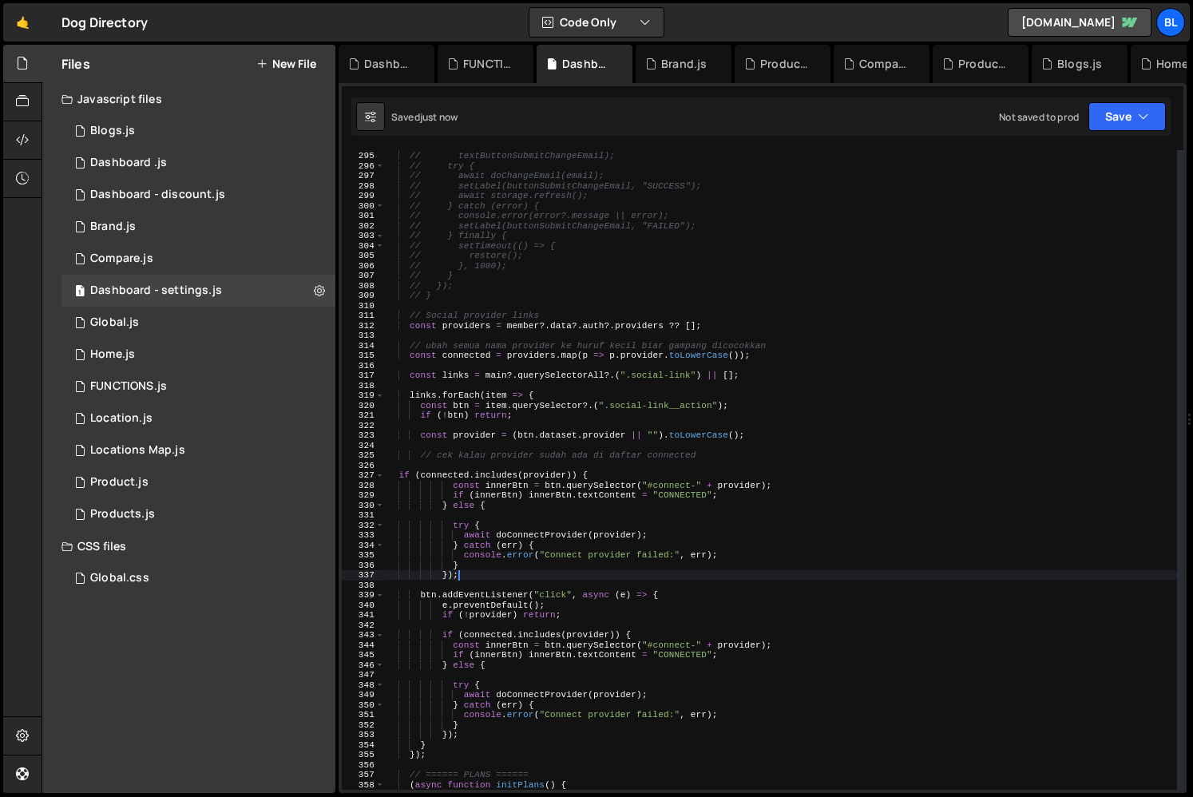
type textarea "}"
click at [543, 497] on div "// const restore = setBusy(buttonSubmitChangeEmail, true, "PLEASE WAIT...", // …" at bounding box center [781, 470] width 792 height 659
click at [592, 485] on div "// const restore = setBusy(buttonSubmitChangeEmail, true, "PLEASE WAIT...", // …" at bounding box center [781, 470] width 792 height 659
type textarea "} else {"
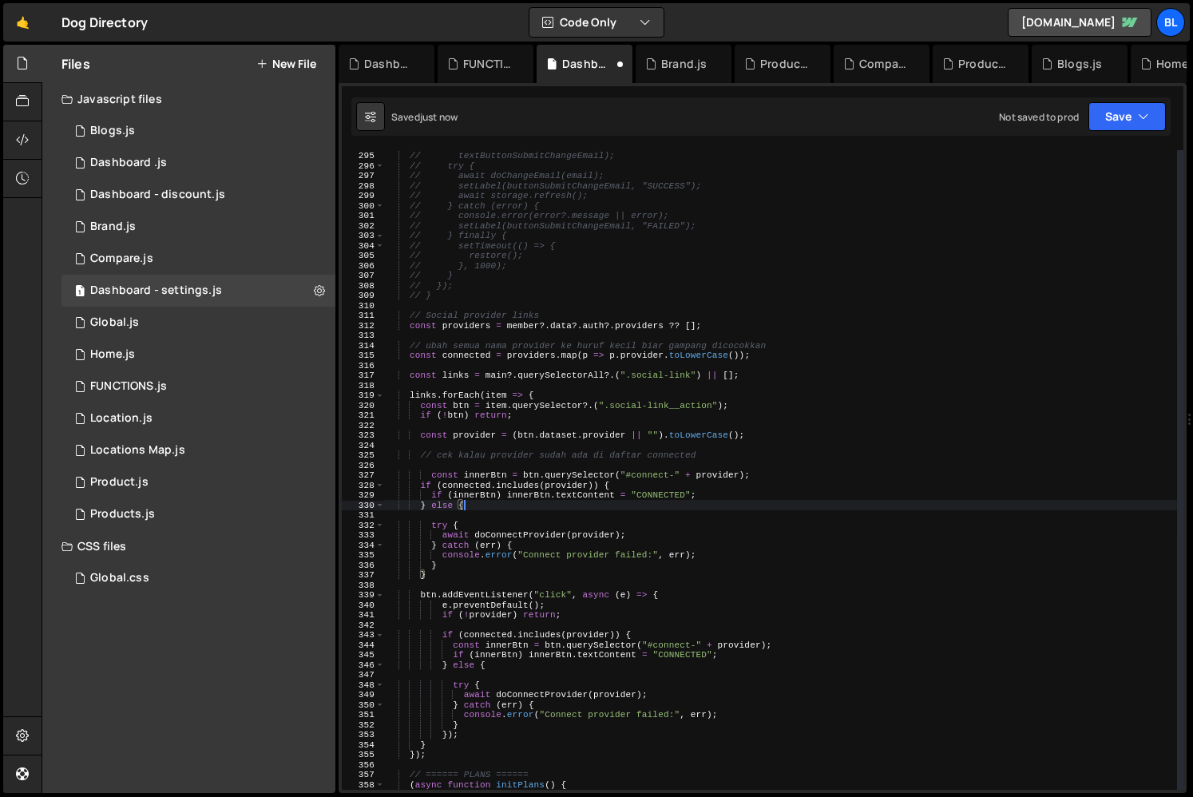
scroll to position [0, 0]
type textarea "try {"
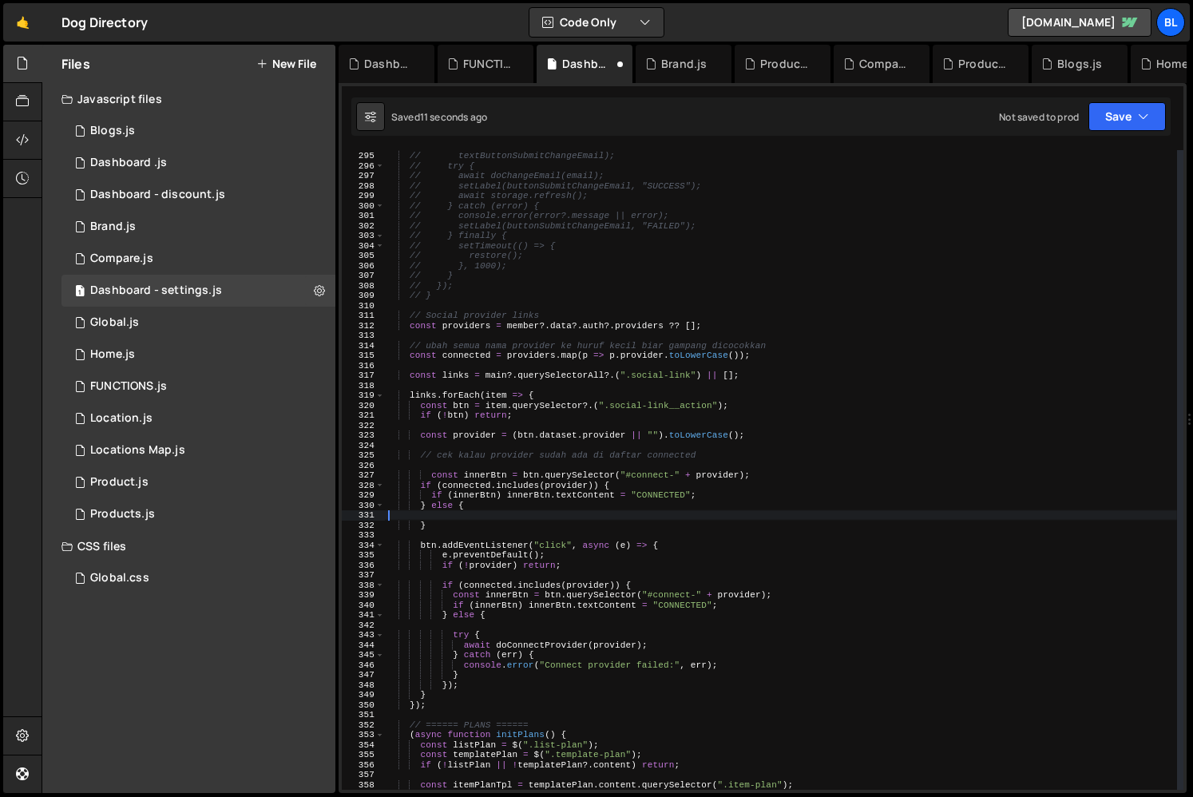
drag, startPoint x: 427, startPoint y: 510, endPoint x: 477, endPoint y: 564, distance: 73.5
click at [477, 564] on div "// const restore = setBusy(buttonSubmitChangeEmail, true, "PLEASE WAIT...", // …" at bounding box center [781, 470] width 792 height 659
click at [503, 494] on div "// const restore = setBusy(buttonSubmitChangeEmail, true, "PLEASE WAIT...", // …" at bounding box center [781, 470] width 792 height 659
type textarea "if (innerBtn) innerBtn.textContent = "CONNECTED";"
click at [469, 491] on div "// const restore = setBusy(buttonSubmitChangeEmail, true, "PLEASE WAIT...", // …" at bounding box center [781, 470] width 792 height 659
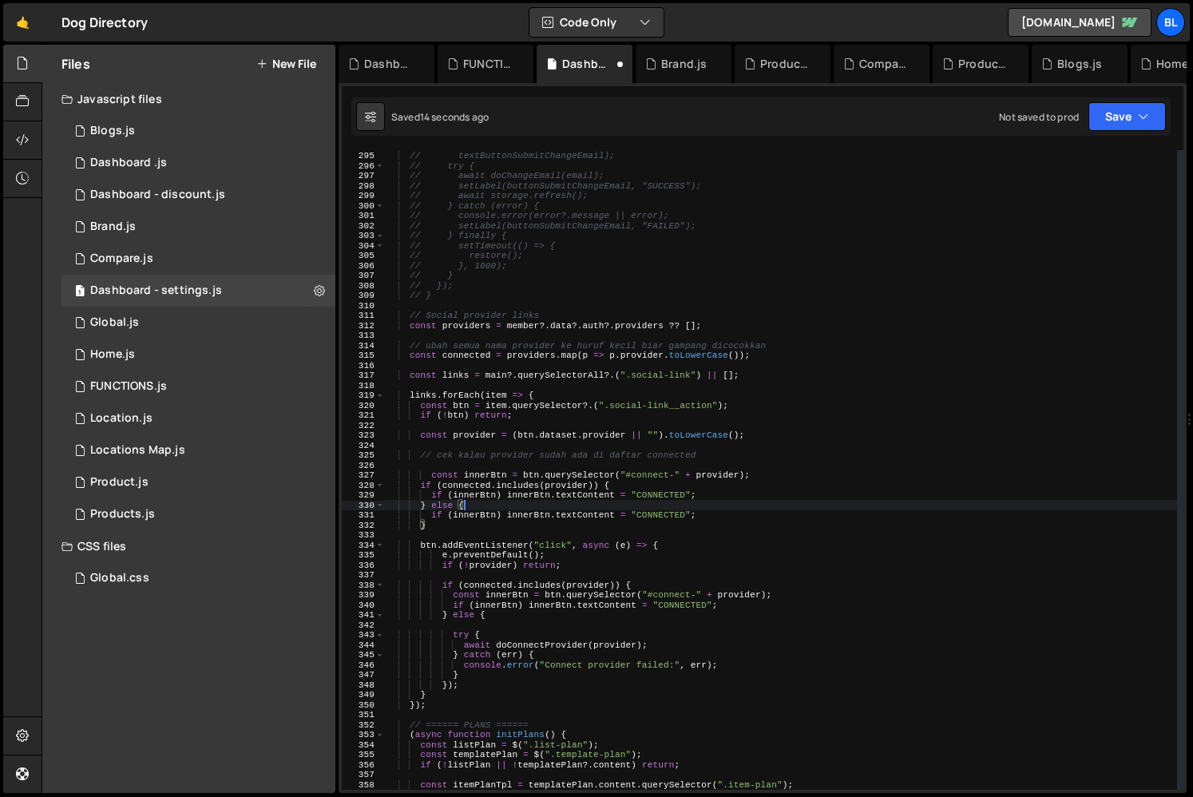
click at [469, 491] on div "// const restore = setBusy(buttonSubmitChangeEmail, true, "PLEASE WAIT...", // …" at bounding box center [781, 470] width 792 height 659
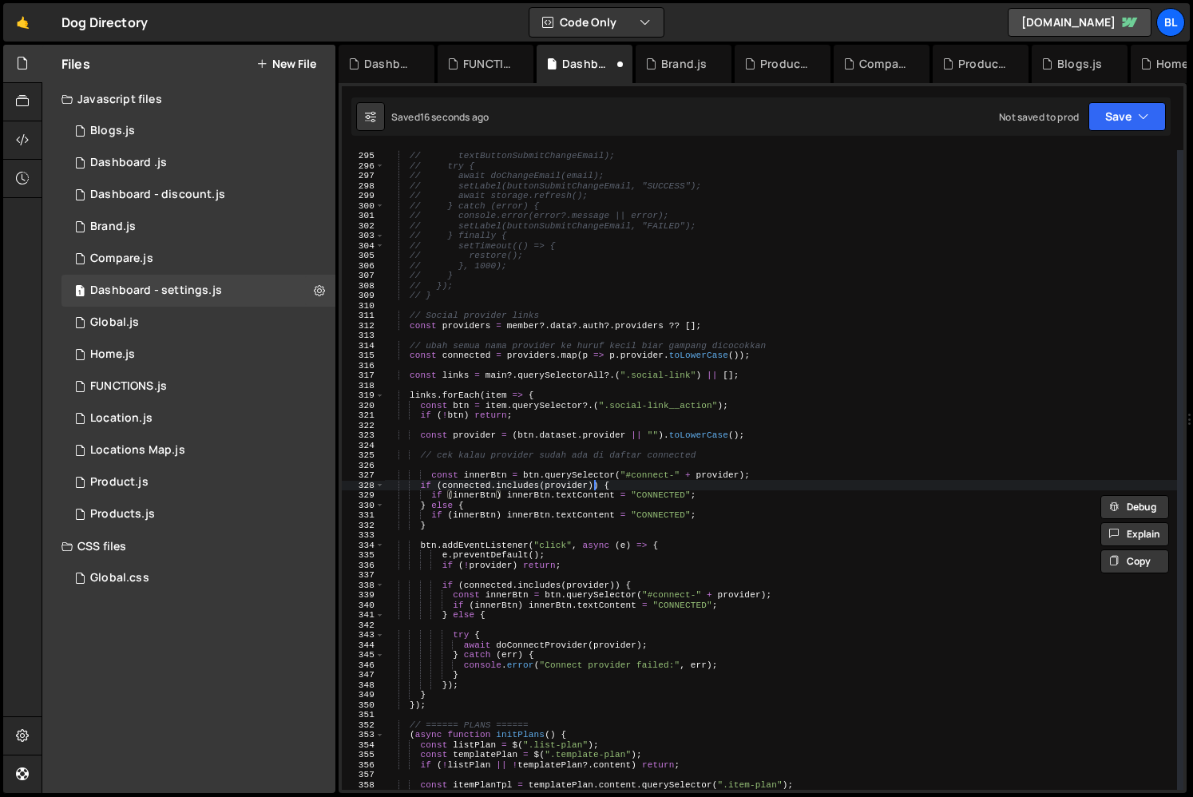
click at [595, 488] on div "// const restore = setBusy(buttonSubmitChangeEmail, true, "PLEASE WAIT...", // …" at bounding box center [781, 470] width 792 height 659
paste textarea "innerBtn"
click at [505, 492] on div "// const restore = setBusy(buttonSubmitChangeEmail, true, "PLEASE WAIT...", // …" at bounding box center [781, 470] width 792 height 659
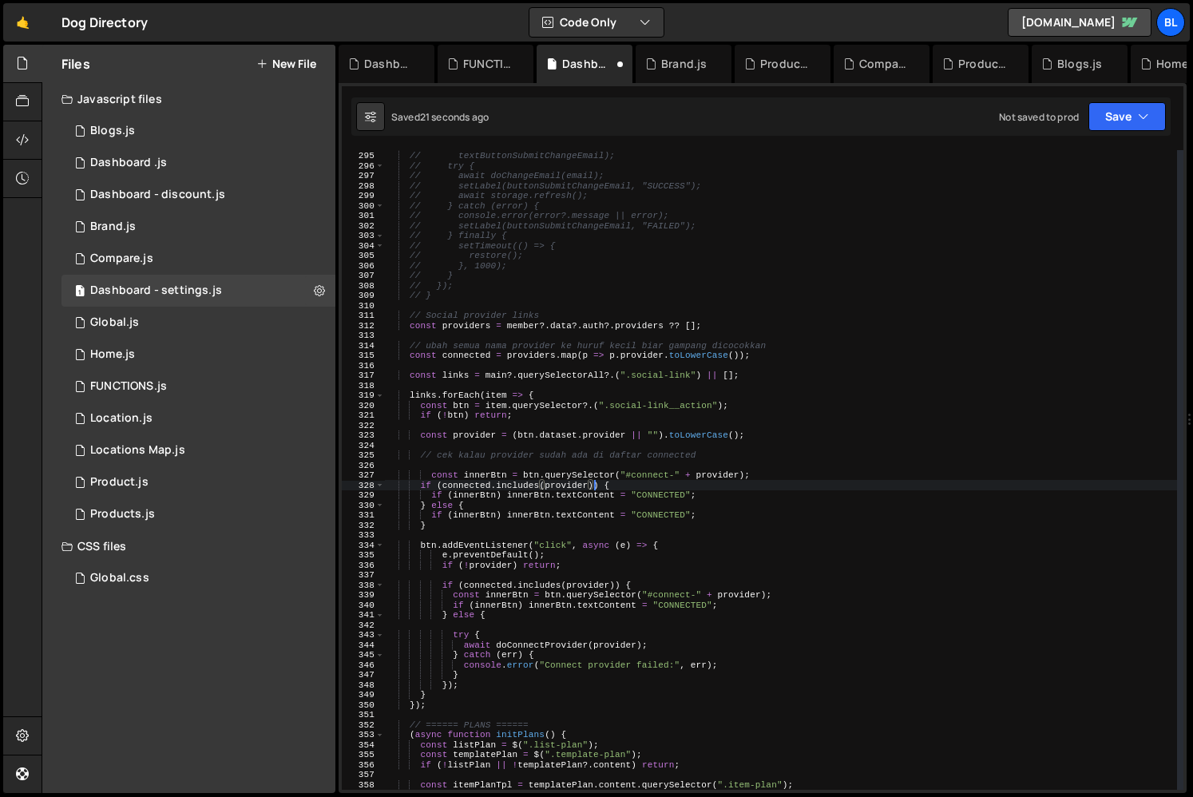
click at [667, 517] on div "// const restore = setBusy(buttonSubmitChangeEmail, true, "PLEASE WAIT...", // …" at bounding box center [781, 470] width 792 height 659
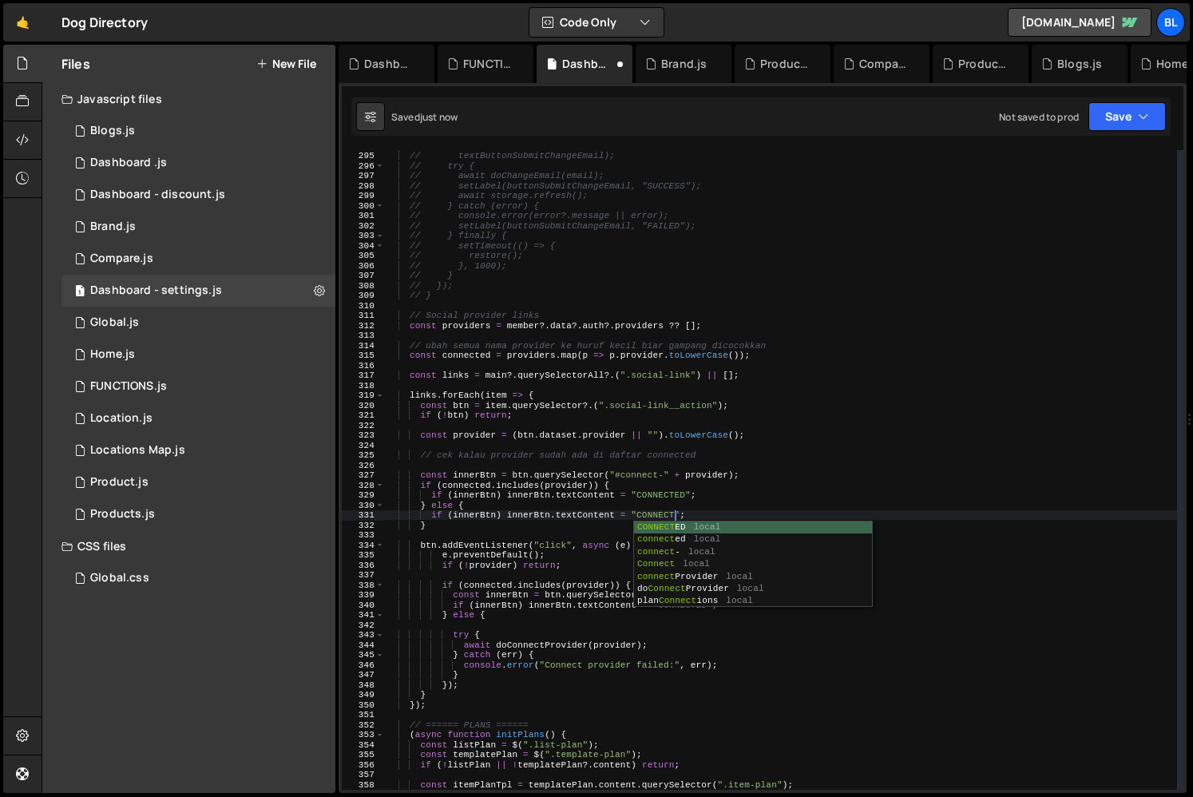
scroll to position [0, 25]
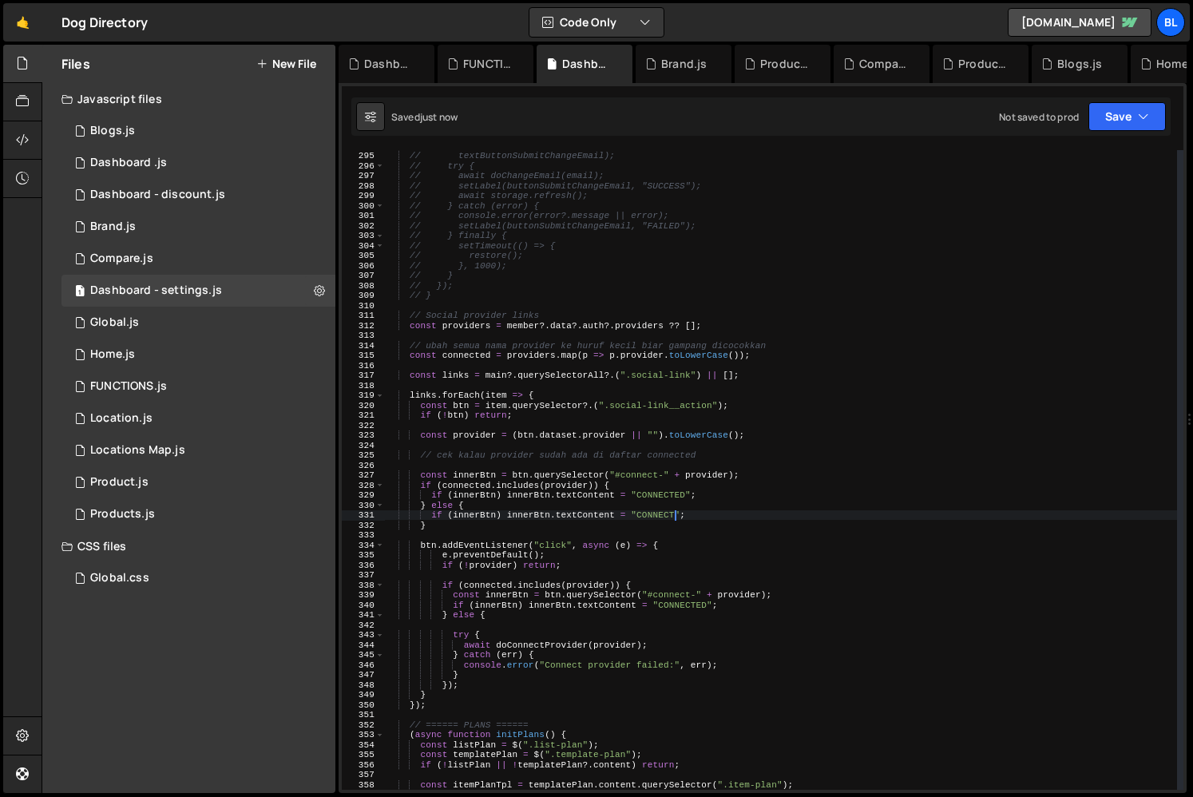
click at [561, 525] on div "// const restore = setBusy(buttonSubmitChangeEmail, true, "PLEASE WAIT...", // …" at bounding box center [781, 470] width 792 height 659
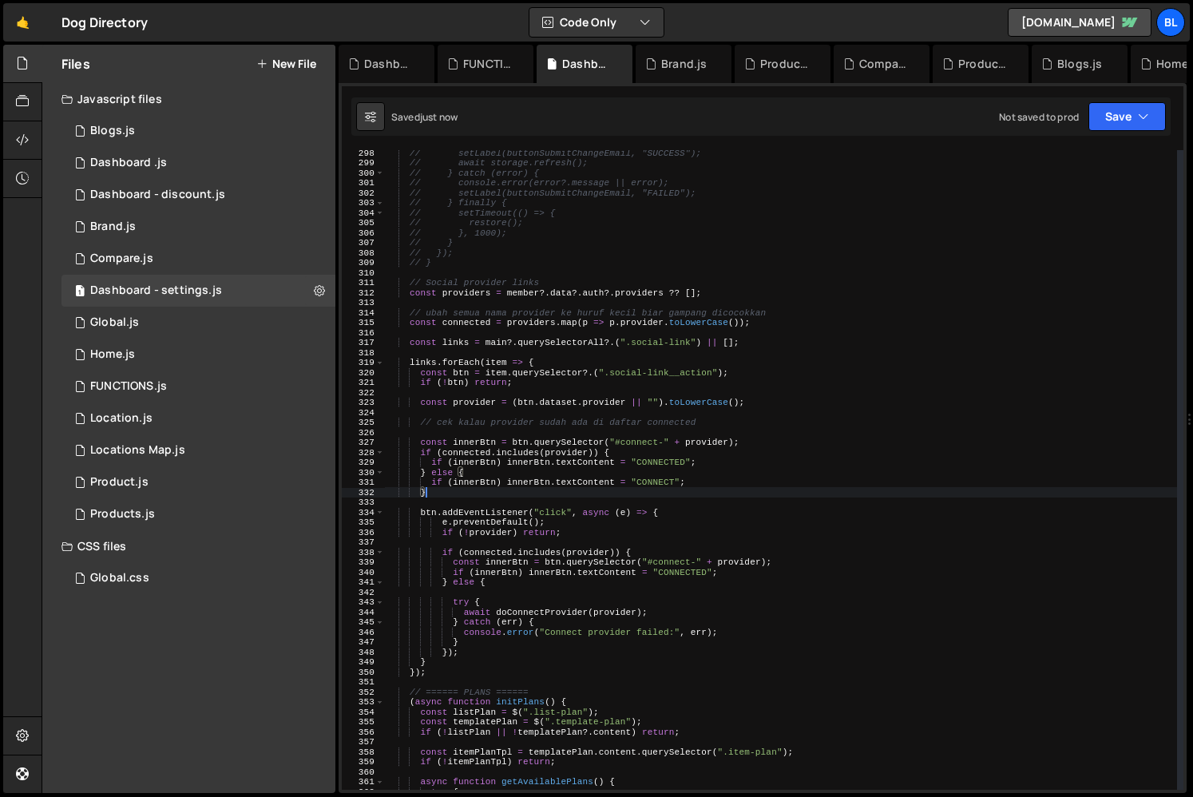
scroll to position [2966, 0]
click at [531, 580] on div "// setLabel(buttonSubmitChangeEmail, "SUCCESS"); // await storage.refresh(); //…" at bounding box center [781, 477] width 792 height 659
type textarea "} else {"
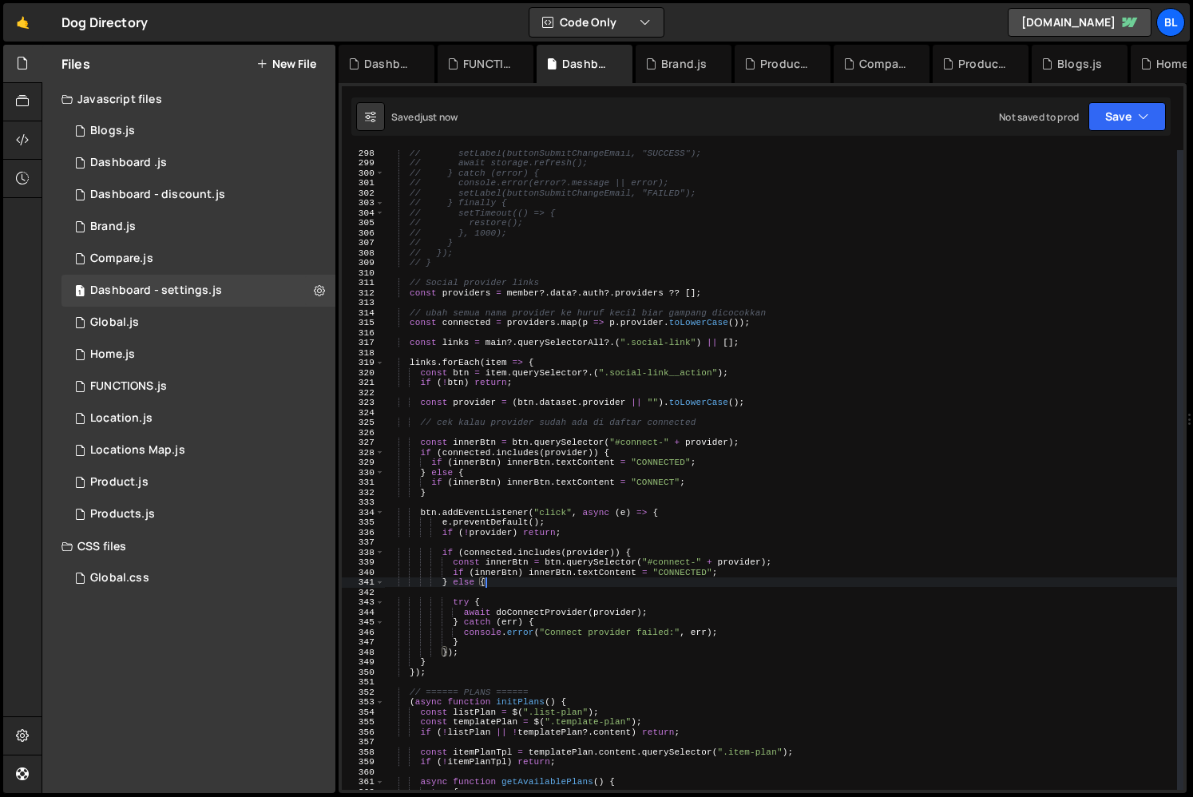
click at [531, 580] on div "// setLabel(buttonSubmitChangeEmail, "SUCCESS"); // await storage.refresh(); //…" at bounding box center [781, 477] width 792 height 659
click at [444, 596] on div "// setLabel(buttonSubmitChangeEmail, "SUCCESS"); // await storage.refresh(); //…" at bounding box center [781, 477] width 792 height 659
click at [473, 588] on div "// setLabel(buttonSubmitChangeEmail, "SUCCESS"); // await storage.refresh(); //…" at bounding box center [781, 477] width 792 height 659
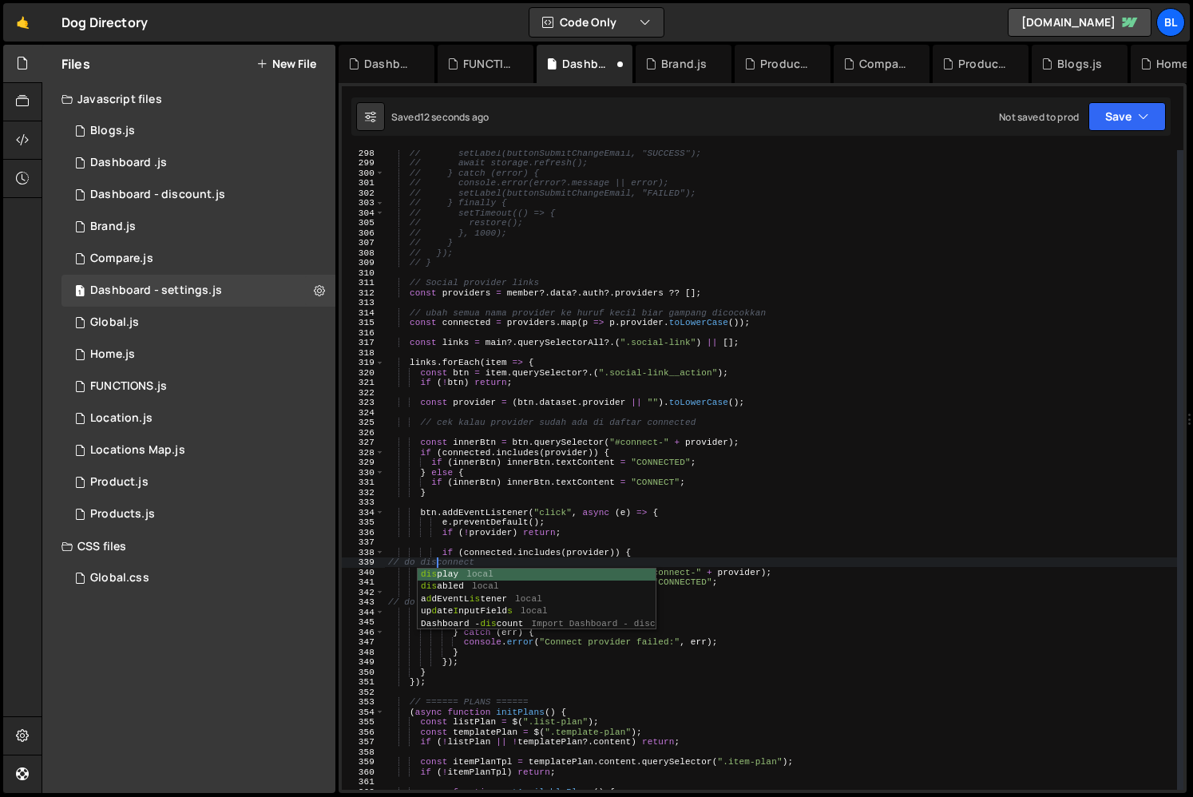
scroll to position [0, 4]
click at [548, 604] on div "// setLabel(buttonSubmitChangeEmail, "SUCCESS"); // await storage.refresh(); //…" at bounding box center [781, 477] width 792 height 659
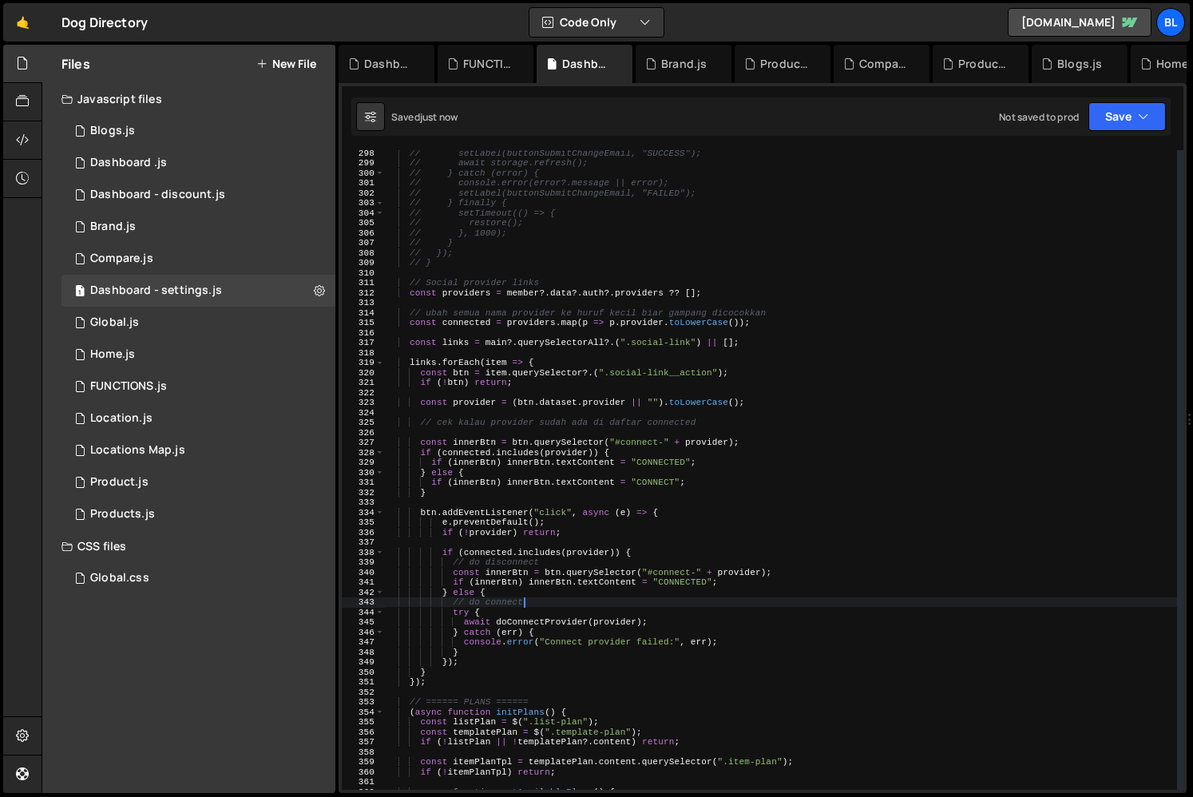
click at [580, 604] on div "// setLabel(buttonSubmitChangeEmail, "SUCCESS"); // await storage.refresh(); //…" at bounding box center [781, 477] width 792 height 659
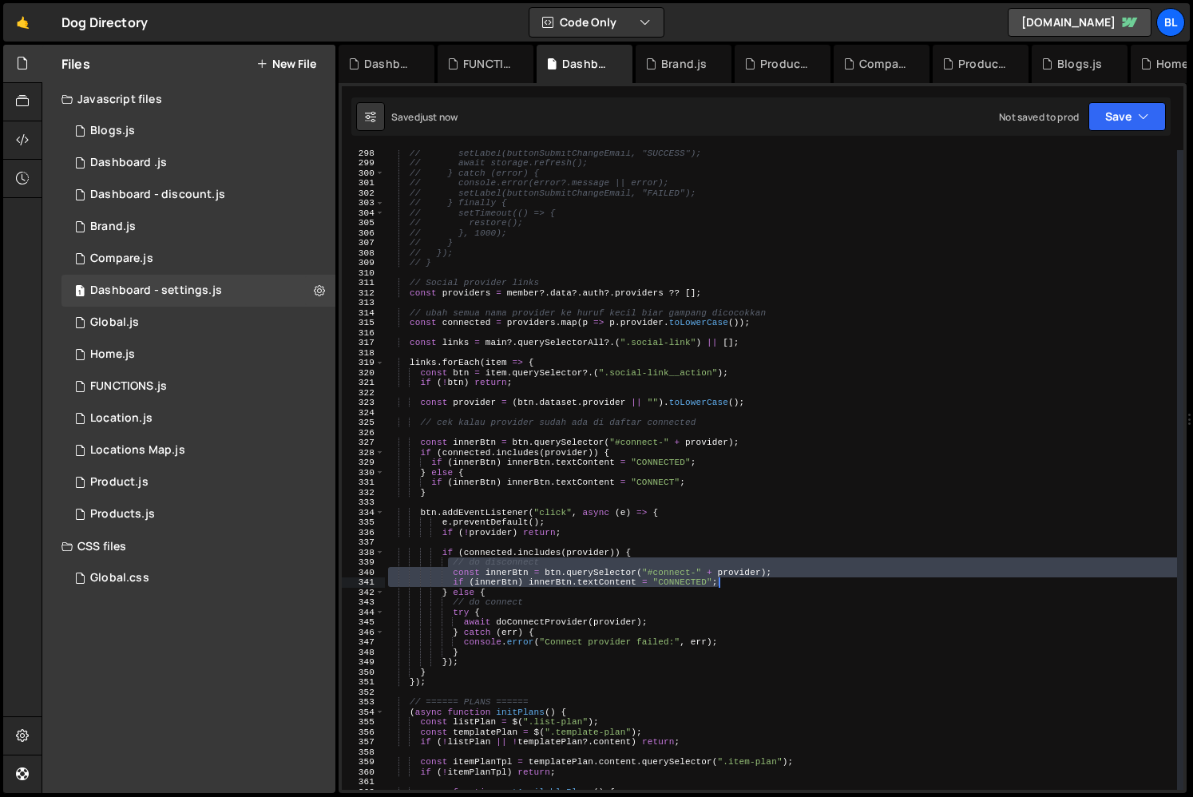
drag, startPoint x: 449, startPoint y: 567, endPoint x: 733, endPoint y: 577, distance: 284.4
click at [733, 577] on div "// setLabel(buttonSubmitChangeEmail, "SUCCESS"); // await storage.refresh(); //…" at bounding box center [781, 477] width 792 height 659
click at [726, 580] on div "// setLabel(buttonSubmitChangeEmail, "SUCCESS"); // await storage.refresh(); //…" at bounding box center [781, 477] width 792 height 659
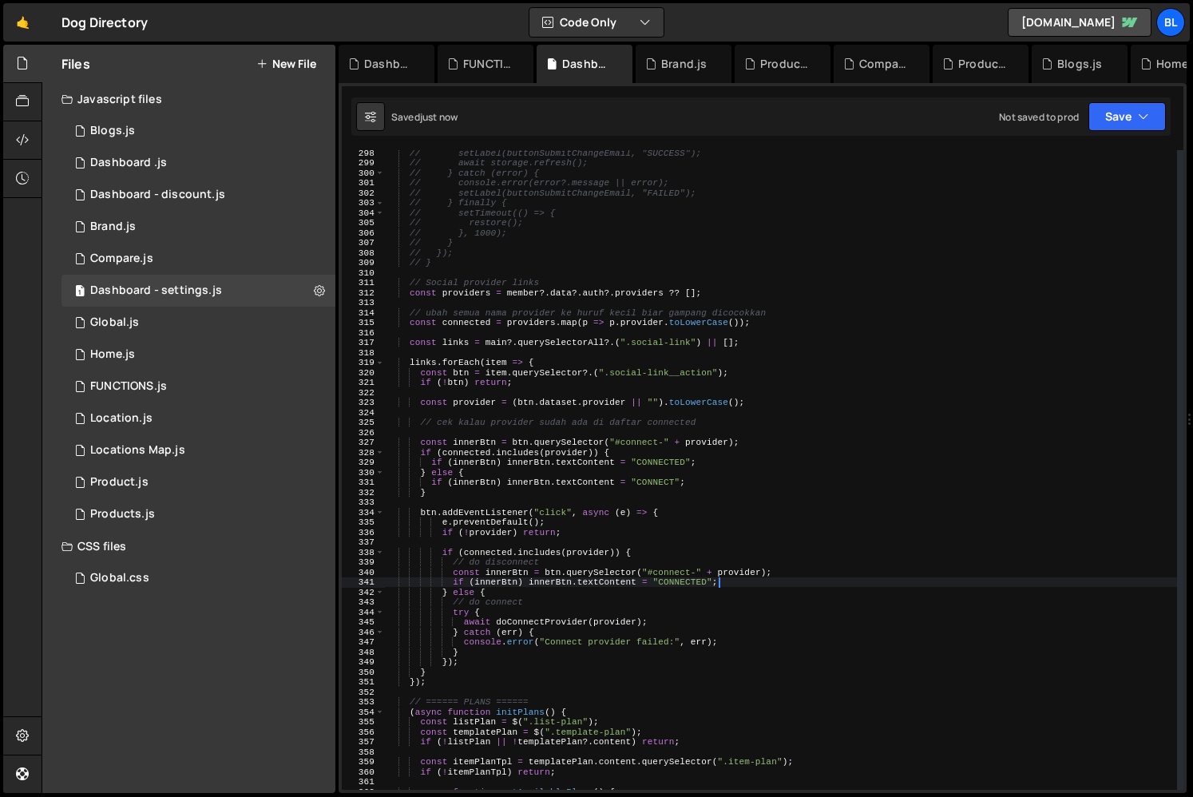
click at [699, 566] on div "// setLabel(buttonSubmitChangeEmail, "SUCCESS"); // await storage.refresh(); //…" at bounding box center [781, 477] width 792 height 659
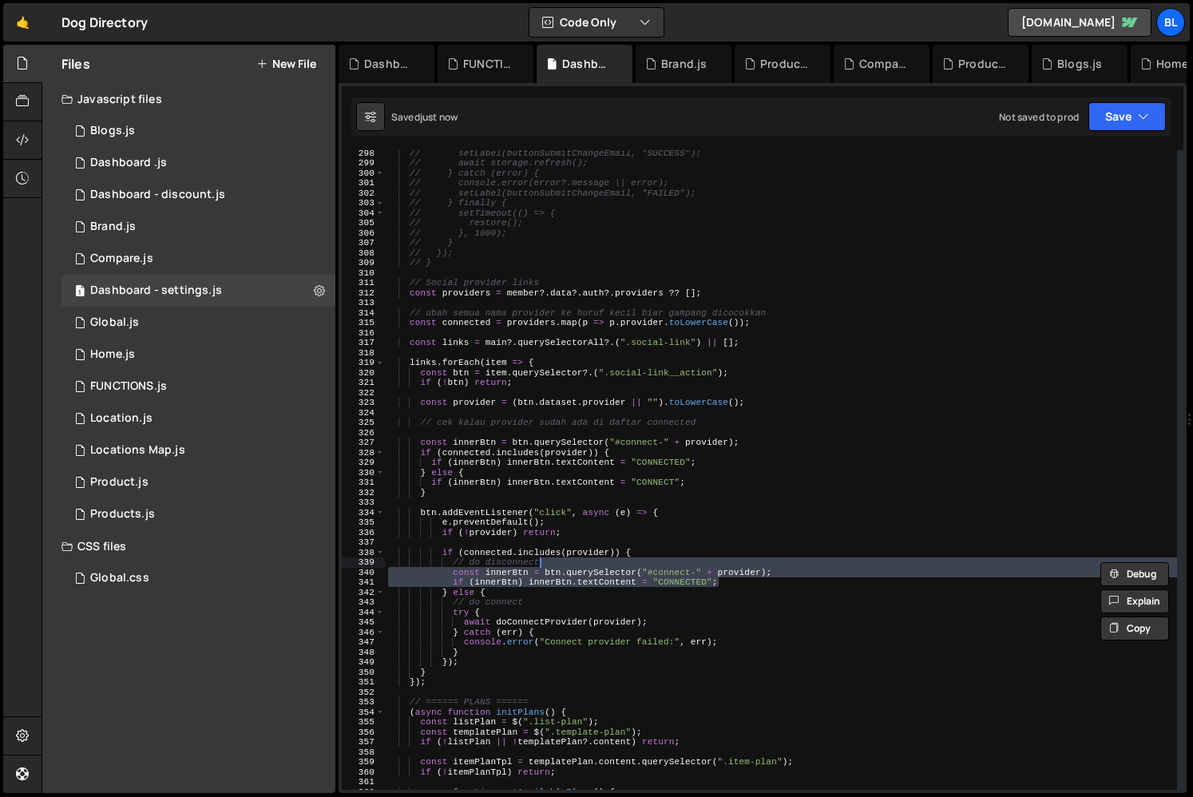
type textarea "// do disconnect"
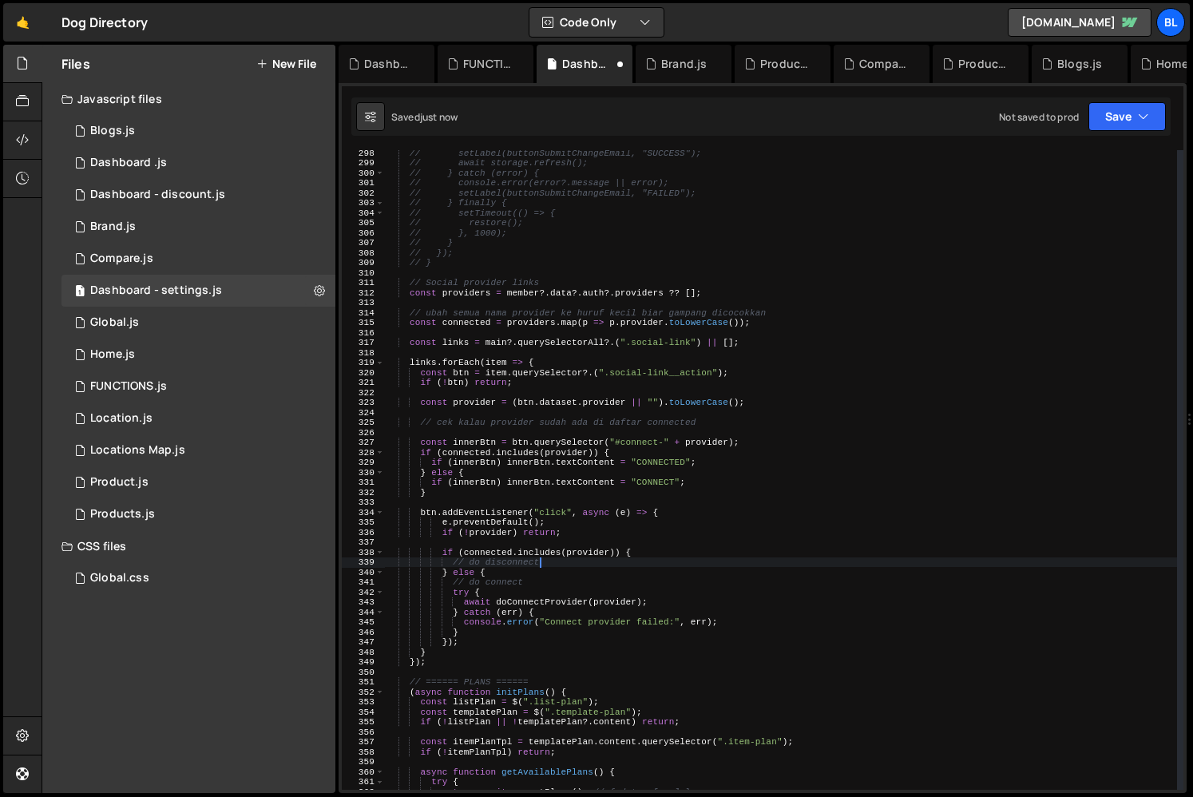
scroll to position [0, 5]
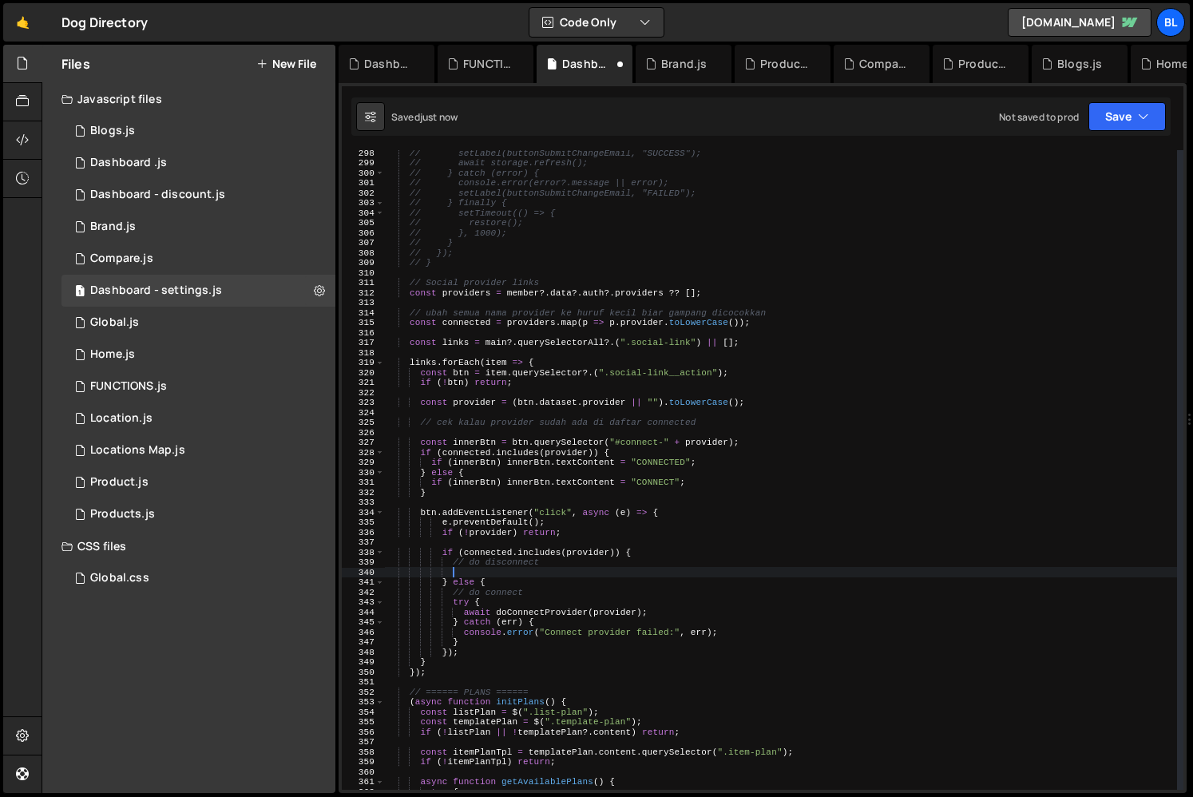
click at [525, 642] on div "// setLabel(buttonSubmitChangeEmail, "SUCCESS"); // await storage.refresh(); //…" at bounding box center [781, 477] width 792 height 659
click at [491, 646] on div "// setLabel(buttonSubmitChangeEmail, "SUCCESS"); // await storage.refresh(); //…" at bounding box center [781, 477] width 792 height 659
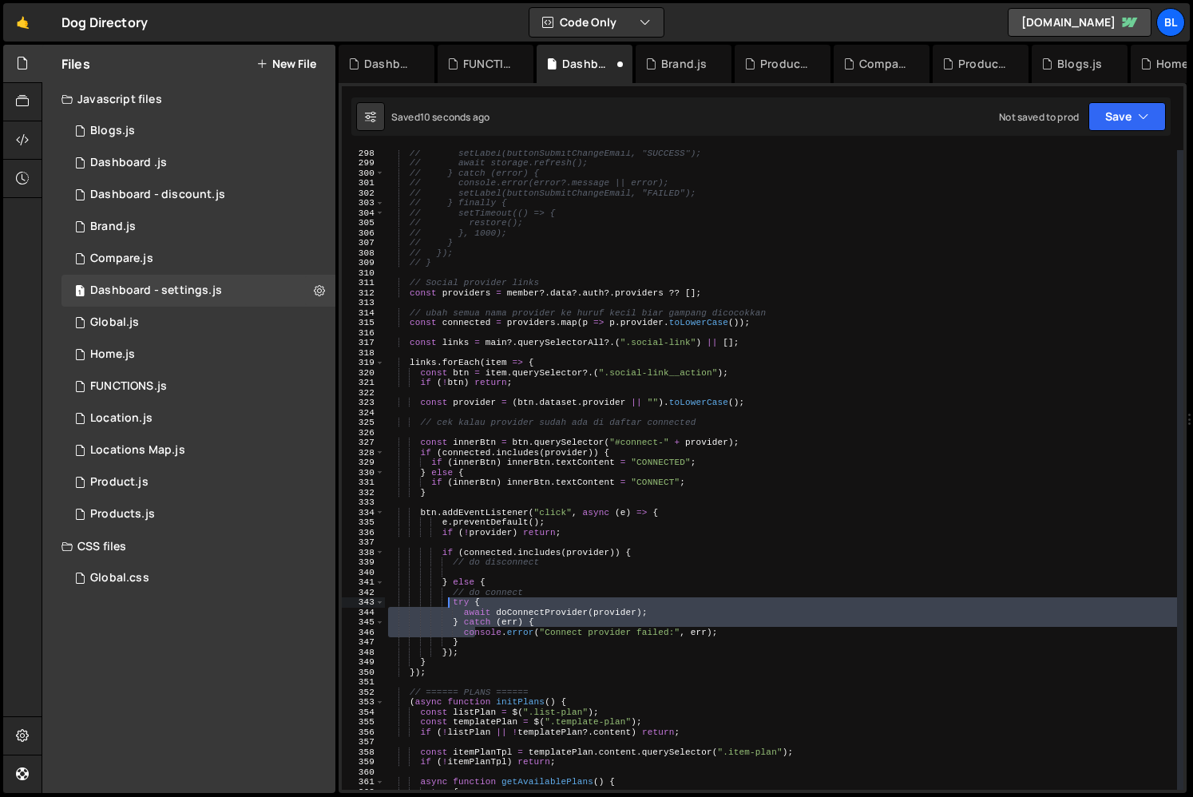
drag, startPoint x: 474, startPoint y: 632, endPoint x: 447, endPoint y: 600, distance: 42.5
click at [447, 600] on div "// setLabel(buttonSubmitChangeEmail, "SUCCESS"); // await storage.refresh(); //…" at bounding box center [781, 477] width 792 height 659
click at [447, 601] on div "// setLabel(buttonSubmitChangeEmail, "SUCCESS"); // await storage.refresh(); //…" at bounding box center [781, 477] width 792 height 659
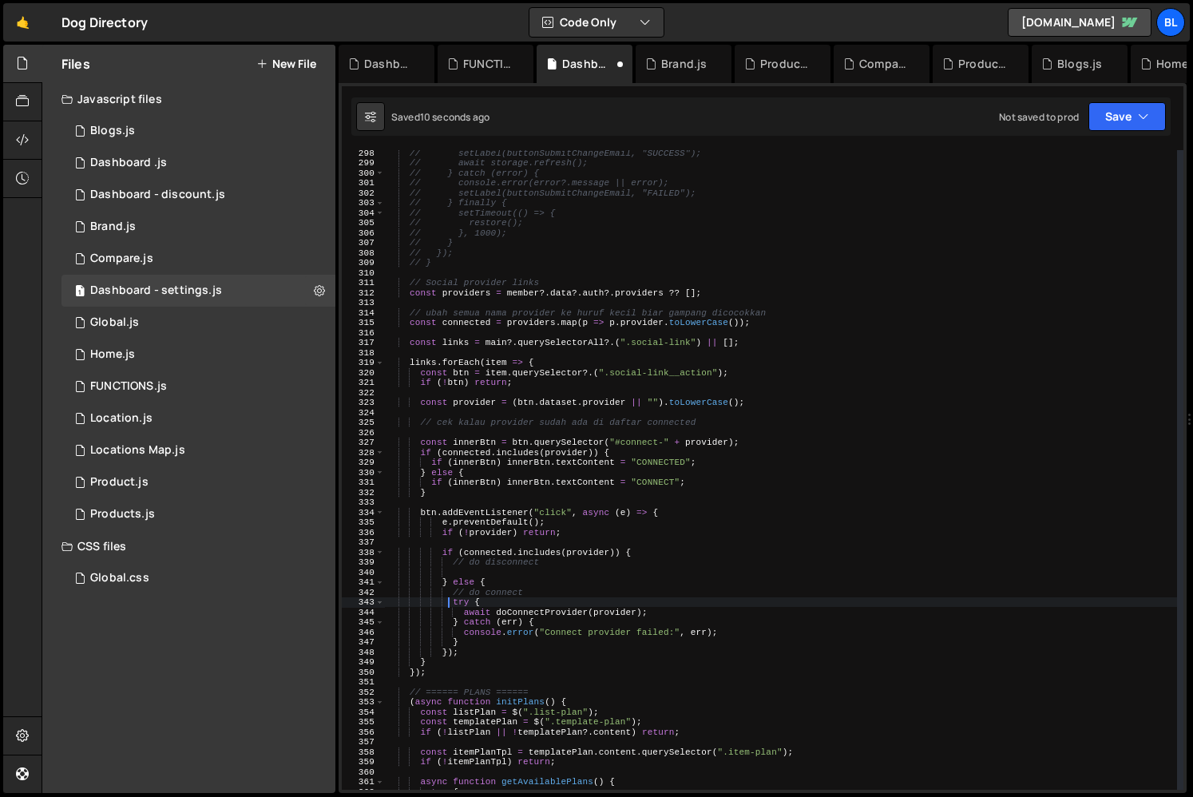
click at [447, 601] on div "// setLabel(buttonSubmitChangeEmail, "SUCCESS"); // await storage.refresh(); //…" at bounding box center [781, 477] width 792 height 659
click at [470, 633] on div "// setLabel(buttonSubmitChangeEmail, "SUCCESS"); // await storage.refresh(); //…" at bounding box center [781, 477] width 792 height 659
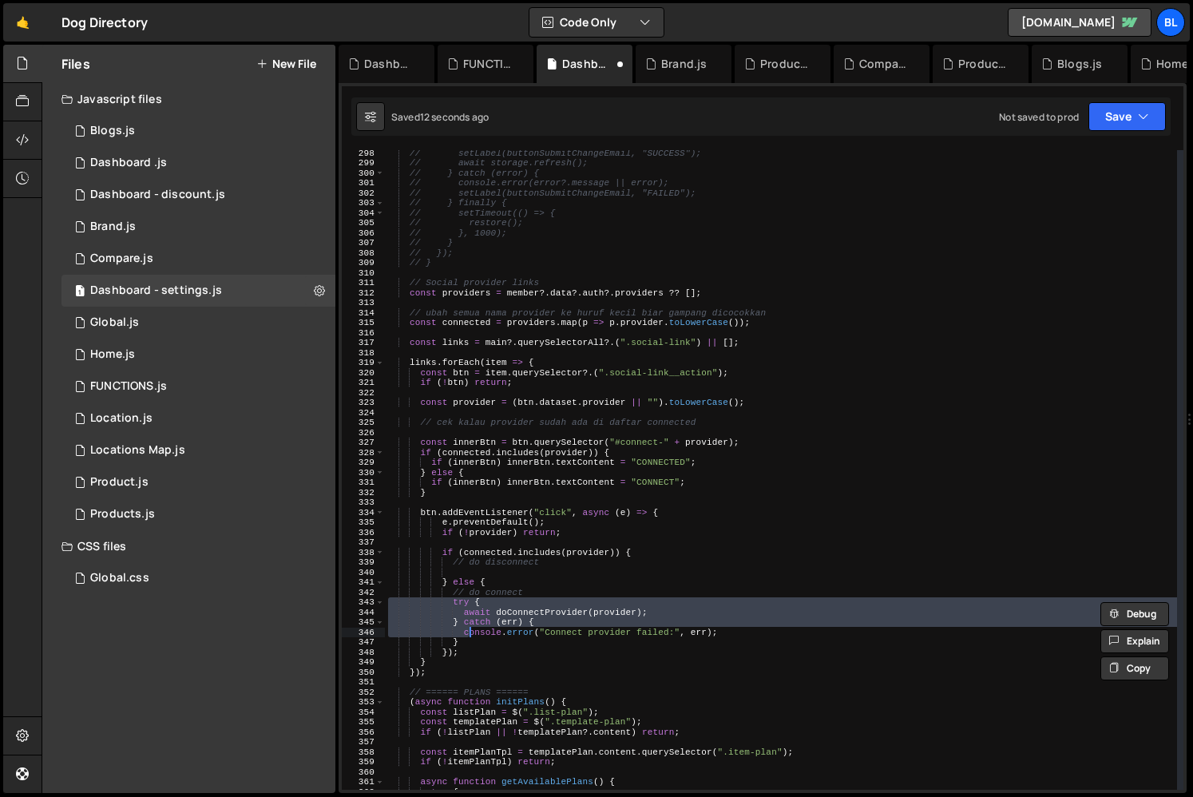
click at [466, 642] on div "// setLabel(buttonSubmitChangeEmail, "SUCCESS"); // await storage.refresh(); //…" at bounding box center [781, 477] width 792 height 659
type textarea "console.error("Connect provider failed:", err); }"
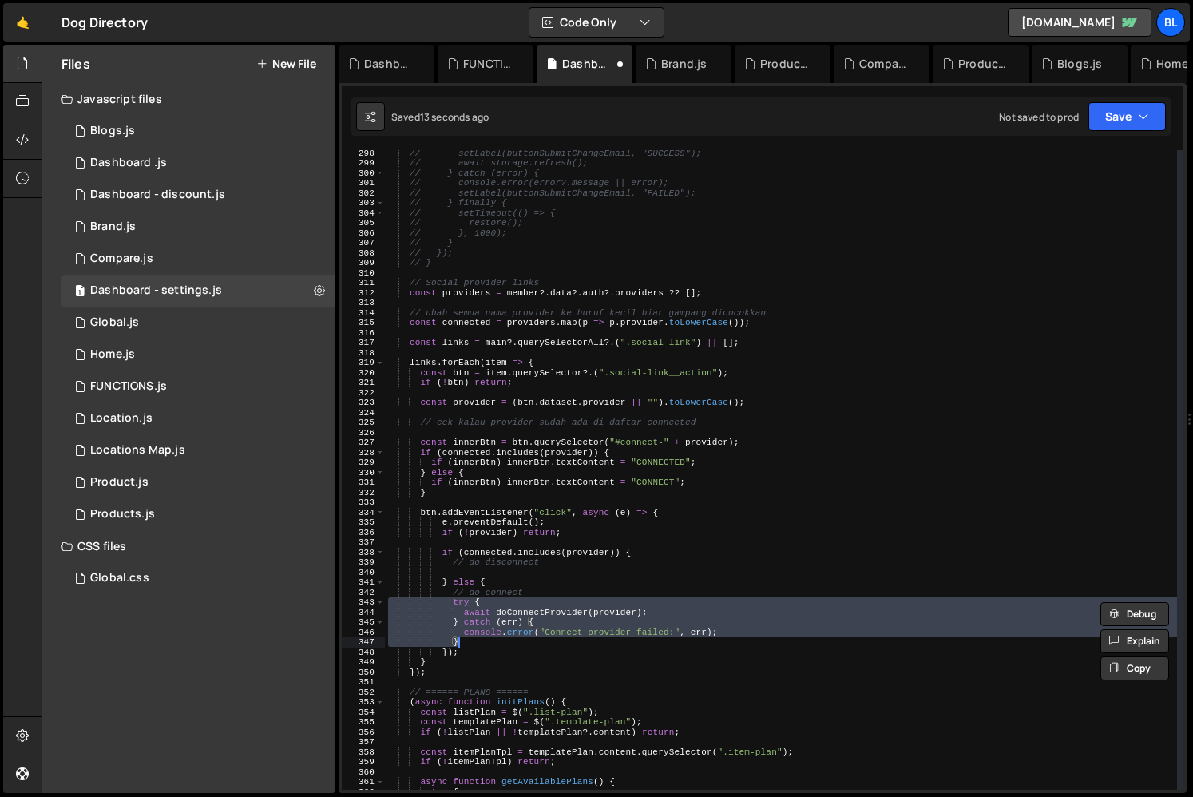
click at [508, 570] on div "// setLabel(buttonSubmitChangeEmail, "SUCCESS"); // await storage.refresh(); //…" at bounding box center [781, 477] width 792 height 659
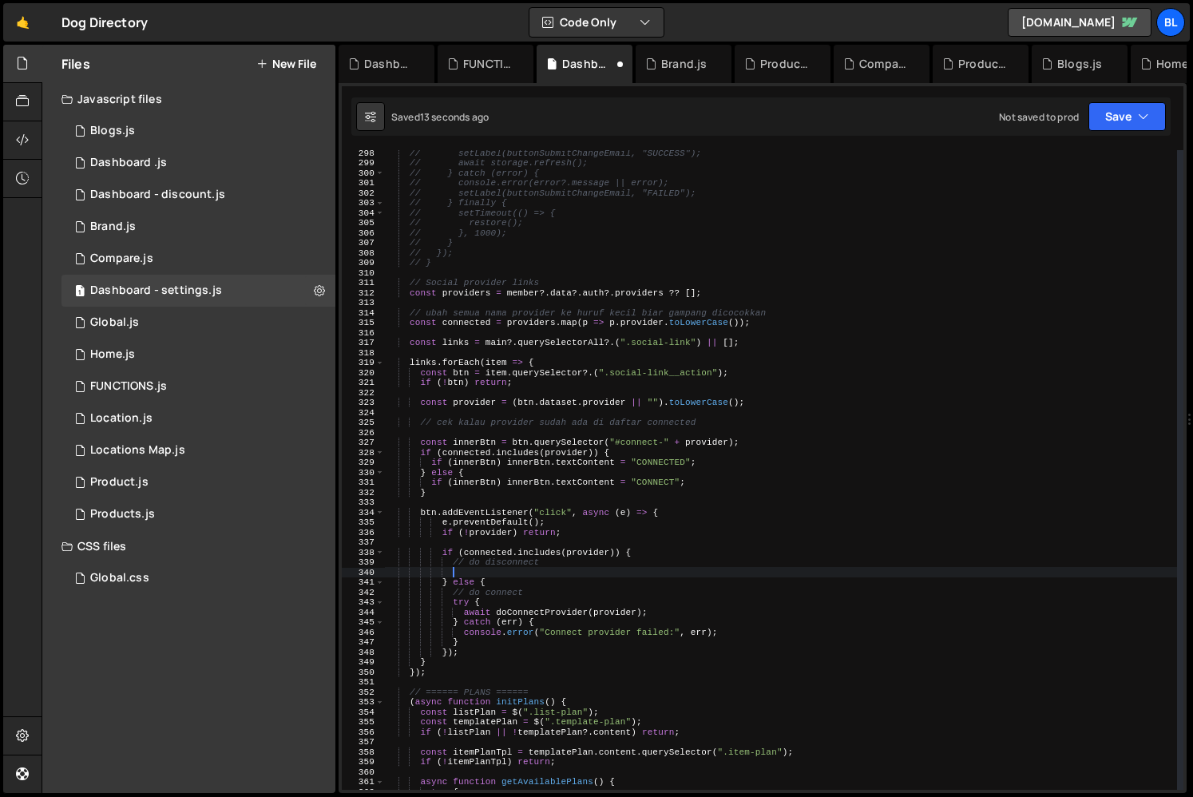
paste textarea "}"
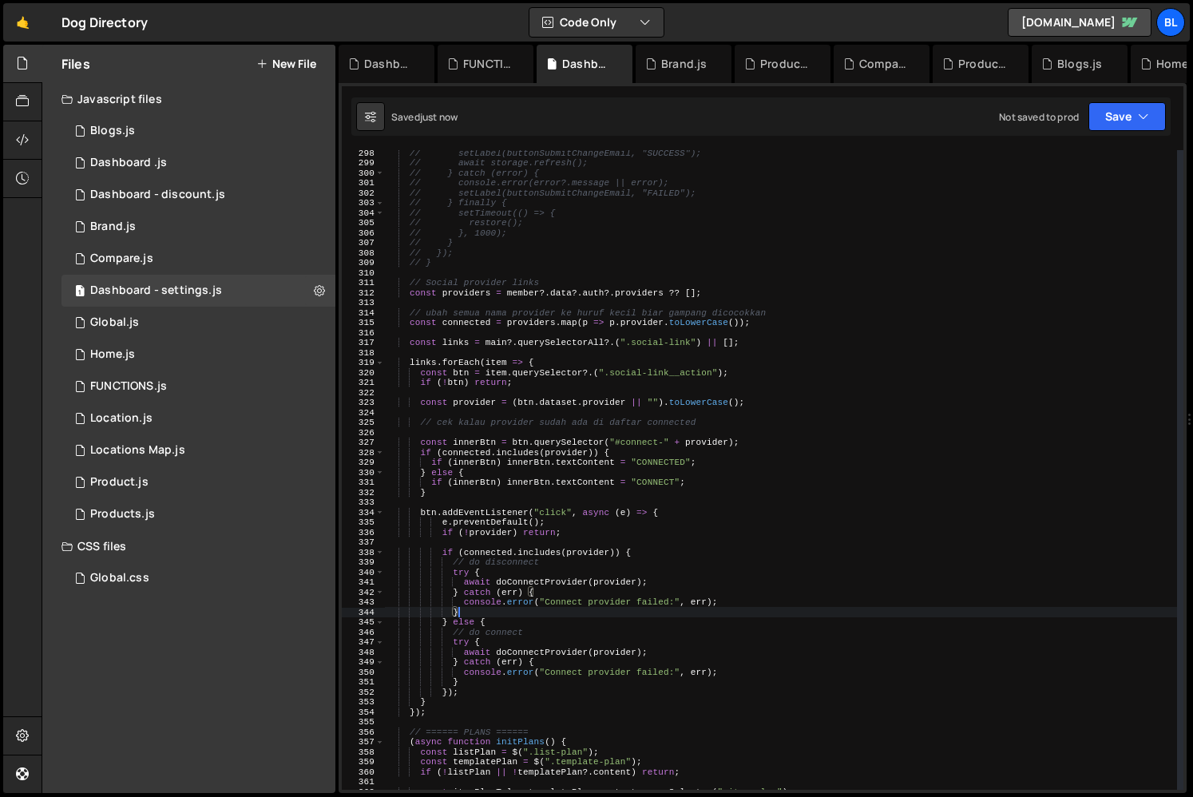
click at [506, 577] on div "// setLabel(buttonSubmitChangeEmail, "SUCCESS"); // await storage.refresh(); //…" at bounding box center [781, 477] width 792 height 659
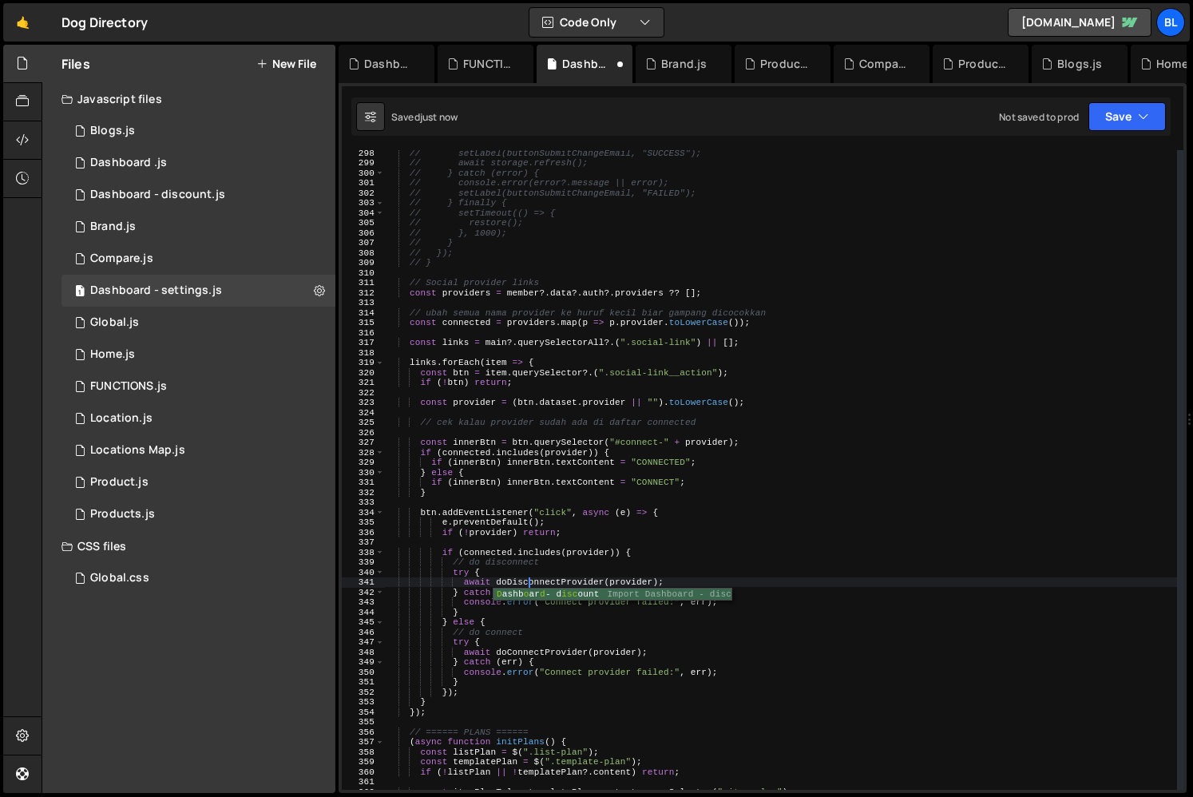
scroll to position [0, 12]
click at [578, 577] on div "// setLabel(buttonSubmitChangeEmail, "SUCCESS"); // await storage.refresh(); //…" at bounding box center [781, 477] width 792 height 659
click at [572, 577] on div "// setLabel(buttonSubmitChangeEmail, "SUCCESS"); // await storage.refresh(); //…" at bounding box center [781, 477] width 792 height 659
click at [541, 576] on div "// setLabel(buttonSubmitChangeEmail, "SUCCESS"); // await storage.refresh(); //…" at bounding box center [781, 477] width 792 height 659
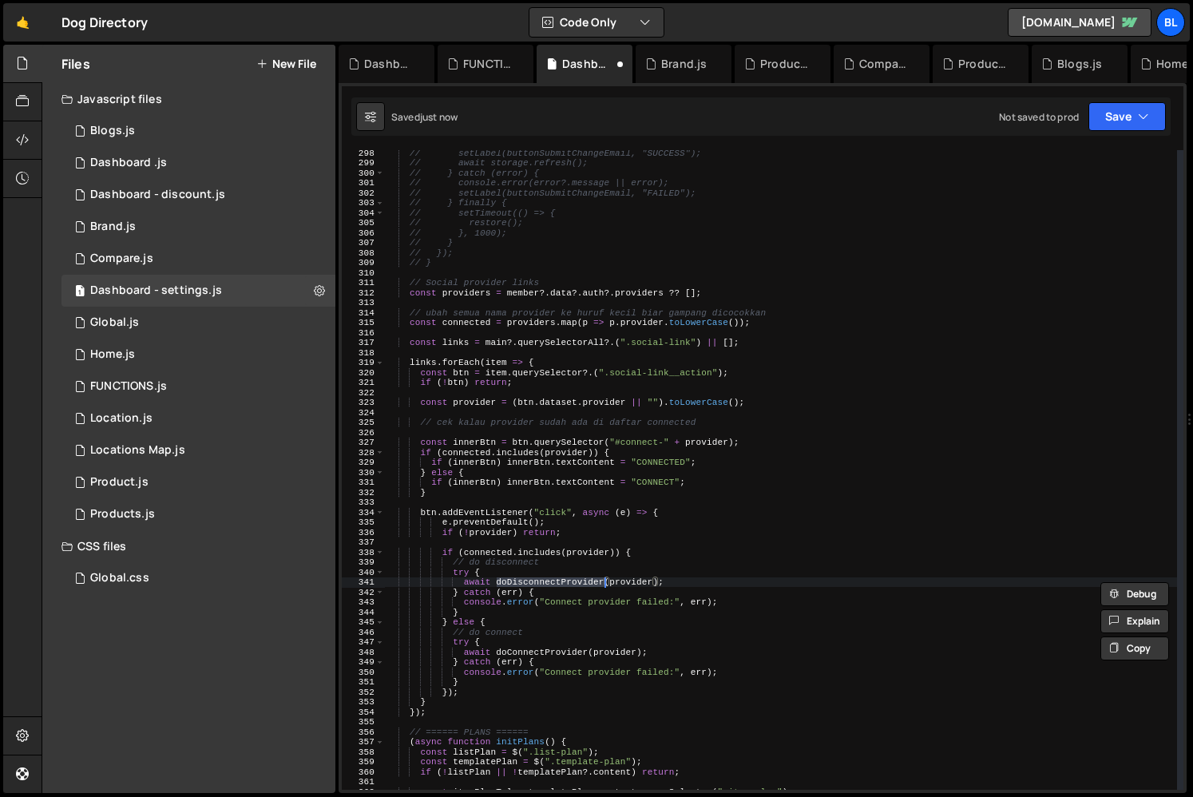
scroll to position [0, 7]
click at [544, 639] on div "// setLabel(buttonSubmitChangeEmail, "SUCCESS"); // await storage.refresh(); //…" at bounding box center [781, 477] width 792 height 659
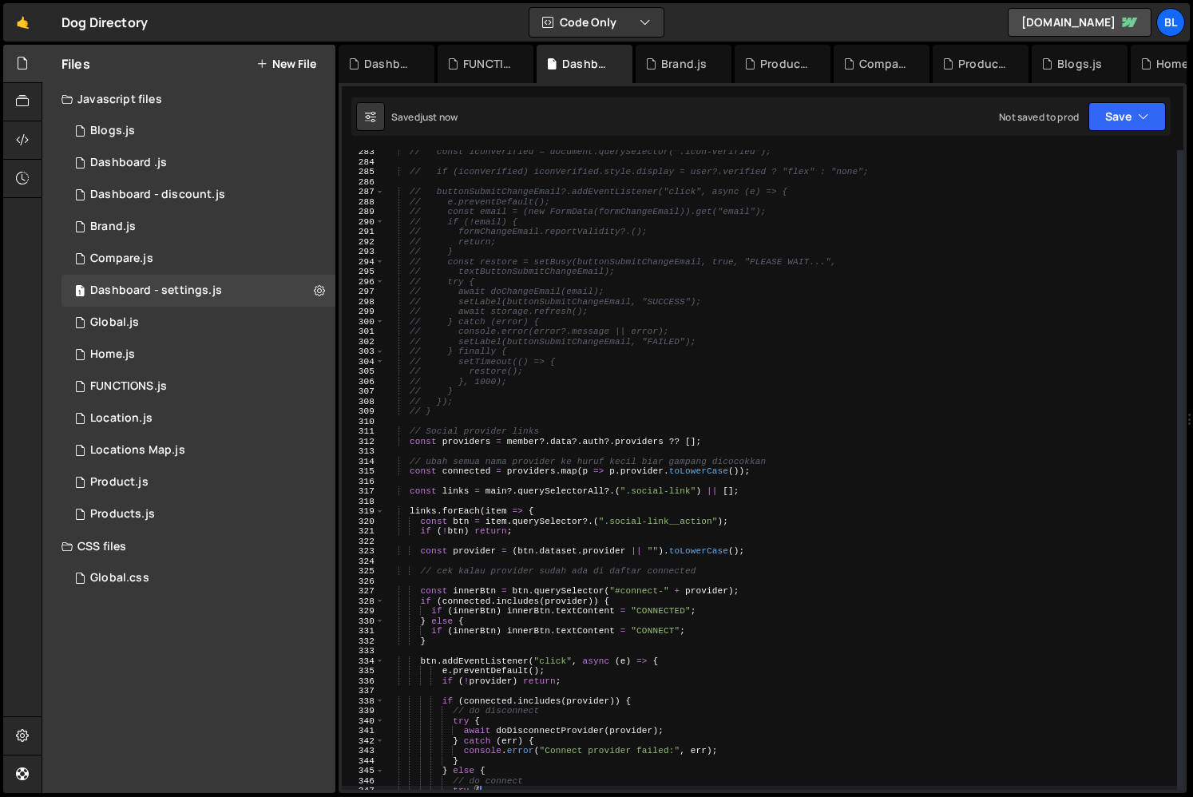
scroll to position [2817, 0]
click at [788, 461] on div "// const iconVerified = document.querySelector(".icon-verified"); // if (iconVe…" at bounding box center [781, 476] width 792 height 659
click at [755, 434] on div "// const iconVerified = document.querySelector(".icon-verified"); // if (iconVe…" at bounding box center [781, 476] width 792 height 659
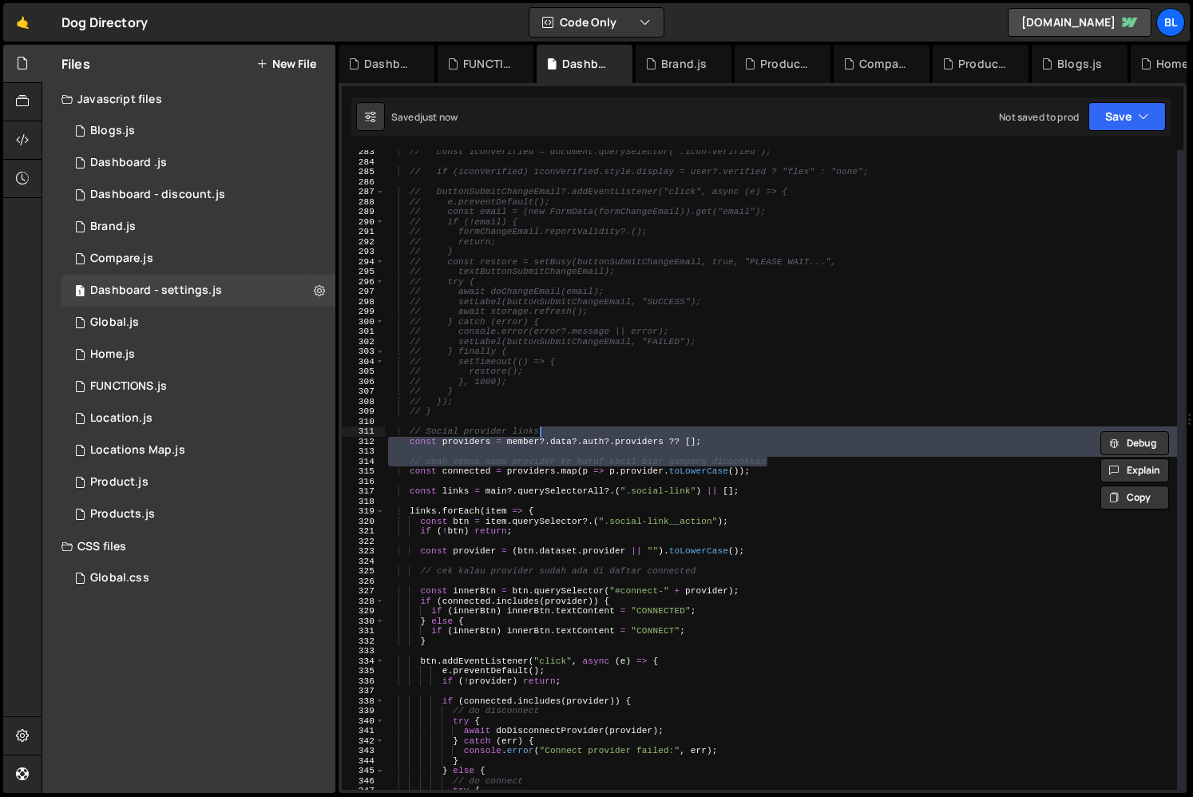
click at [729, 438] on div "// const iconVerified = document.querySelector(".icon-verified"); // if (iconVe…" at bounding box center [781, 476] width 792 height 659
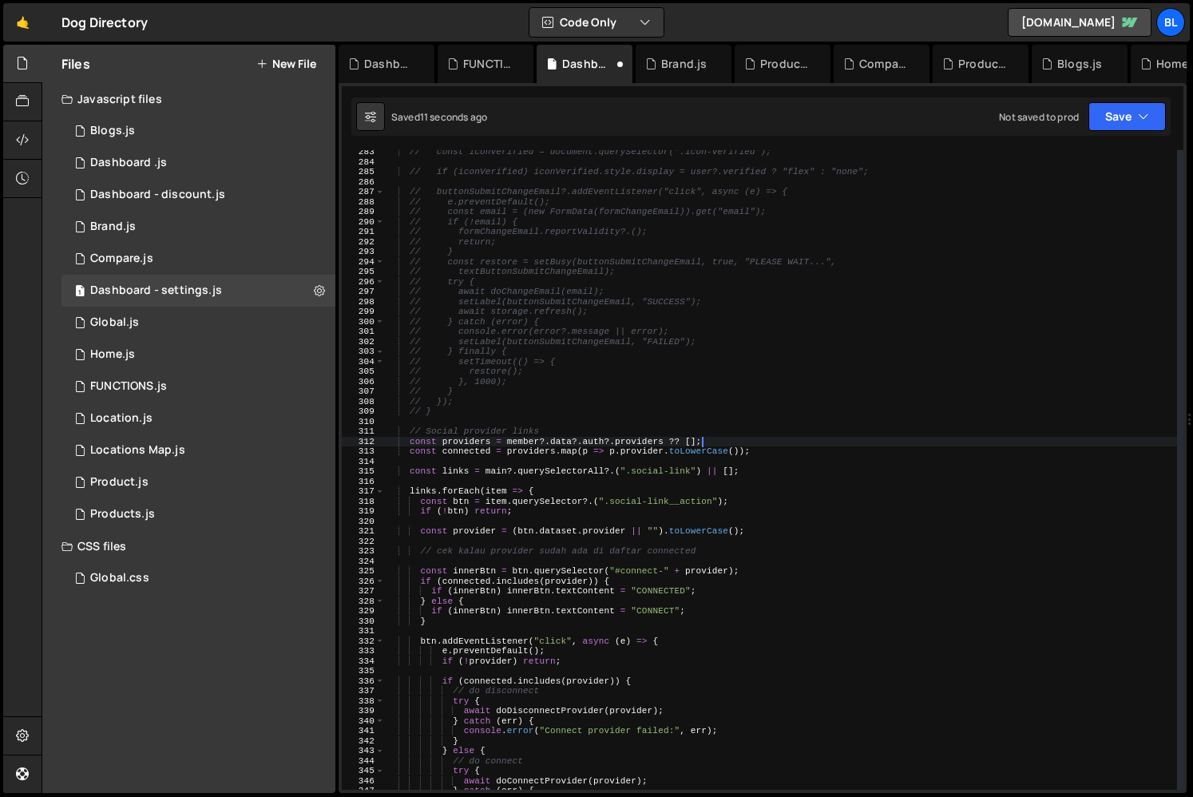
click at [758, 473] on div "// const iconVerified = document.querySelector(".icon-verified"); // if (iconVe…" at bounding box center [781, 476] width 792 height 659
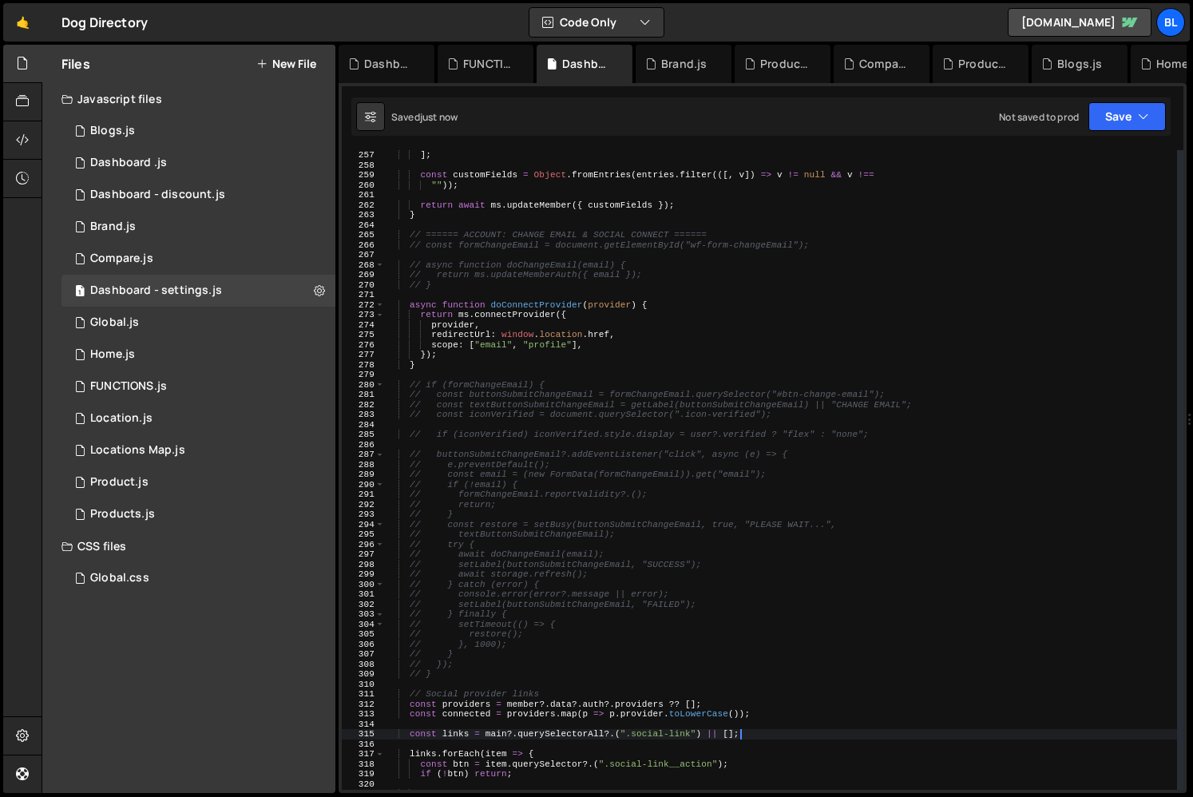
scroll to position [2555, 0]
click at [596, 331] on div "] ; const customFields = Object . fromEntries ( entries . filter (([ , v ]) => …" at bounding box center [781, 479] width 792 height 659
click at [442, 364] on div "] ; const customFields = Object . fromEntries ( entries . filter (([ , v ]) => …" at bounding box center [781, 479] width 792 height 659
type textarea "}"
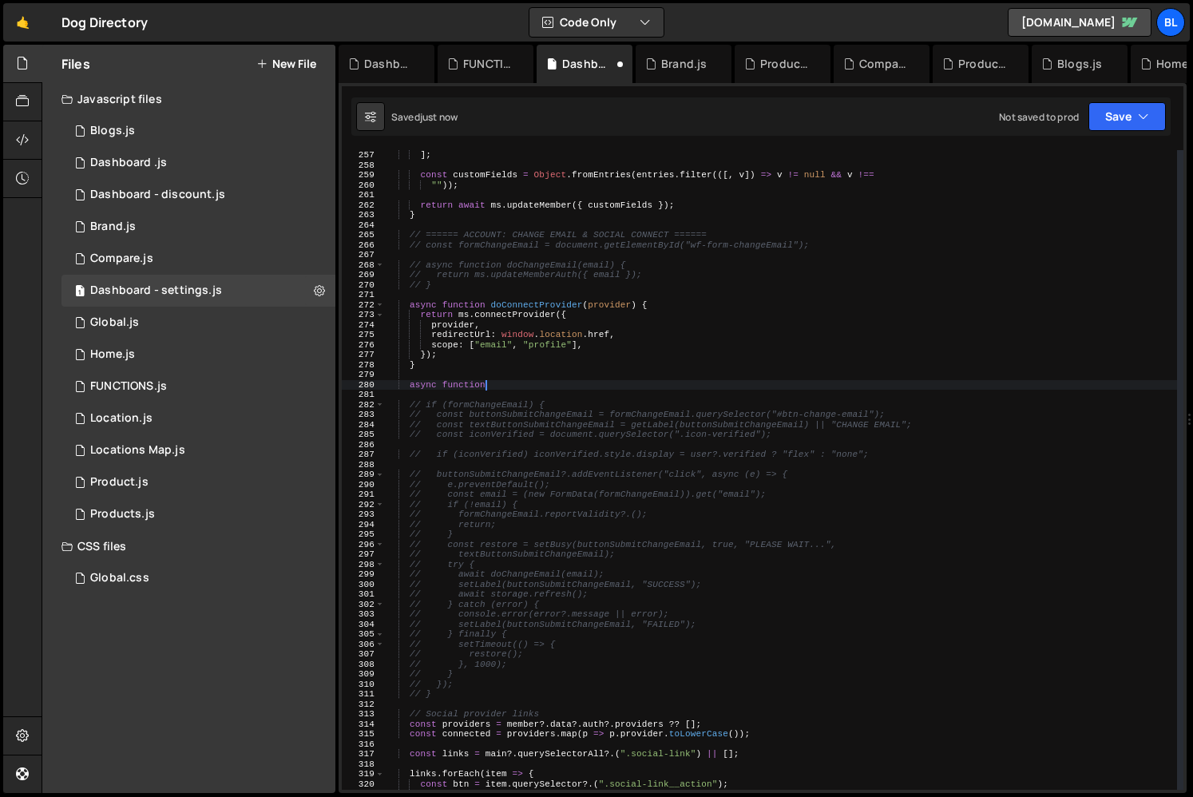
scroll to position [0, 8]
paste textarea "doDisconnectProvider"
type textarea "async function doDisconnectProvider(provider){"
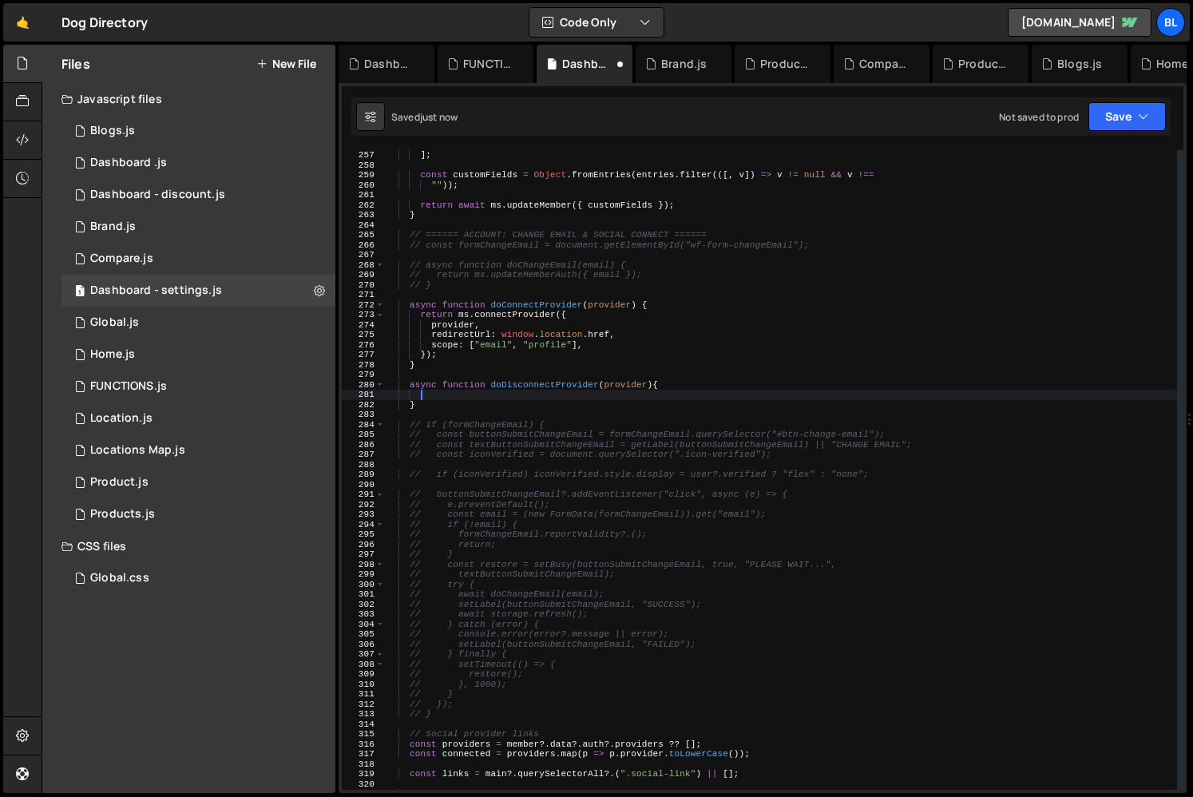
type textarea "async function doDisconnectProvider(provider){"
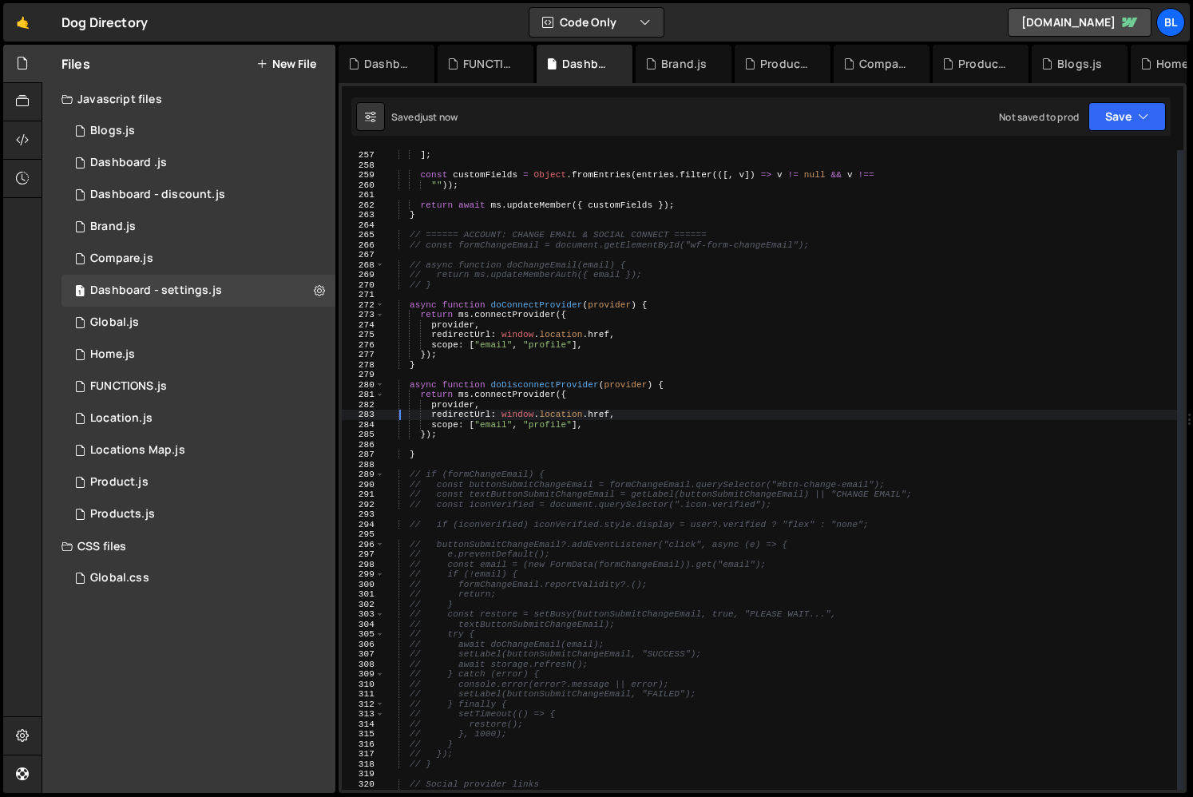
type textarea "});"
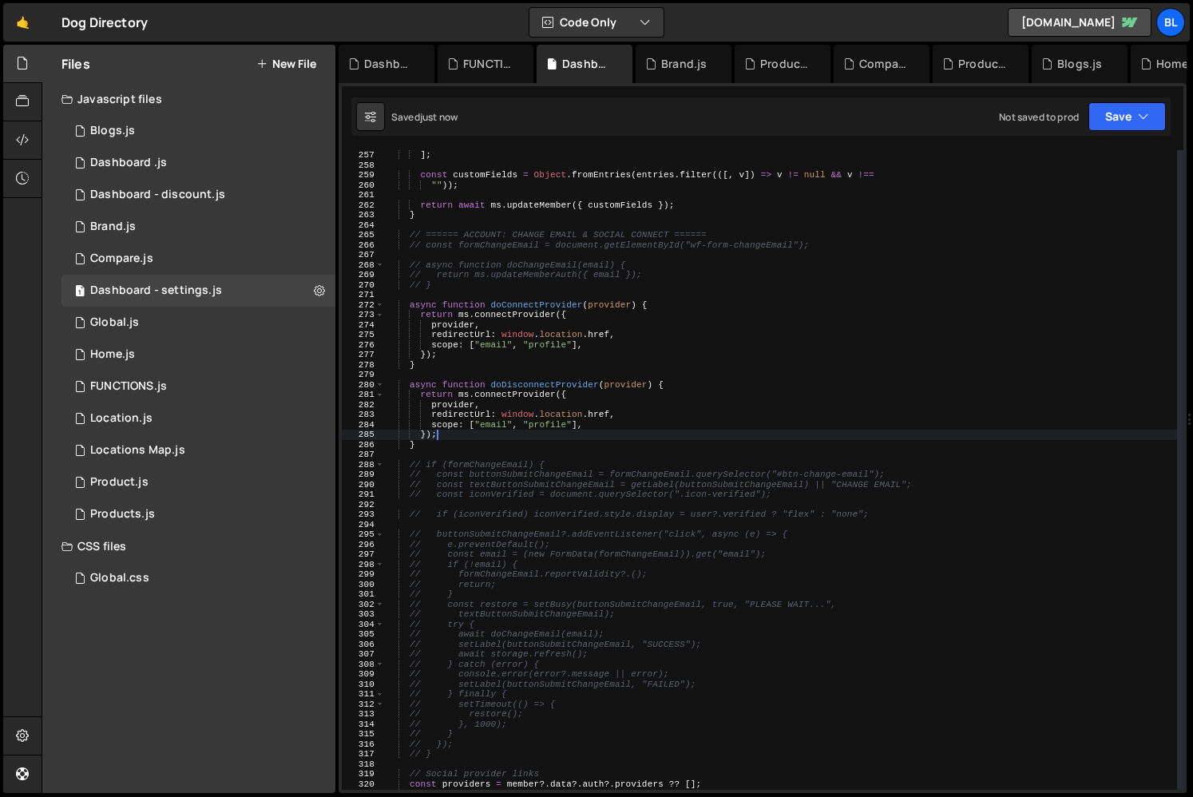
click at [610, 407] on div "] ; const customFields = Object . fromEntries ( entries . filter (([ , v ]) => …" at bounding box center [781, 479] width 792 height 659
click at [560, 423] on div "] ; const customFields = Object . fromEntries ( entries . filter (([ , v ]) => …" at bounding box center [781, 479] width 792 height 659
click at [598, 421] on div "] ; const customFields = Object . fromEntries ( entries . filter (([ , v ]) => …" at bounding box center [781, 479] width 792 height 659
click at [420, 395] on div "] ; const customFields = Object . fromEntries ( entries . filter (([ , v ]) => …" at bounding box center [781, 479] width 792 height 659
click at [445, 431] on div "] ; const customFields = Object . fromEntries ( entries . filter (([ , v ]) => …" at bounding box center [781, 479] width 792 height 659
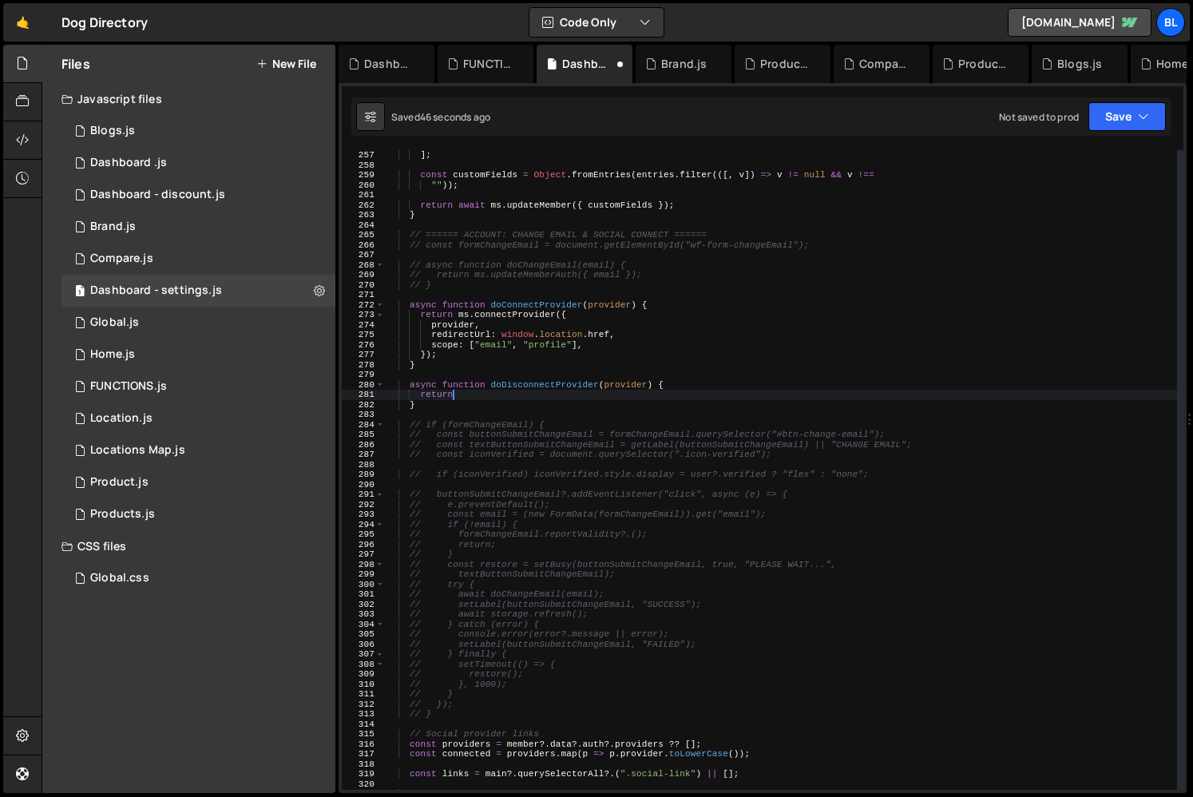
scroll to position [0, 2]
paste textarea "response;"
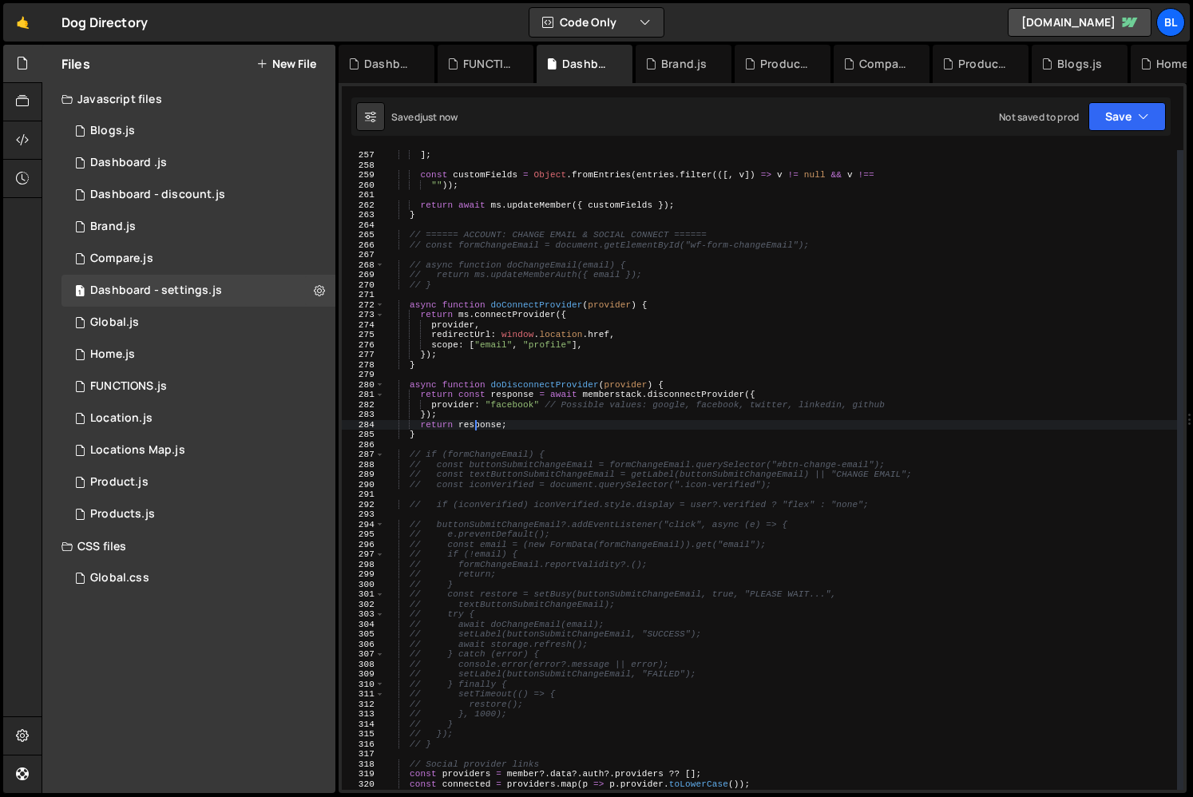
click at [552, 391] on div "] ; const customFields = Object . fromEntries ( entries . filter (([ , v ]) => …" at bounding box center [781, 479] width 792 height 659
type textarea "return"
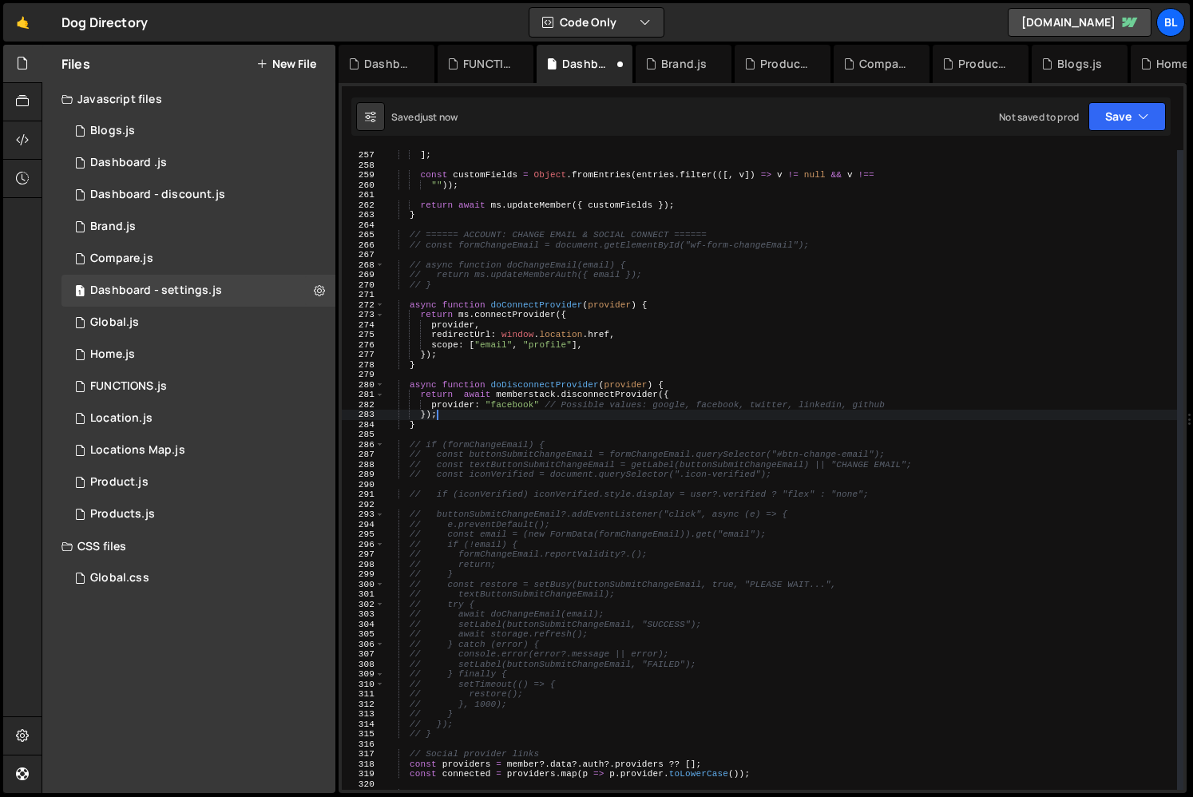
click at [509, 401] on div "] ; const customFields = Object . fromEntries ( entries . filter (([ , v ]) => …" at bounding box center [781, 479] width 792 height 659
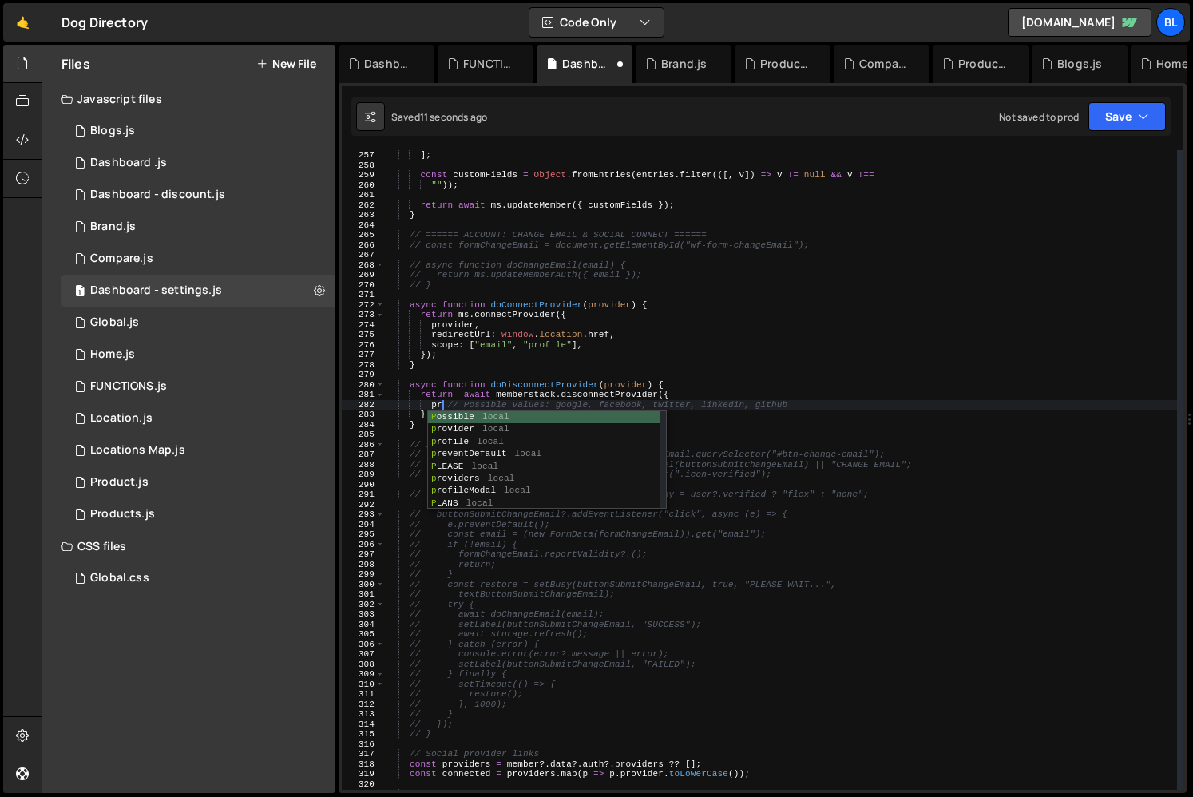
scroll to position [0, 5]
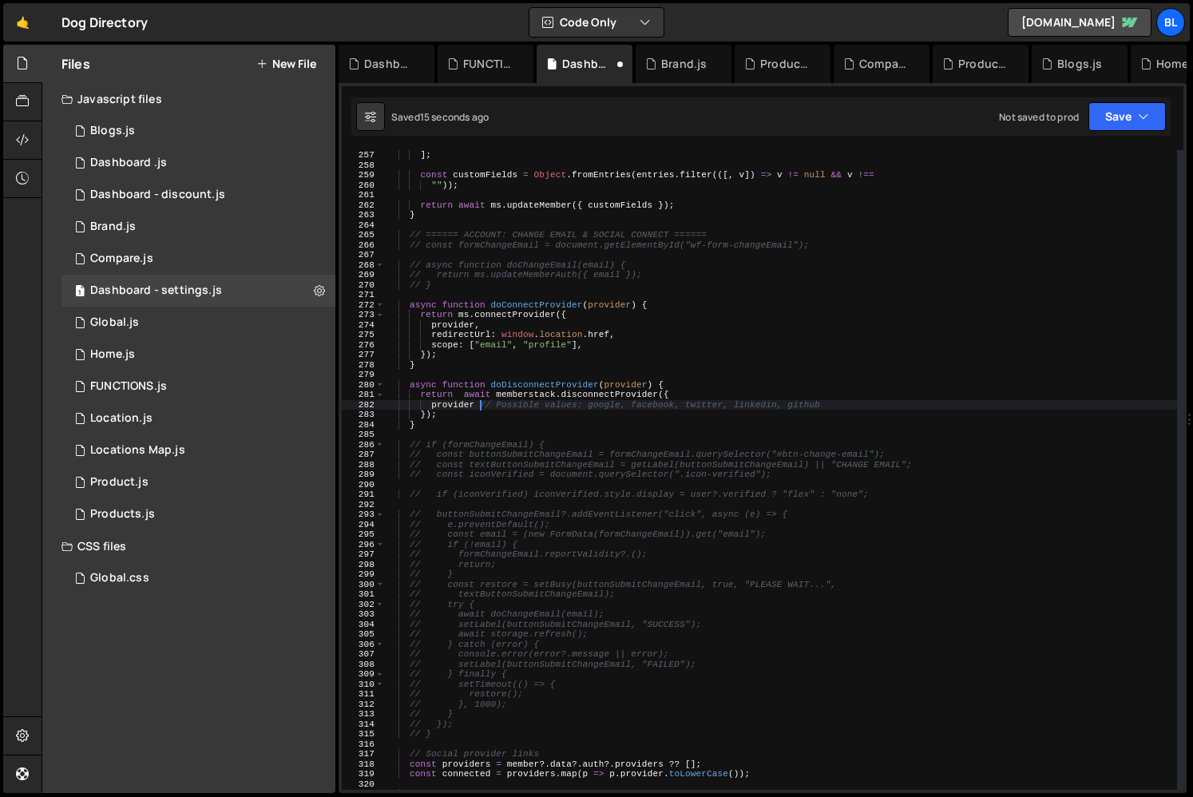
click at [838, 396] on div "] ; const customFields = Object . fromEntries ( entries . filter (([ , v ]) => …" at bounding box center [781, 479] width 792 height 659
click at [828, 406] on div "] ; const customFields = Object . fromEntries ( entries . filter (([ , v ]) => …" at bounding box center [781, 479] width 792 height 659
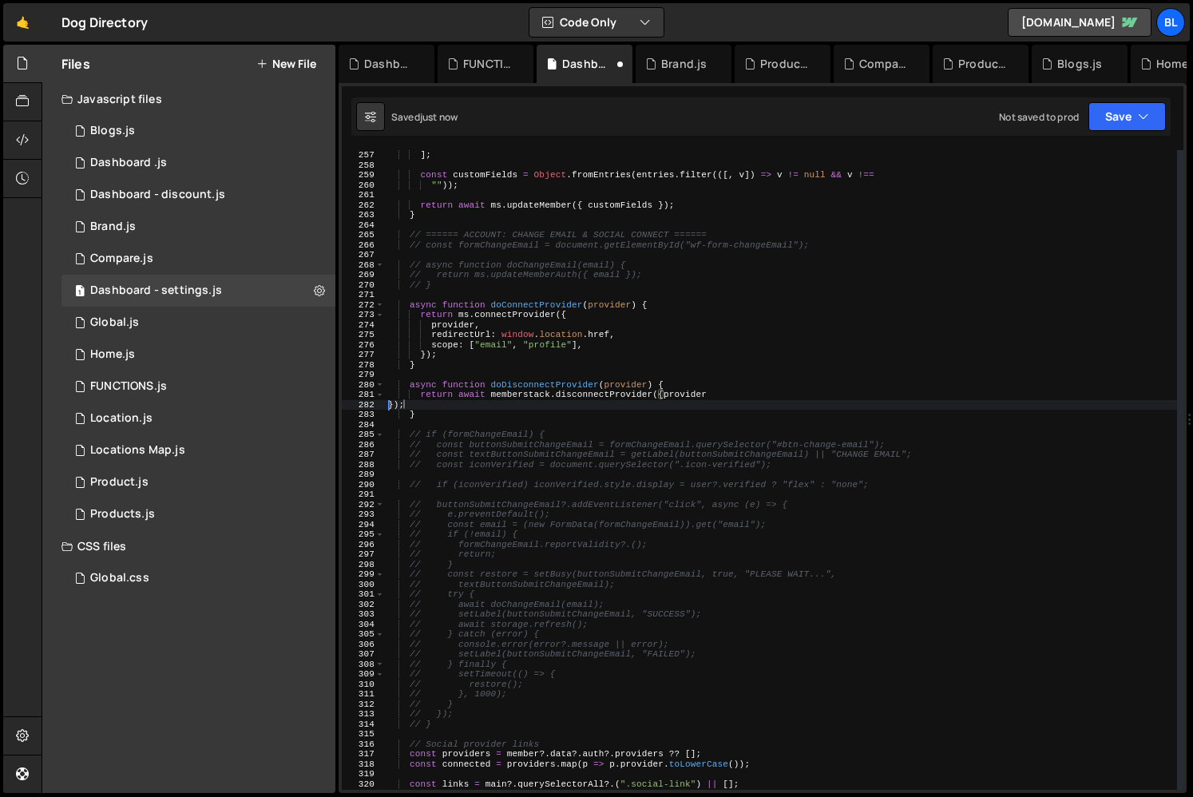
scroll to position [0, 1]
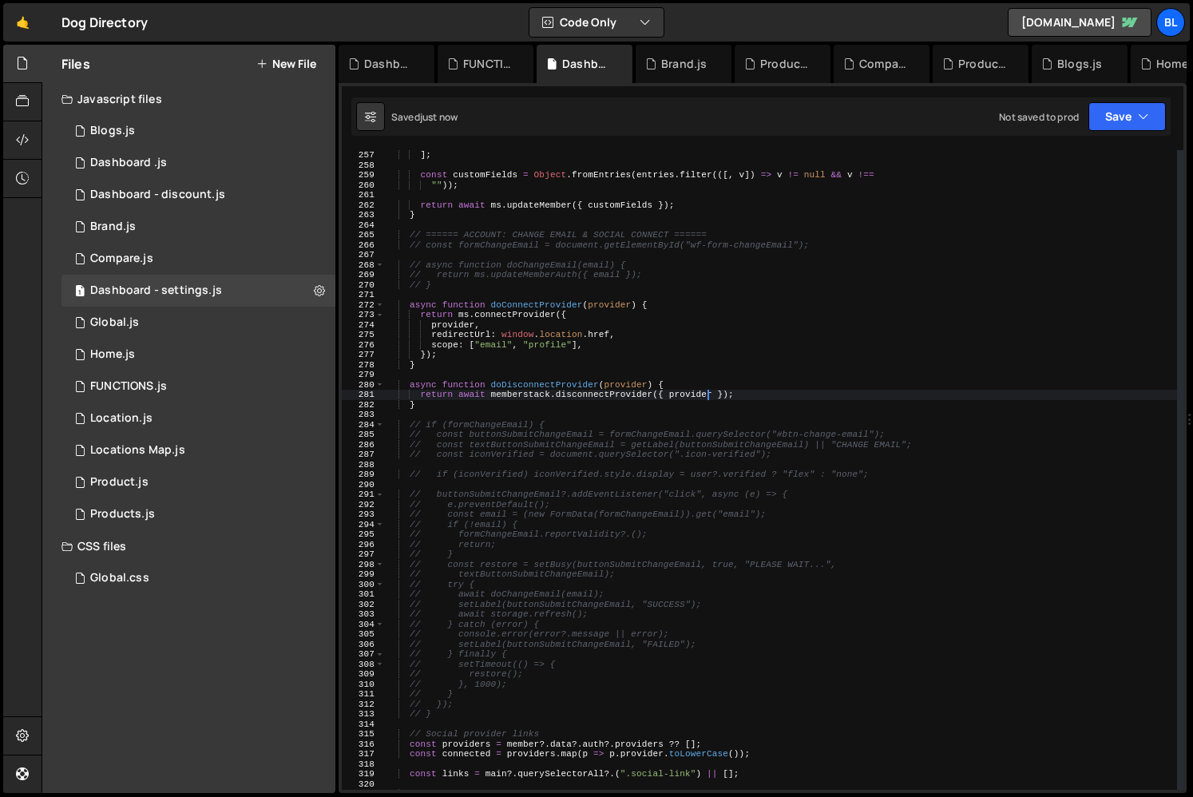
click at [698, 428] on div "] ; const customFields = Object . fromEntries ( entries . filter (([ , v ]) => …" at bounding box center [781, 479] width 792 height 659
click at [536, 368] on div "] ; const customFields = Object . fromEntries ( entries . filter (([ , v ]) => …" at bounding box center [781, 479] width 792 height 659
type textarea "}"
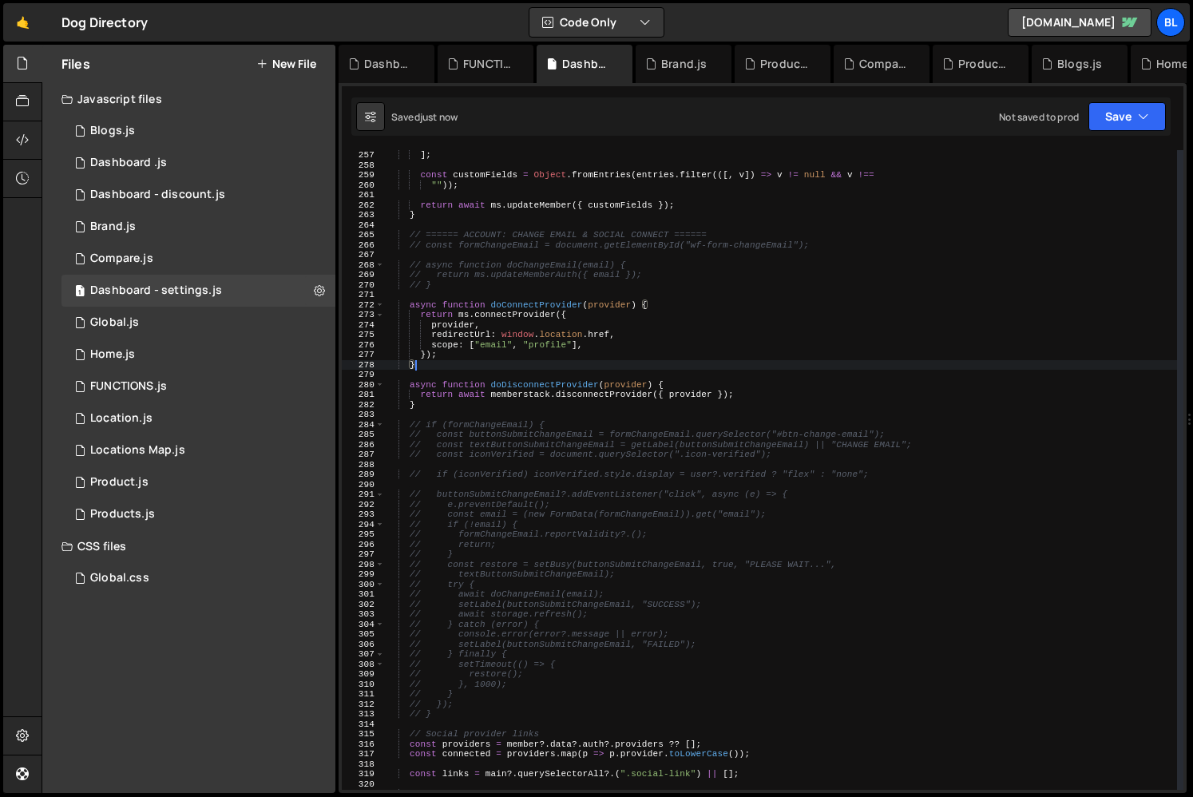
click at [526, 377] on div "] ; const customFields = Object . fromEntries ( entries . filter (([ , v ]) => …" at bounding box center [781, 479] width 792 height 659
click at [521, 390] on div "] ; const customFields = Object . fromEntries ( entries . filter (([ , v ]) => …" at bounding box center [781, 479] width 792 height 659
type textarea "return await memberstack.disconnectProvider({ provider });"
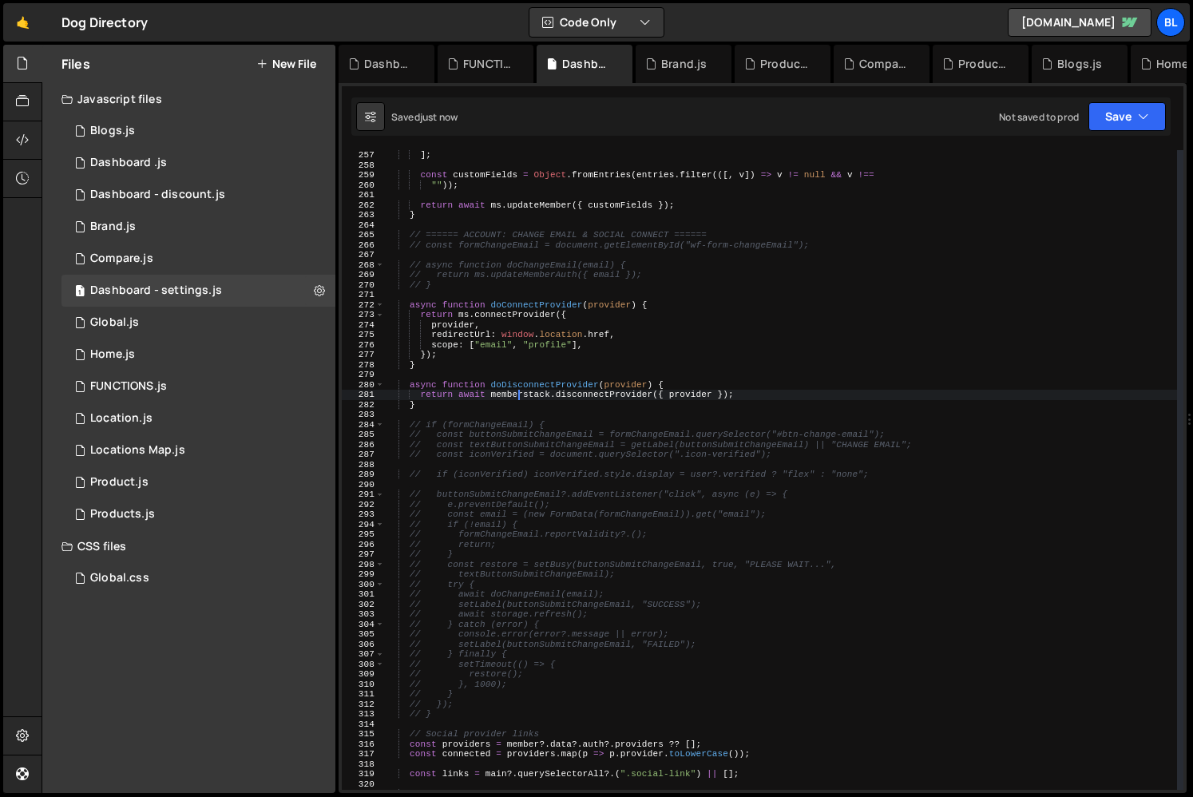
click at [521, 390] on div "] ; const customFields = Object . fromEntries ( entries . filter (([ , v ]) => …" at bounding box center [781, 479] width 792 height 659
click at [536, 378] on div "] ; const customFields = Object . fromEntries ( entries . filter (([ , v ]) => …" at bounding box center [781, 479] width 792 height 659
click at [526, 386] on div "] ; const customFields = Object . fromEntries ( entries . filter (([ , v ]) => …" at bounding box center [781, 479] width 792 height 659
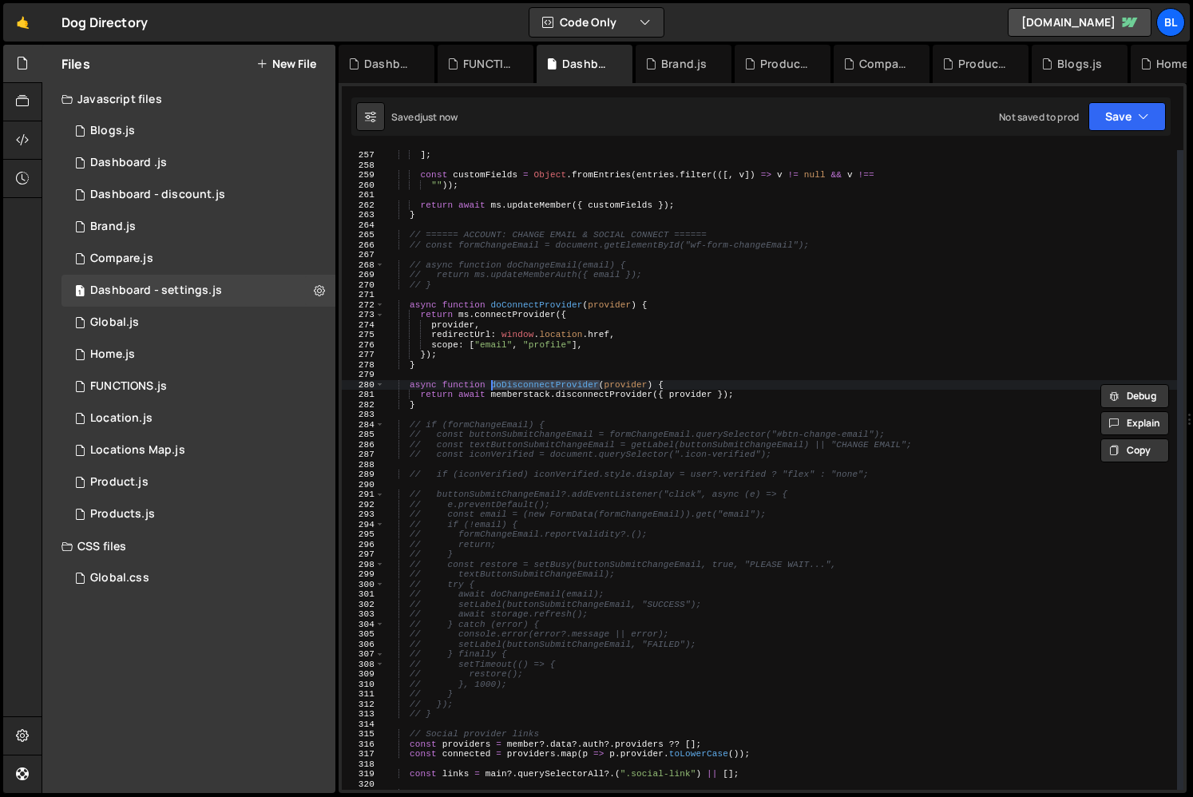
scroll to position [3103, 0]
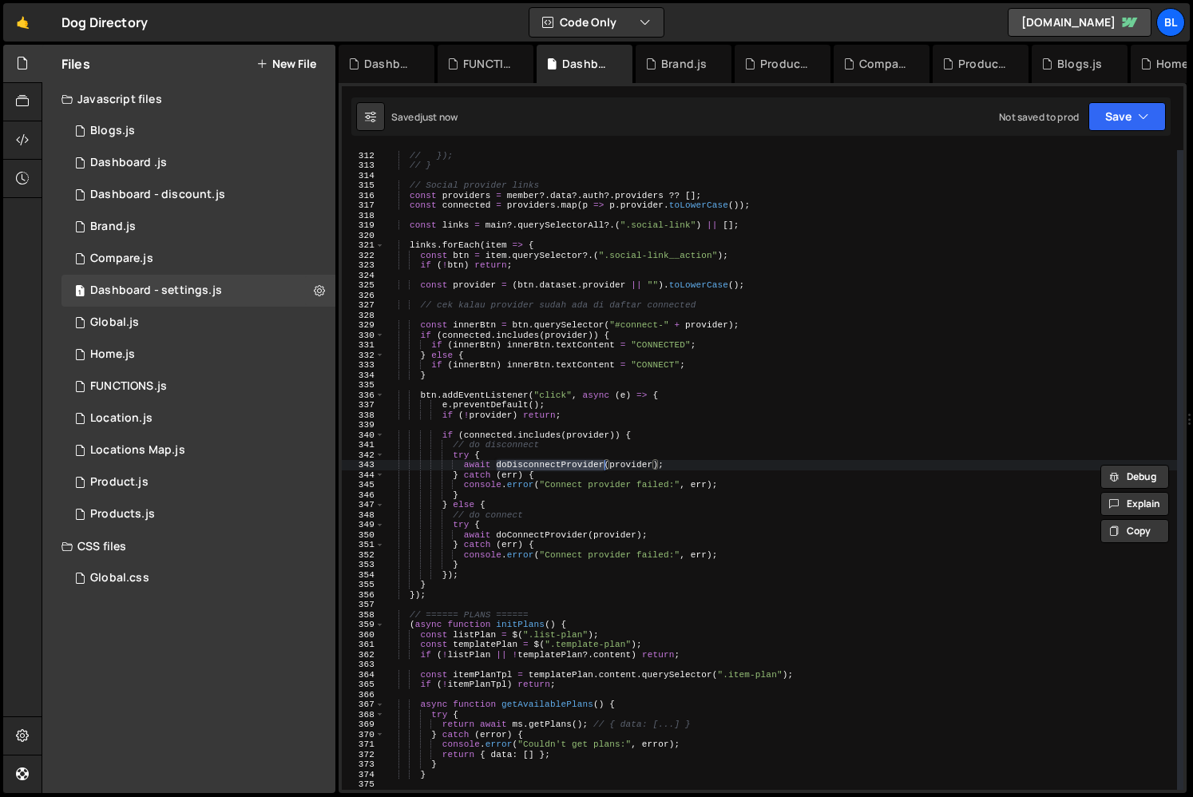
click at [562, 508] on div "// } // }); // } // Social provider links const providers = member ?. data ?. a…" at bounding box center [781, 470] width 792 height 659
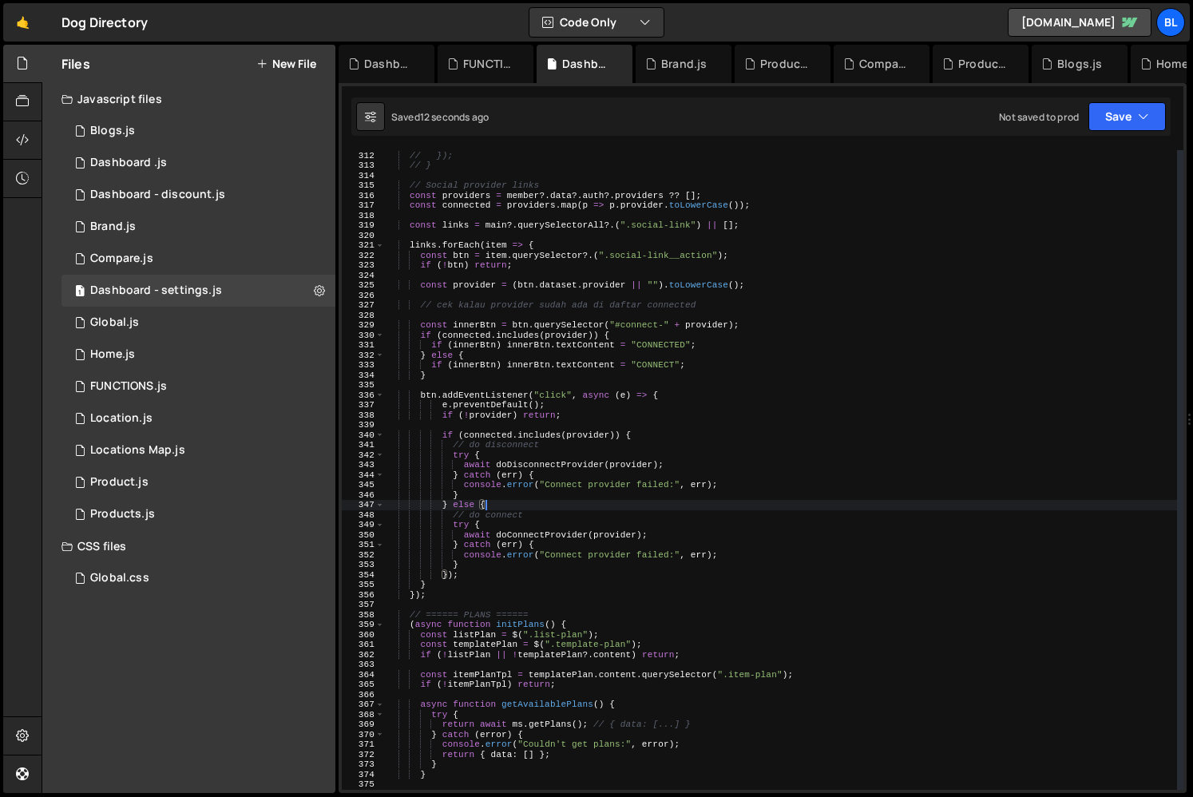
click at [553, 469] on div "// } // }); // } // Social provider links const providers = member ?. data ?. a…" at bounding box center [781, 470] width 792 height 659
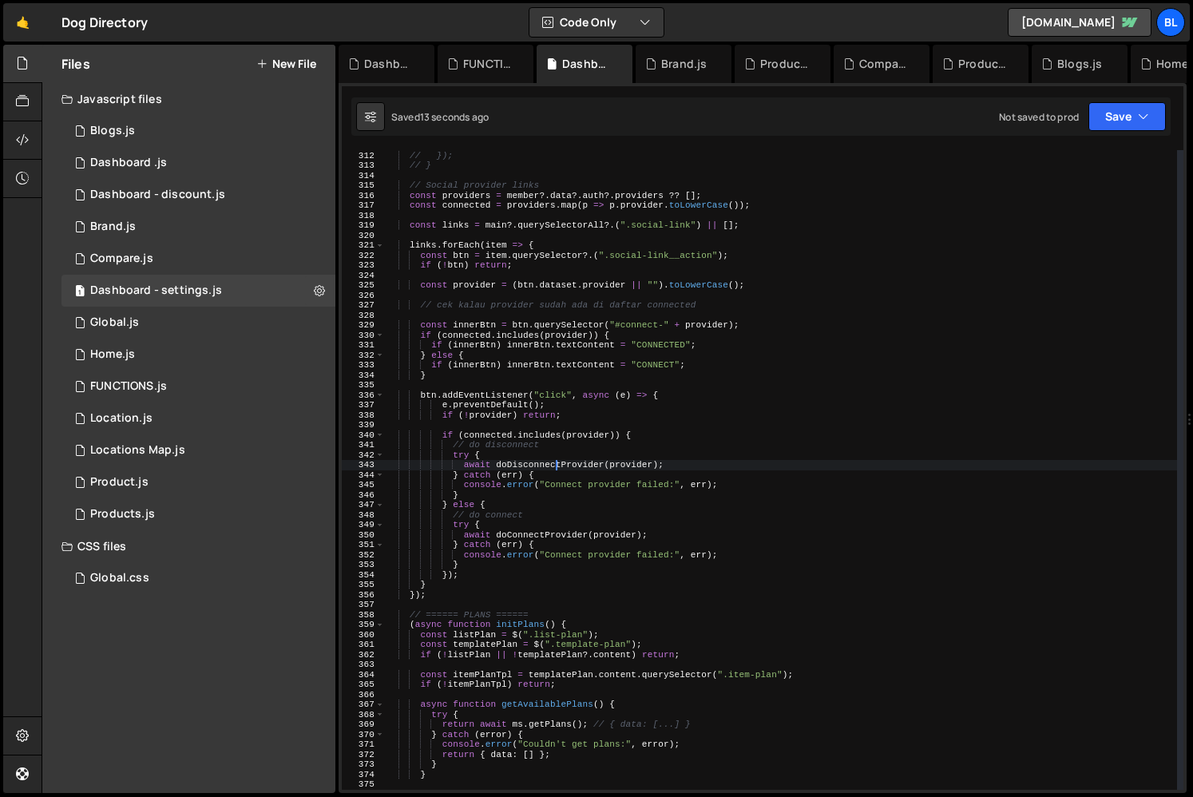
click at [552, 476] on div "// } // }); // } // Social provider links const providers = member ?. data ?. a…" at bounding box center [781, 470] width 792 height 659
click at [579, 548] on div "// } // }); // } // Social provider links const providers = member ?. data ?. a…" at bounding box center [781, 470] width 792 height 659
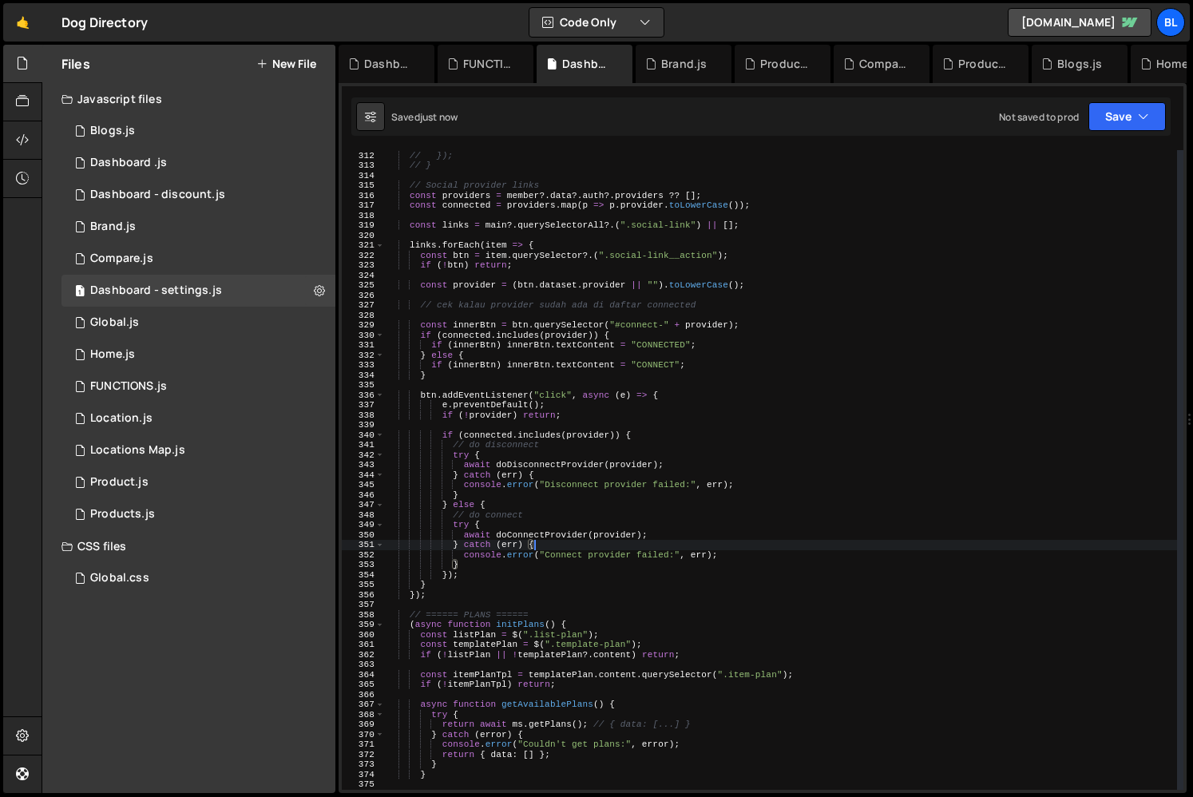
click at [561, 576] on div "// } // }); // } // Social provider links const providers = member ?. data ?. a…" at bounding box center [781, 470] width 792 height 659
click at [541, 467] on div "// } // }); // } // Social provider links const providers = member ?. data ?. a…" at bounding box center [781, 470] width 792 height 659
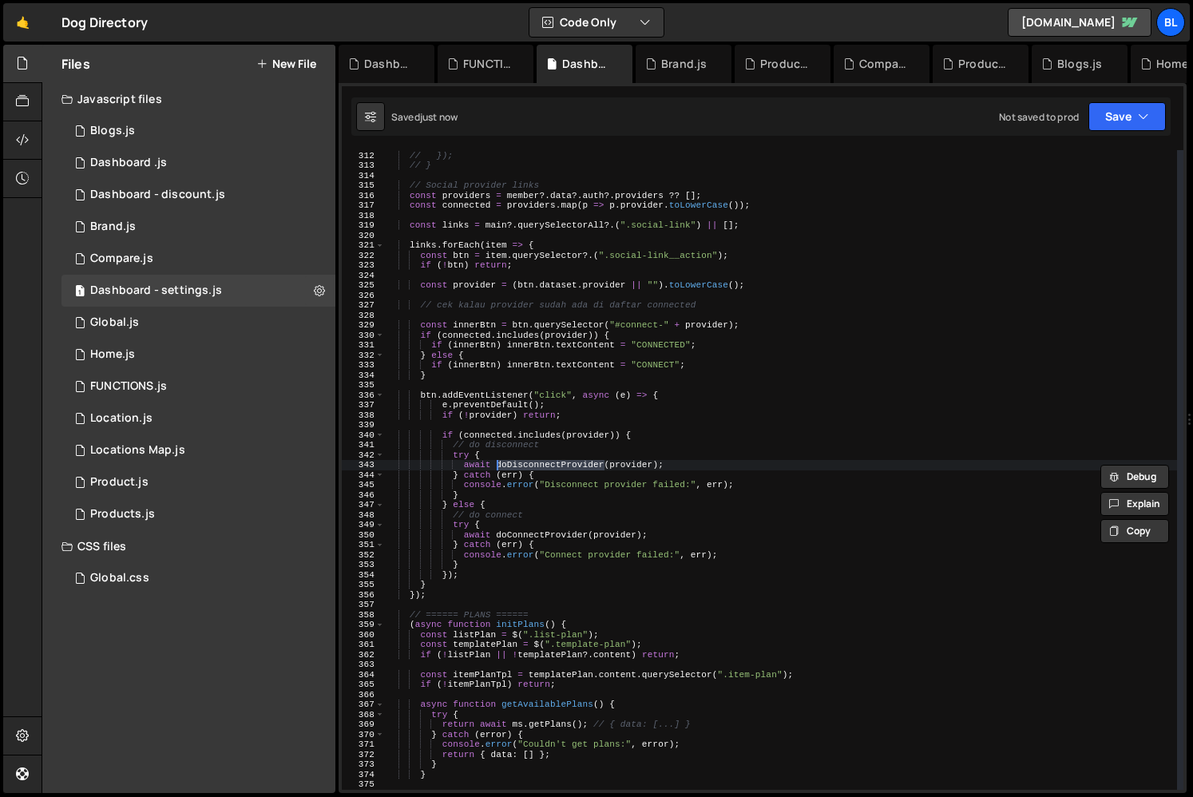
type textarea "await doDisconnectProvider(provider);"
click at [555, 460] on div "// } // }); // } // Social provider links const providers = member ?. data ?. a…" at bounding box center [781, 470] width 792 height 659
click at [559, 384] on div "// } // }); // } // Social provider links const providers = member ?. data ?. a…" at bounding box center [781, 470] width 792 height 659
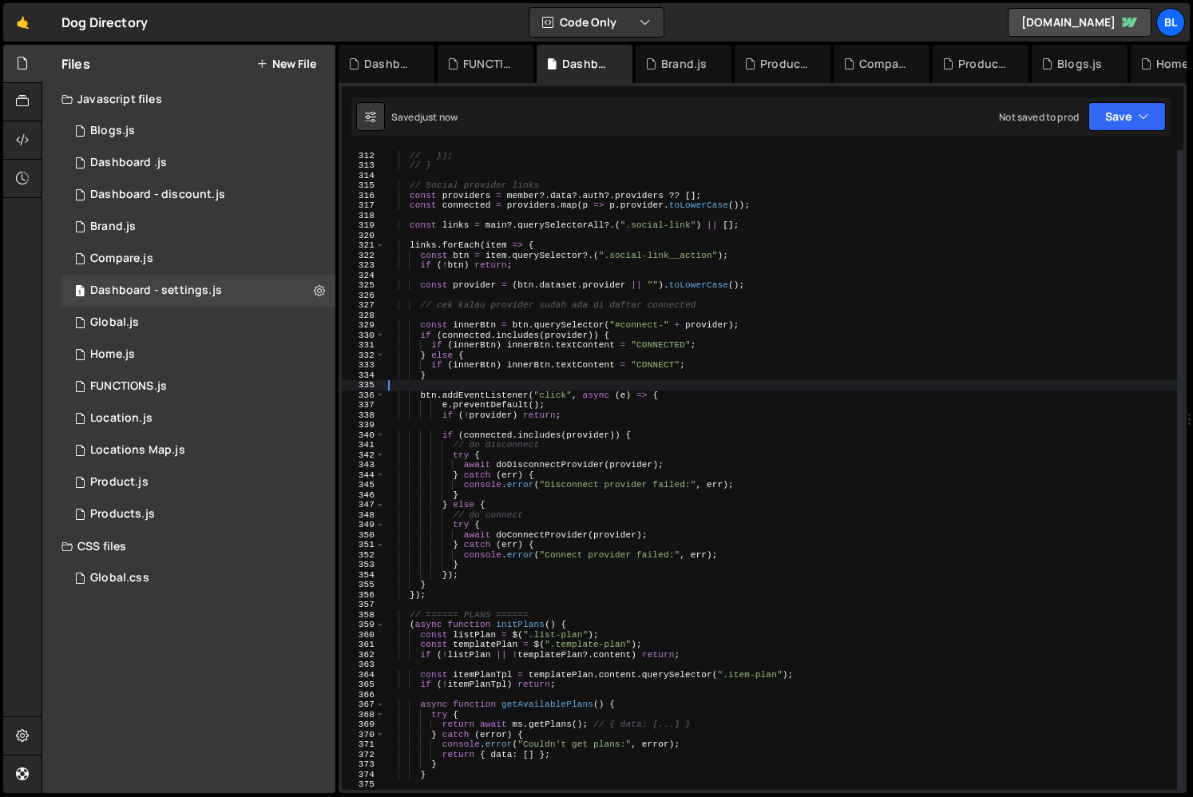
click at [654, 315] on div "// } // }); // } // Social provider links const providers = member ?. data ?. a…" at bounding box center [781, 470] width 792 height 659
click at [635, 372] on div "// } // }); // } // Social provider links const providers = member ?. data ?. a…" at bounding box center [781, 470] width 792 height 659
click at [679, 371] on div "// } // }); // } // Social provider links const providers = member ?. data ?. a…" at bounding box center [781, 470] width 792 height 659
click at [552, 529] on div "// } // }); // } // Social provider links const providers = member ?. data ?. a…" at bounding box center [781, 470] width 792 height 659
click at [622, 517] on div "// } // }); // } // Social provider links const providers = member ?. data ?. a…" at bounding box center [781, 470] width 792 height 659
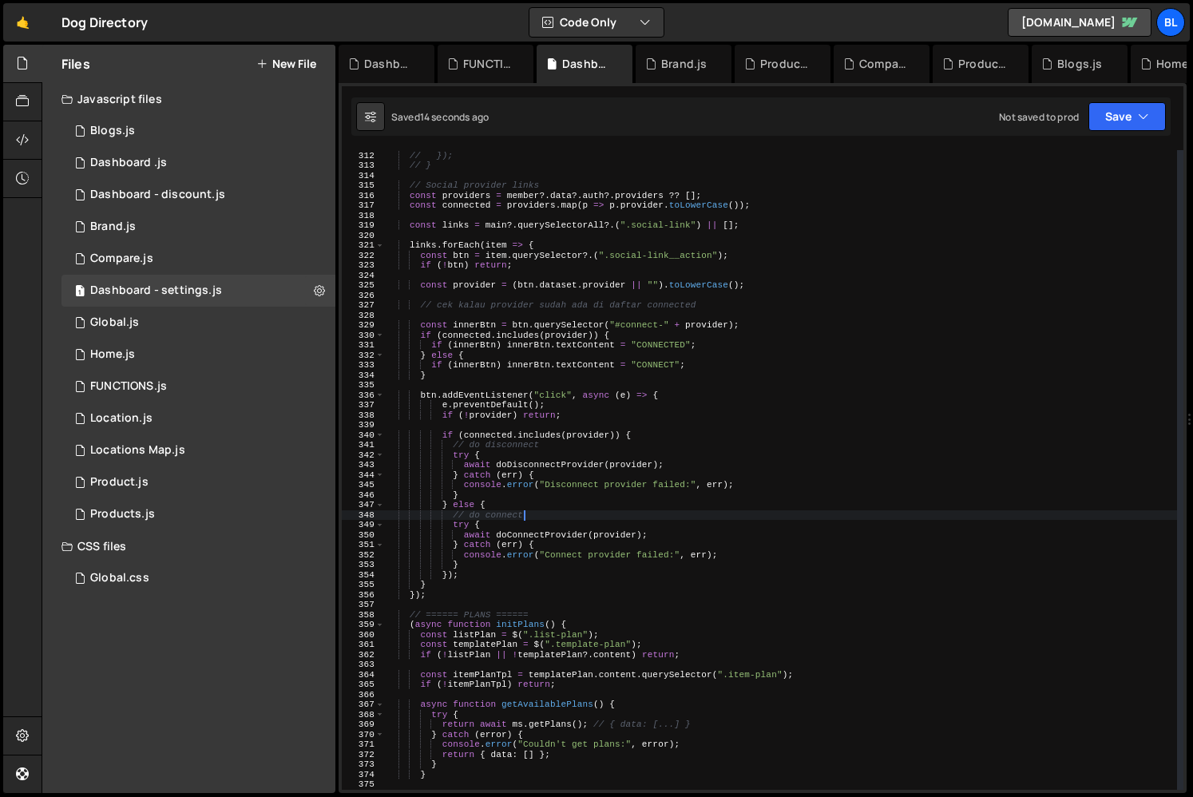
click at [567, 532] on div "// } // }); // } // Social provider links const providers = member ?. data ?. a…" at bounding box center [781, 470] width 792 height 659
click at [651, 283] on div "// } // }); // } // Social provider links const providers = member ?. data ?. a…" at bounding box center [781, 470] width 792 height 659
click at [640, 325] on div "// } // }); // } // Social provider links const providers = member ?. data ?. a…" at bounding box center [781, 470] width 792 height 659
click at [523, 538] on div "// } // }); // } // Social provider links const providers = member ?. data ?. a…" at bounding box center [781, 470] width 792 height 659
click at [521, 577] on div "// } // }); // } // Social provider links const providers = member ?. data ?. a…" at bounding box center [781, 470] width 792 height 659
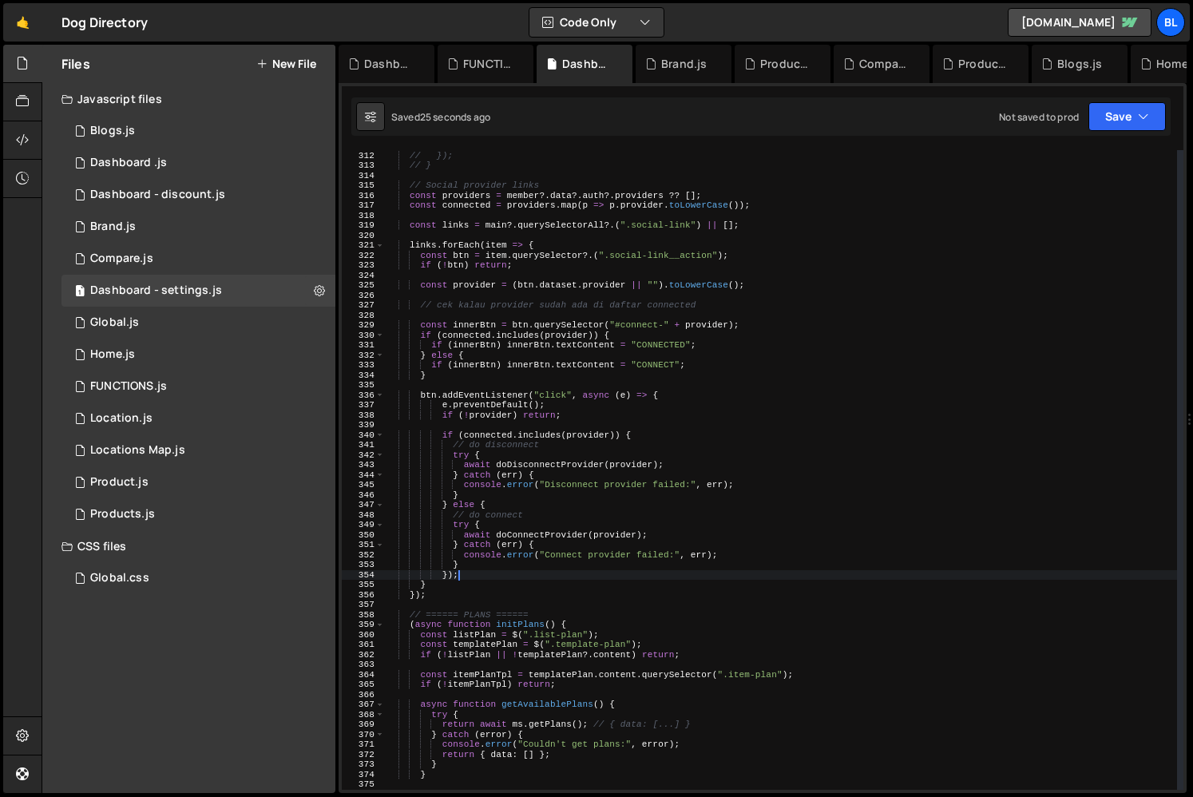
click at [676, 457] on div "// } // }); // } // Social provider links const providers = member ?. data ?. a…" at bounding box center [781, 470] width 792 height 659
click at [706, 335] on div "// } // }); // } // Social provider links const providers = member ?. data ?. a…" at bounding box center [781, 470] width 792 height 659
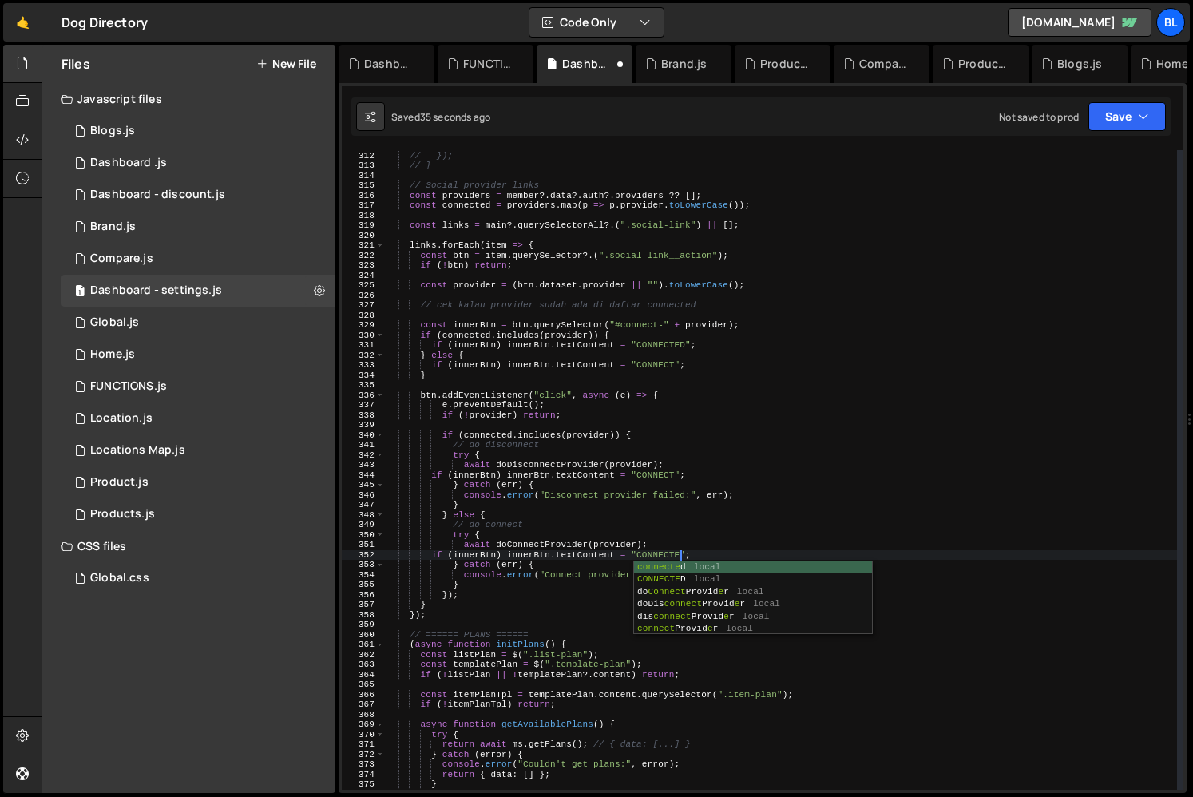
scroll to position [0, 26]
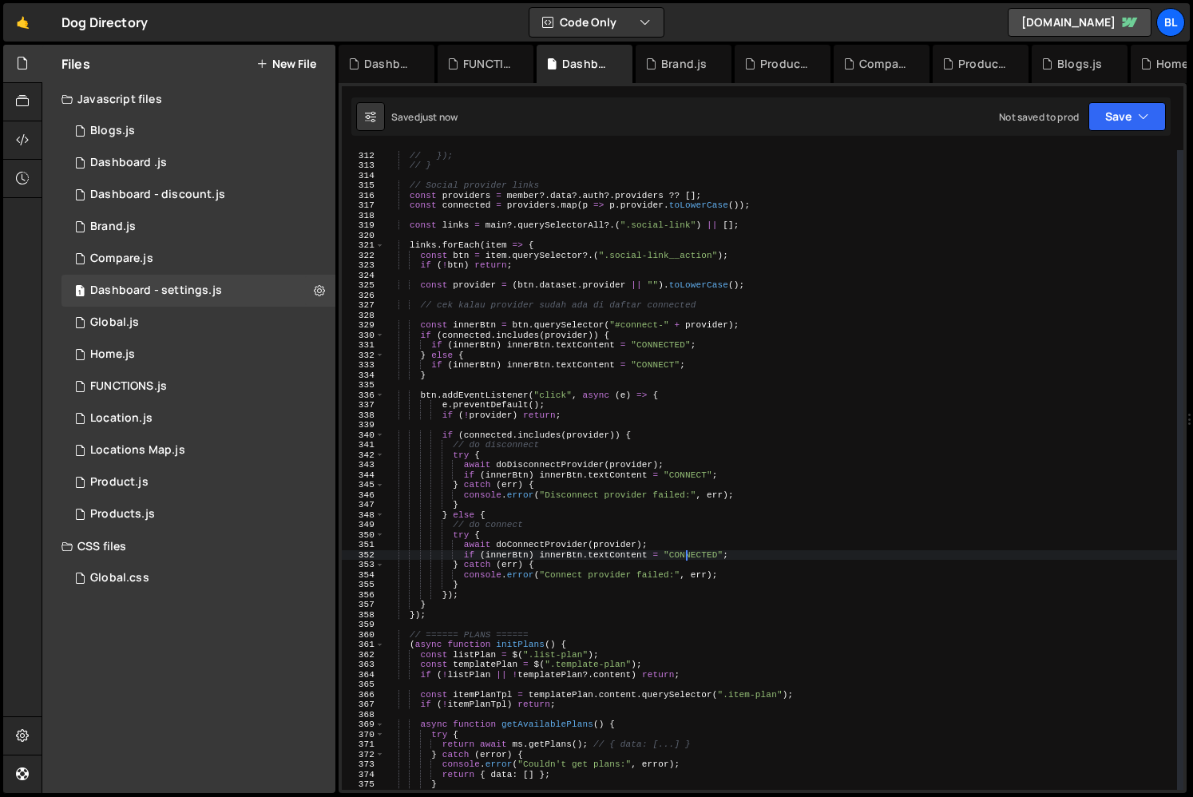
click at [711, 303] on div "// } // }); // } // Social provider links const providers = member ?. data ?. a…" at bounding box center [781, 470] width 792 height 659
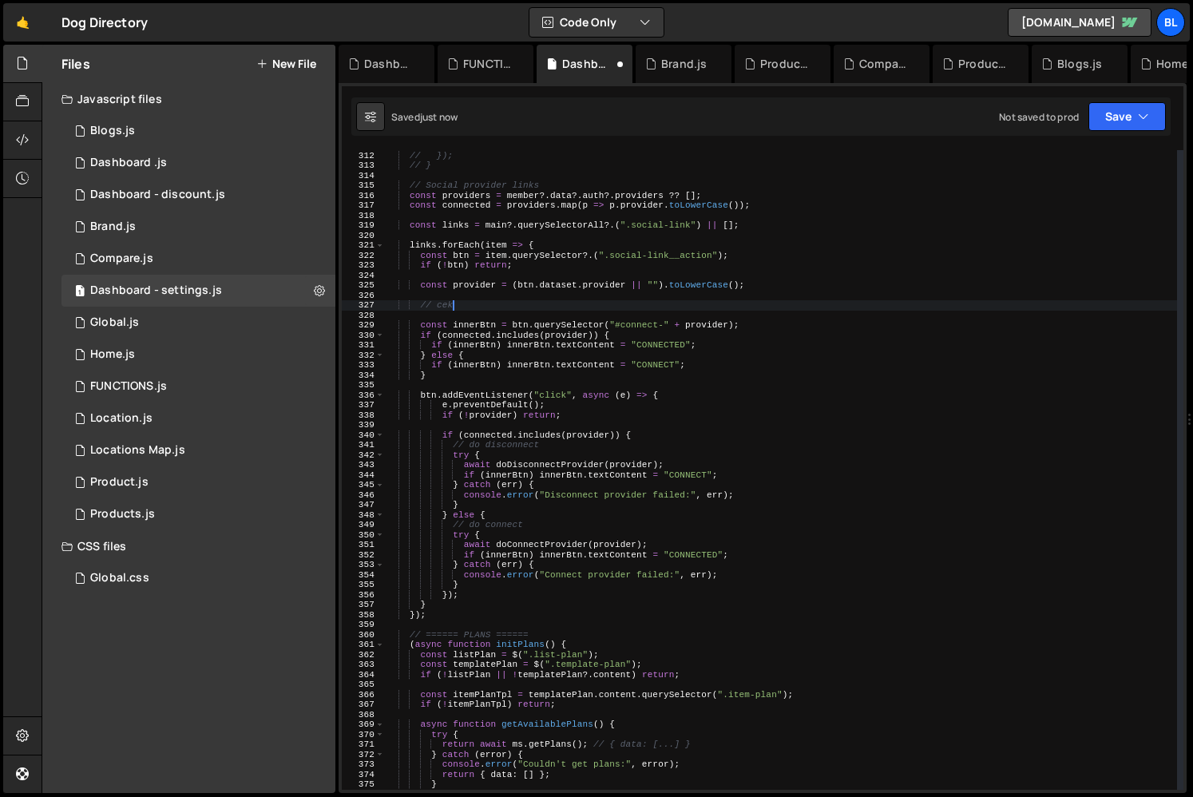
type textarea "//"
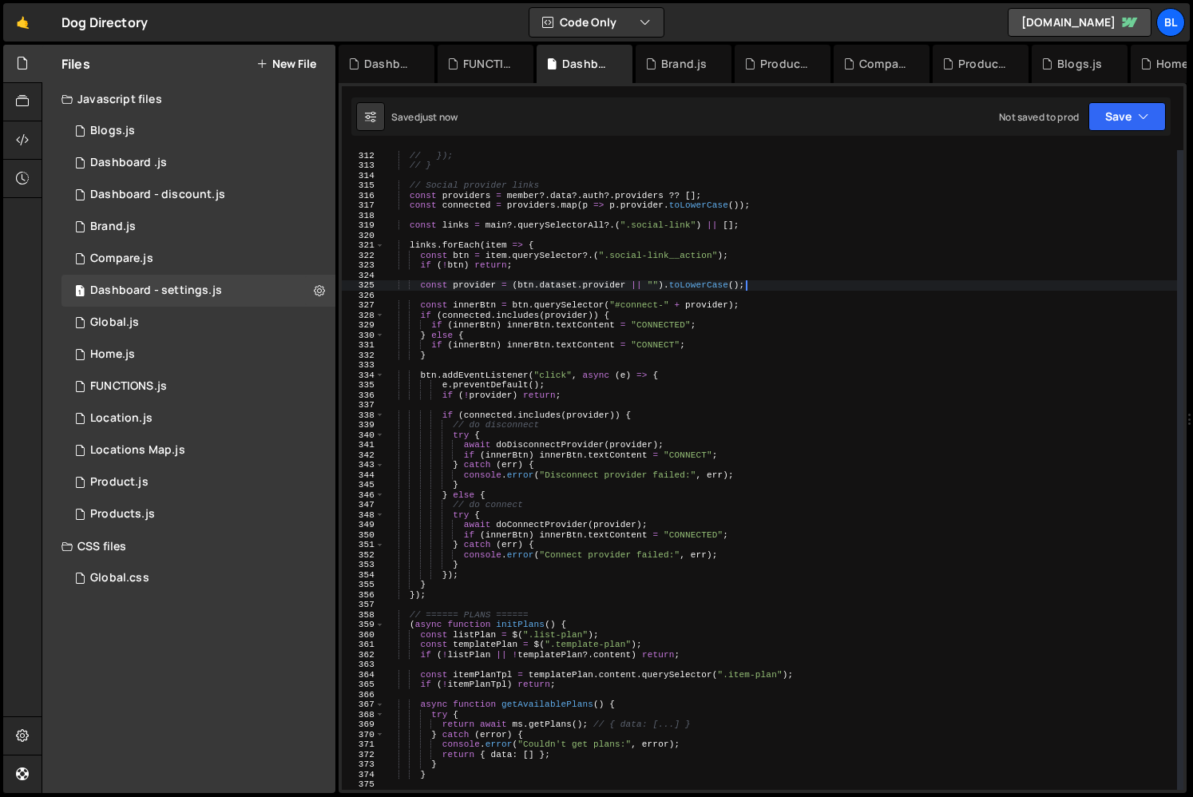
click at [660, 192] on div "// } // }); // } // Social provider links const providers = member ?. data ?. a…" at bounding box center [781, 470] width 792 height 659
click at [711, 373] on div "// } // }); // } // Social provider links const providers = member ?. data ?. a…" at bounding box center [781, 470] width 792 height 659
type textarea "btn.addEventListener("click", async (e) => {"
click at [638, 666] on div "// } // }); // } // Social provider links const providers = member ?. data ?. a…" at bounding box center [781, 470] width 792 height 659
click at [519, 434] on div "// } // }); // } // Social provider links const providers = member ?. data ?. a…" at bounding box center [781, 470] width 792 height 659
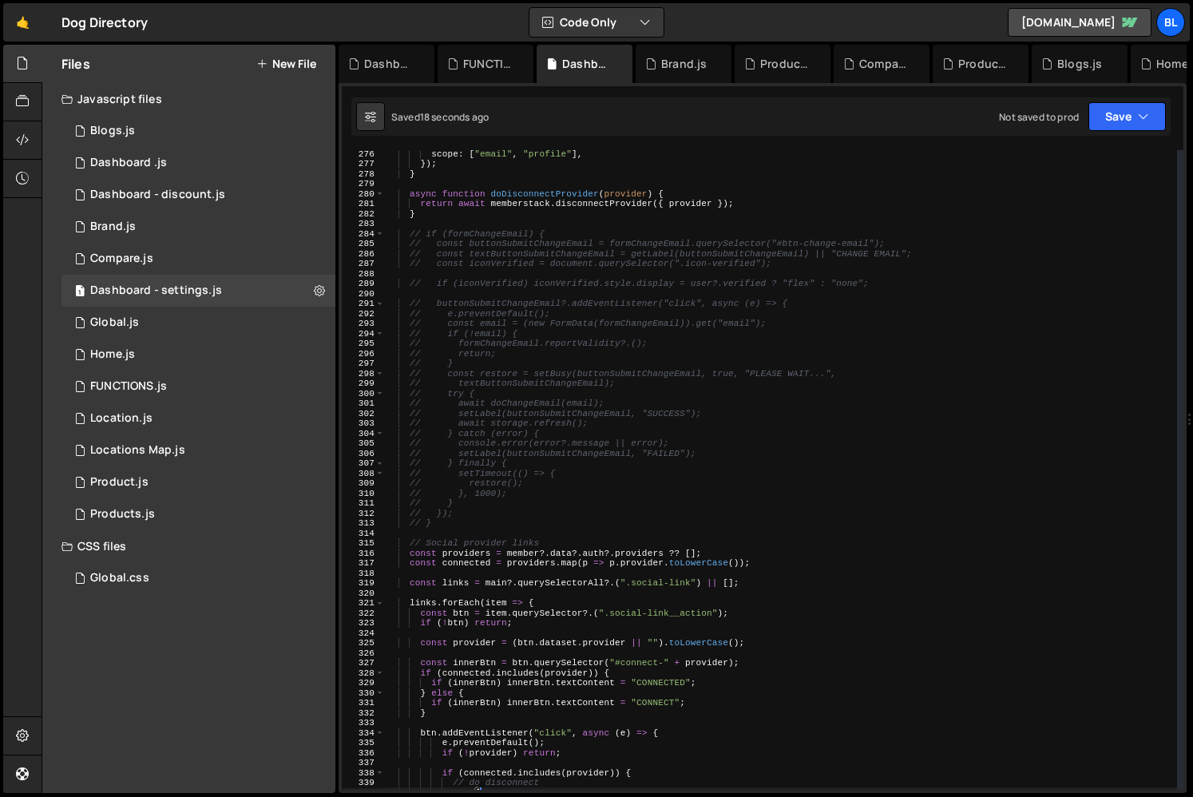
scroll to position [2746, 0]
click at [474, 507] on div "scope : [ "email" , "profile" ] , }) ; } async function doDisconnectProvider ( …" at bounding box center [781, 478] width 792 height 659
type textarea "// }"
click at [457, 533] on div "scope : [ "email" , "profile" ] , }) ; } async function doDisconnectProvider ( …" at bounding box center [781, 478] width 792 height 659
click at [473, 513] on div "scope : [ "email" , "profile" ] , }) ; } async function doDisconnectProvider ( …" at bounding box center [781, 478] width 792 height 659
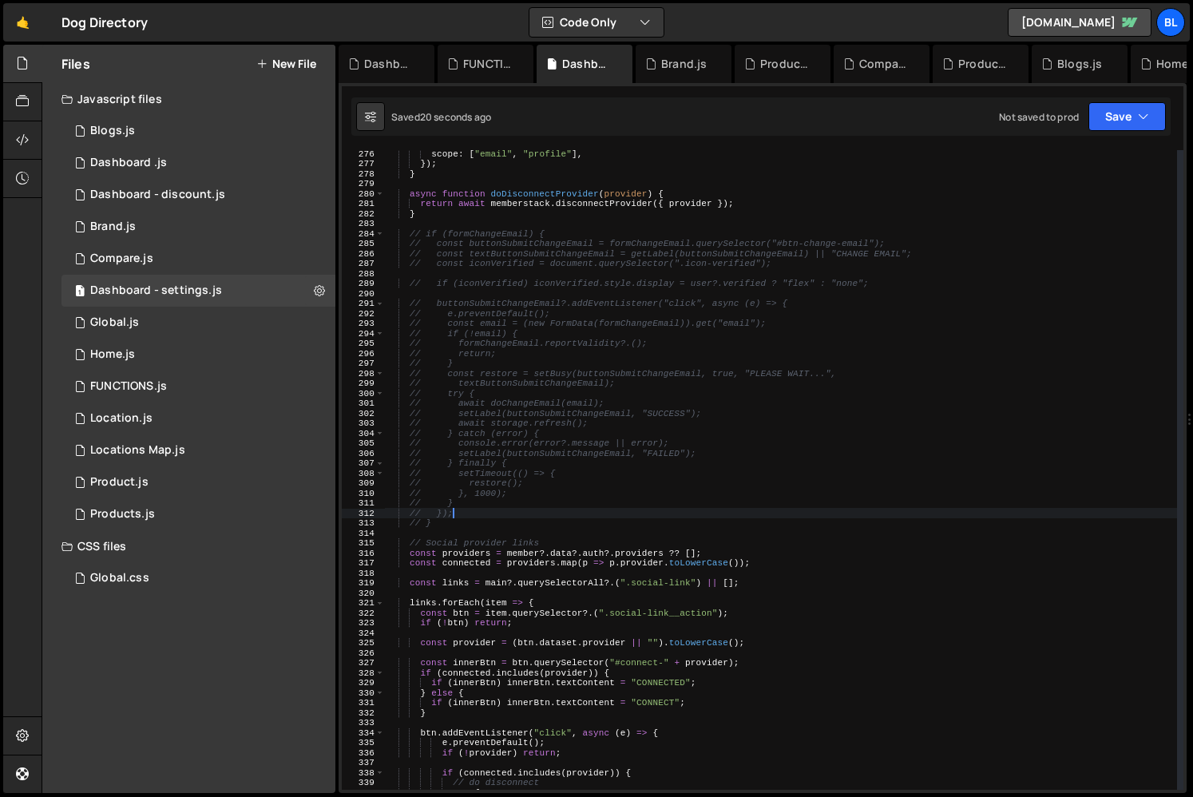
click at [459, 518] on div "scope : [ "email" , "profile" ] , }) ; } async function doDisconnectProvider ( …" at bounding box center [781, 478] width 792 height 659
type textarea "// }"
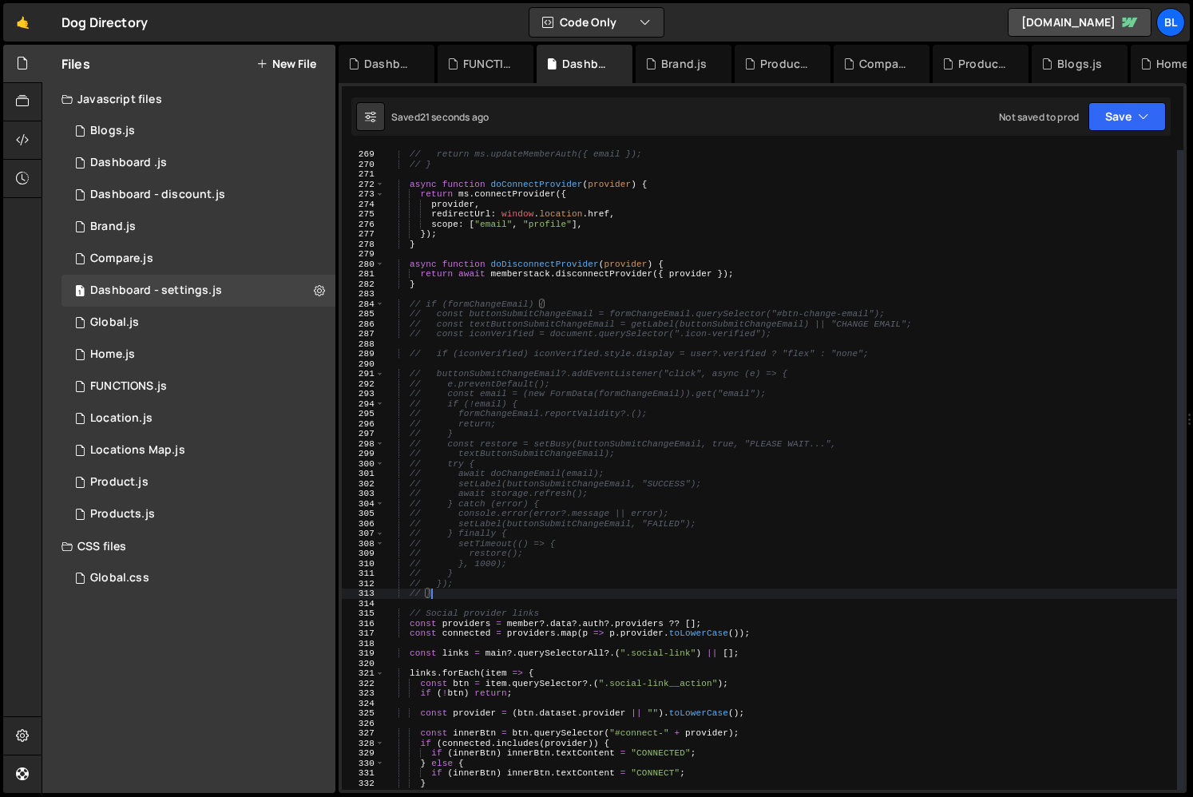
scroll to position [2675, 0]
